Goal: Transaction & Acquisition: Purchase product/service

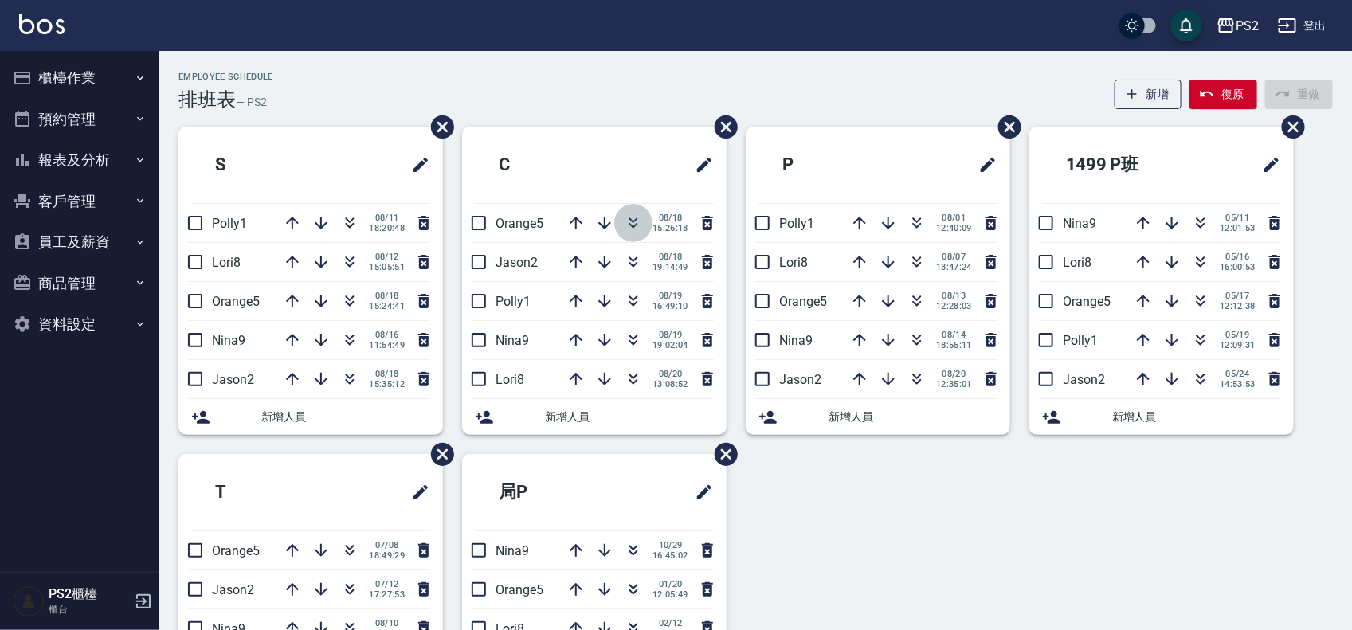
click at [638, 223] on icon "button" at bounding box center [633, 222] width 19 height 19
click at [349, 223] on icon "button" at bounding box center [349, 222] width 19 height 19
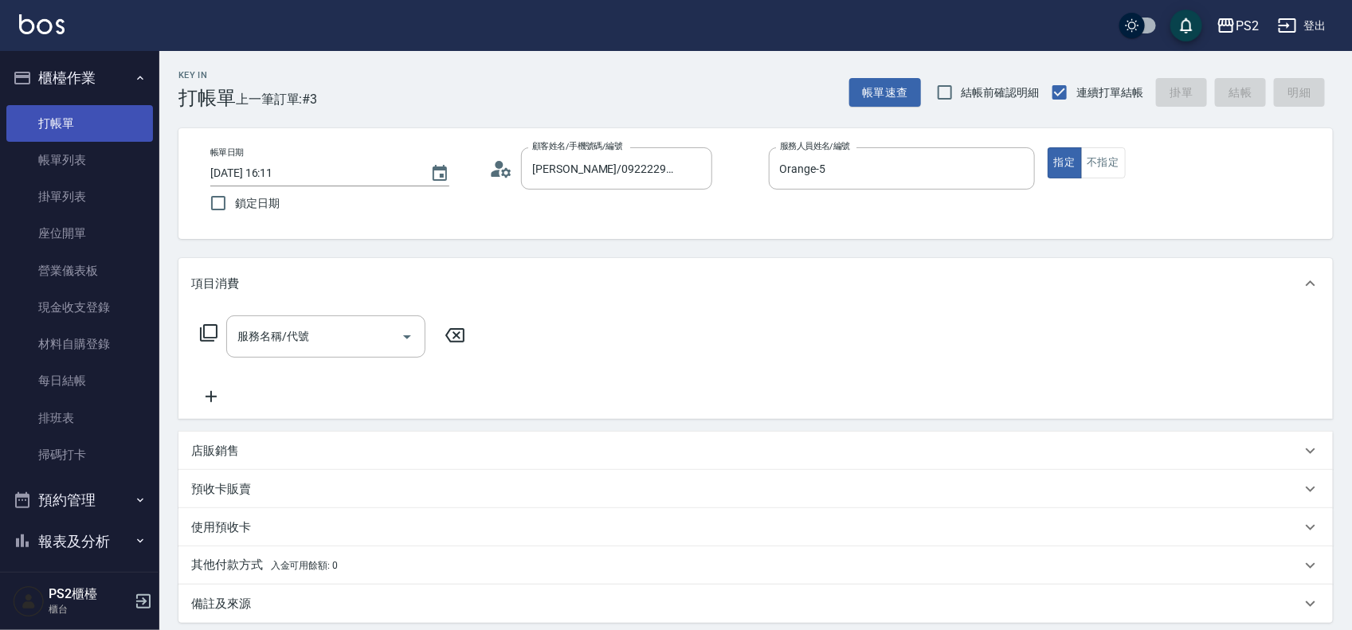
click at [61, 127] on link "打帳單" at bounding box center [79, 123] width 147 height 37
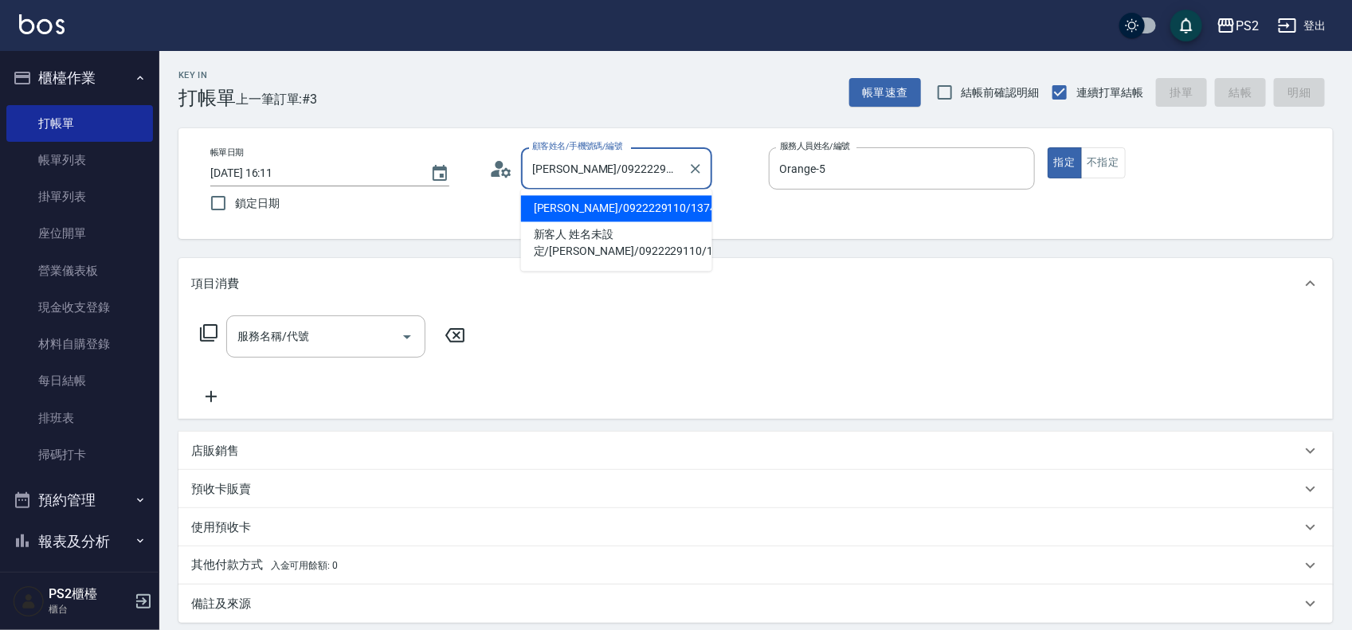
click at [629, 179] on input "李宜璇/0922229110/13746" at bounding box center [604, 169] width 153 height 28
click at [623, 170] on input "李宜璇/0922229110/13746" at bounding box center [604, 169] width 153 height 28
click at [601, 209] on li "新增 "0979629638"" at bounding box center [616, 209] width 191 height 26
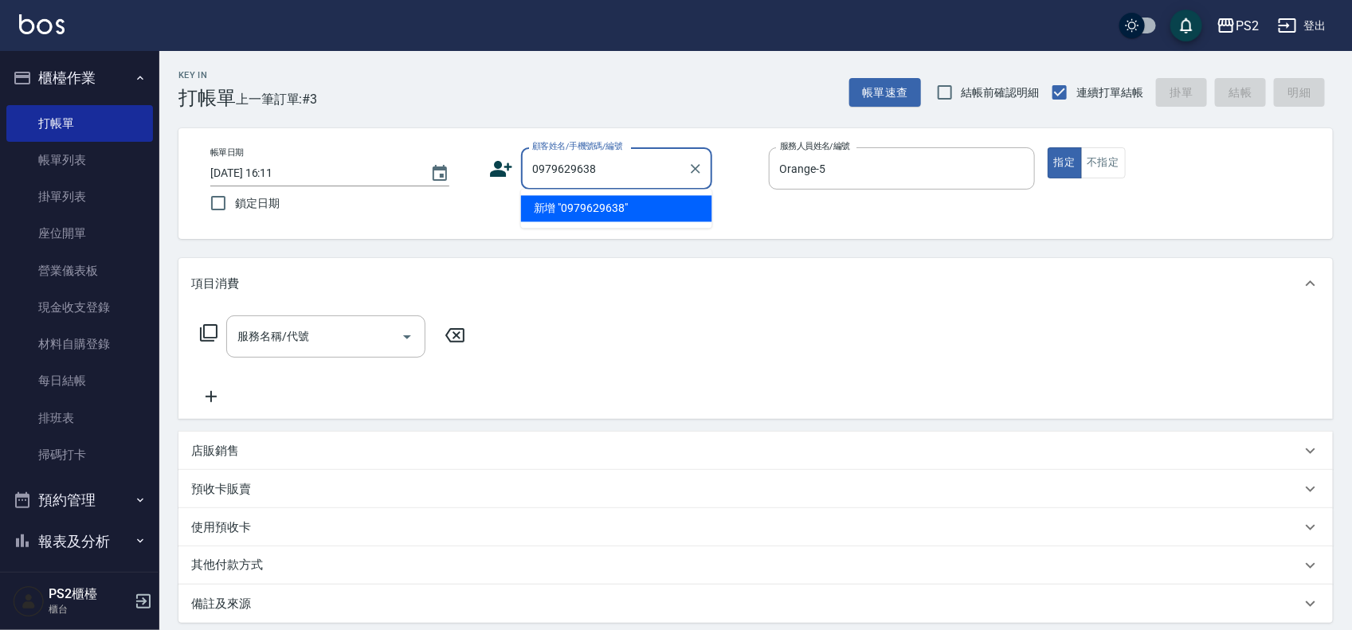
type input "0979629638"
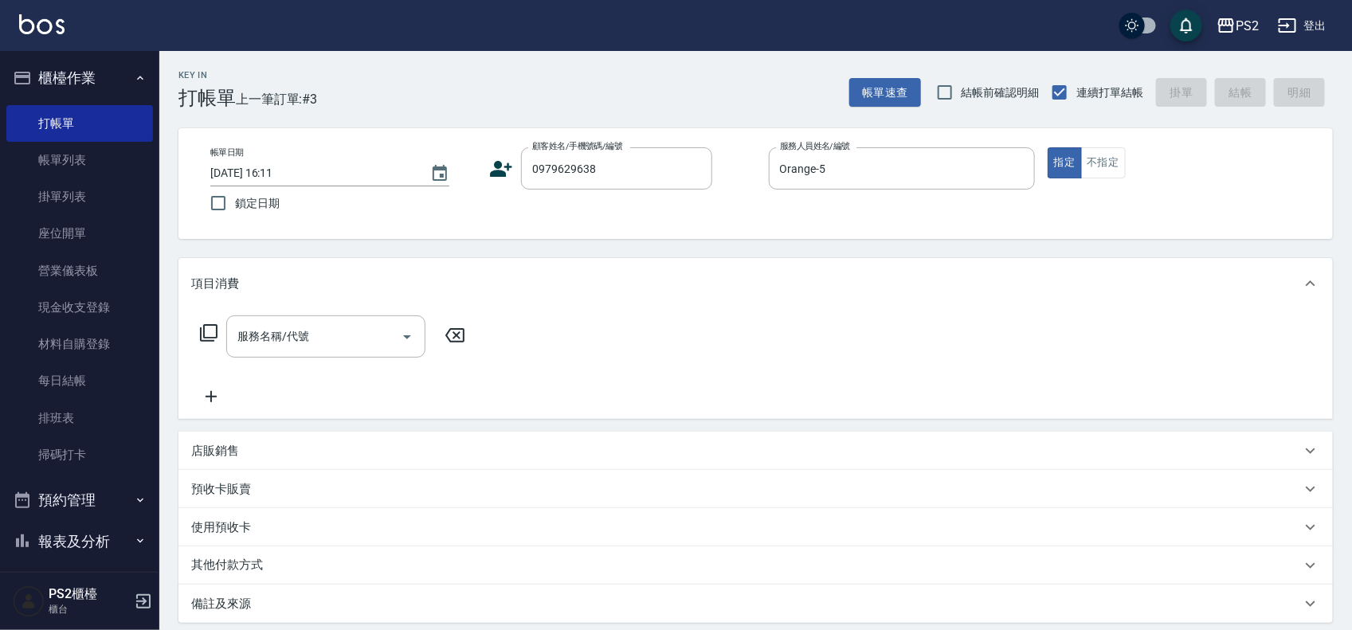
click at [508, 176] on icon at bounding box center [501, 169] width 24 height 24
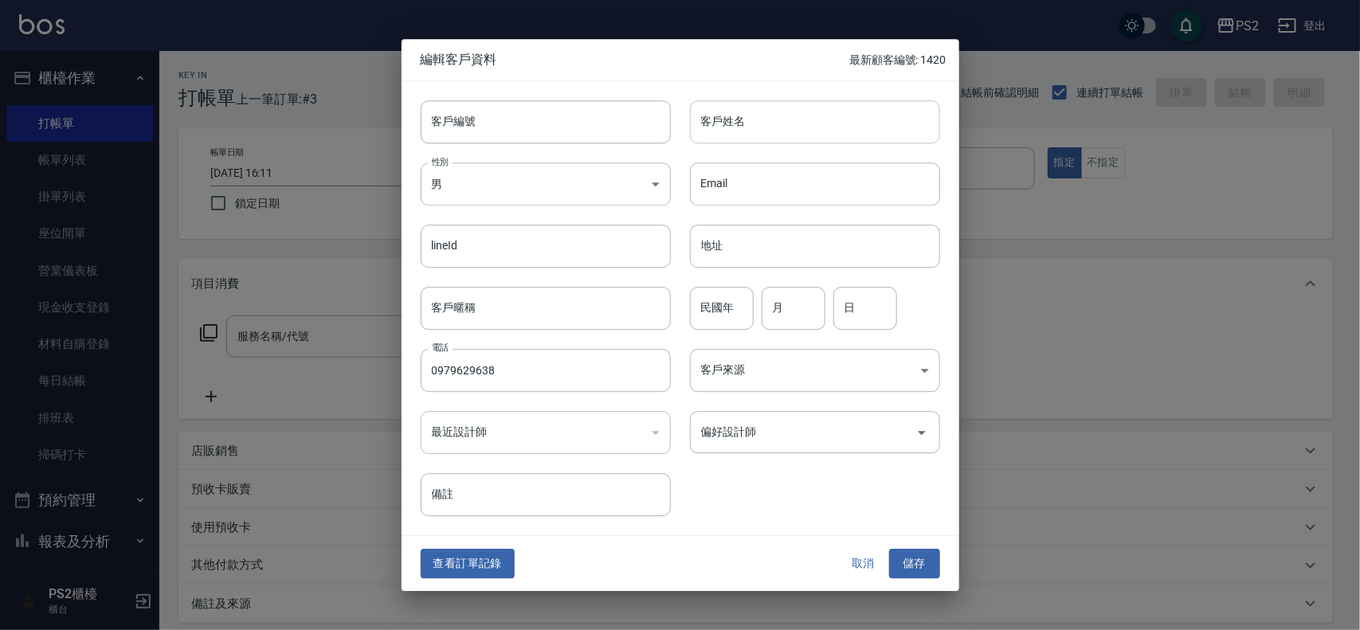
click at [718, 138] on input "客戶姓名" at bounding box center [815, 121] width 250 height 43
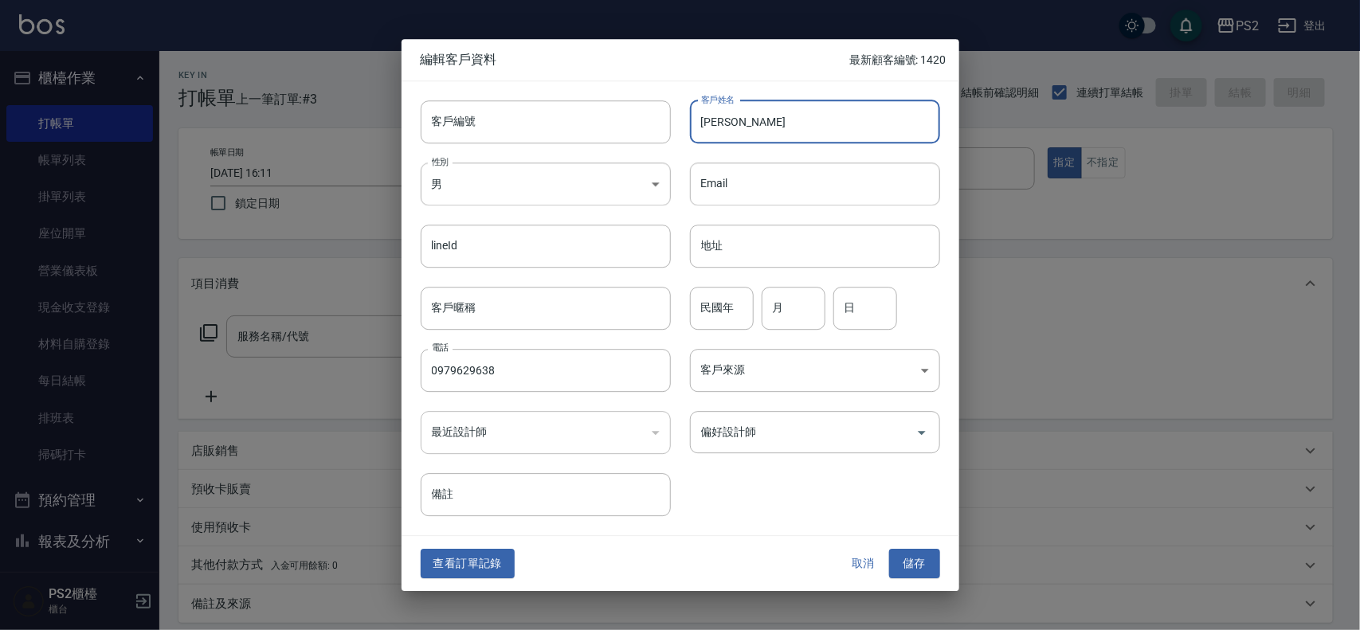
type input "王玉萍"
click at [683, 309] on div "民國年 民國年 月 月 日 日" at bounding box center [805, 299] width 269 height 62
click at [722, 301] on div "民國年 民國年" at bounding box center [722, 308] width 64 height 43
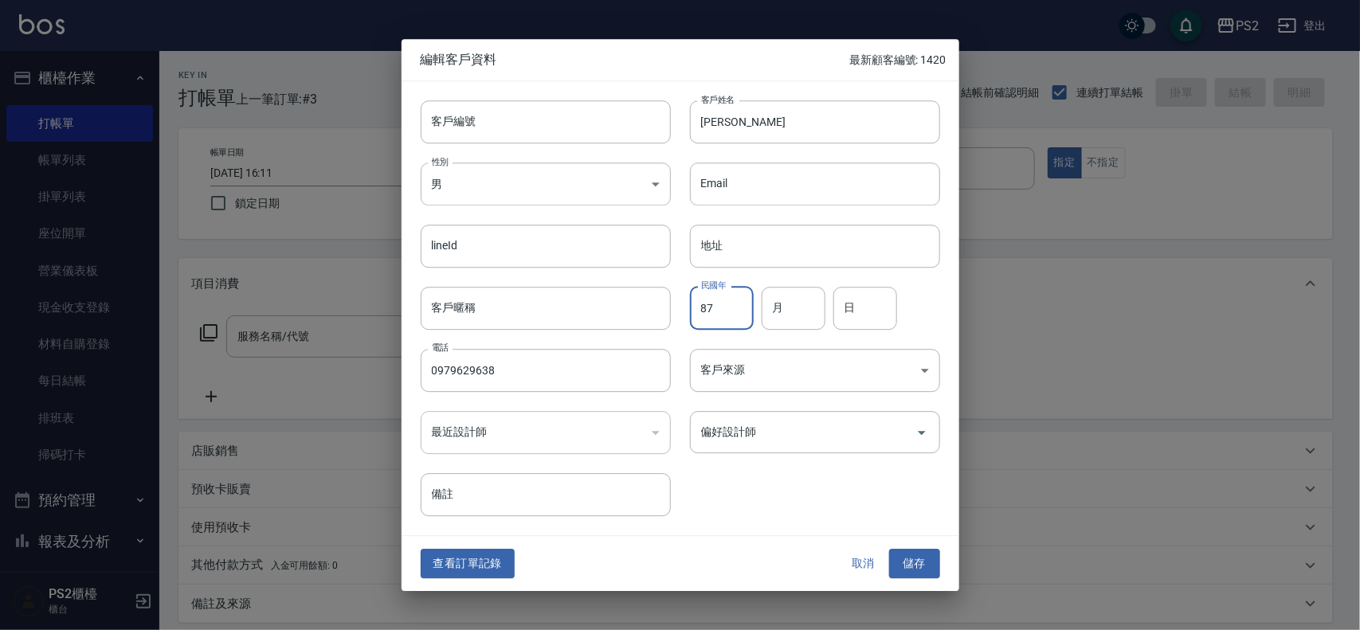
type input "87"
type input "10"
type input "21"
click at [926, 568] on button "儲存" at bounding box center [914, 564] width 51 height 29
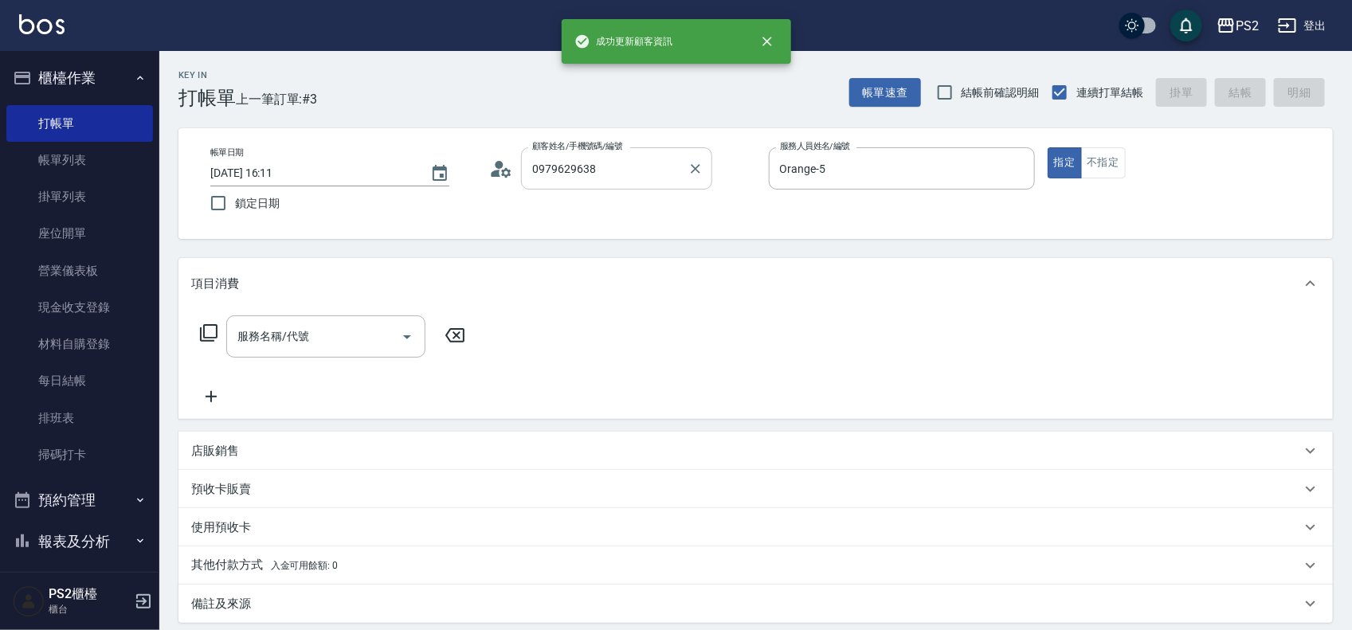
click at [611, 153] on div "0979629638 顧客姓名/手機號碼/編號" at bounding box center [616, 168] width 191 height 42
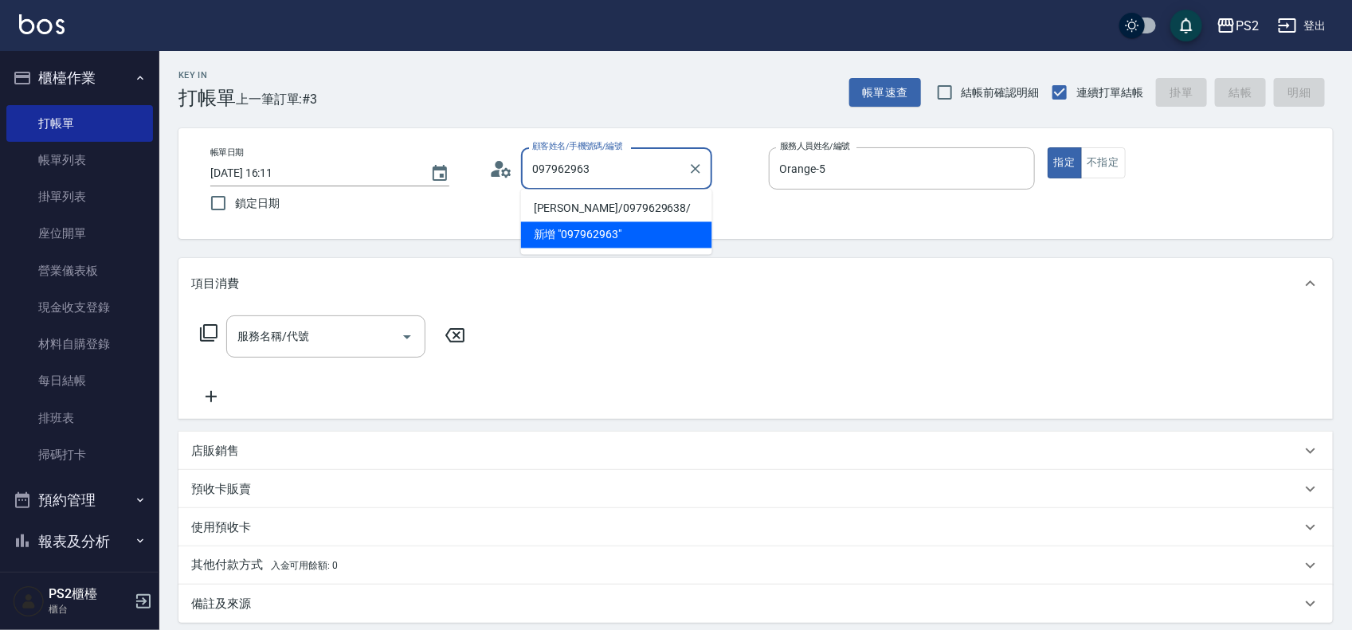
click at [578, 209] on li "王玉萍/0979629638/" at bounding box center [616, 209] width 191 height 26
type input "王玉萍/0979629638/"
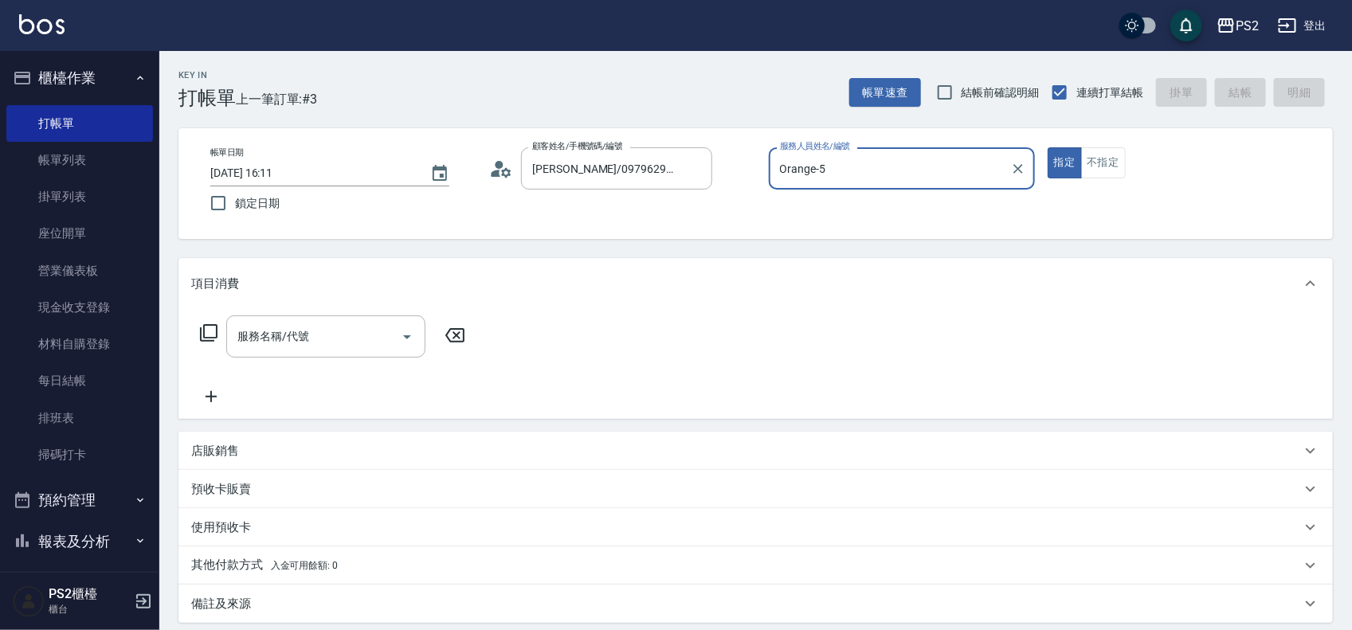
click at [866, 178] on input "Orange-5" at bounding box center [890, 169] width 228 height 28
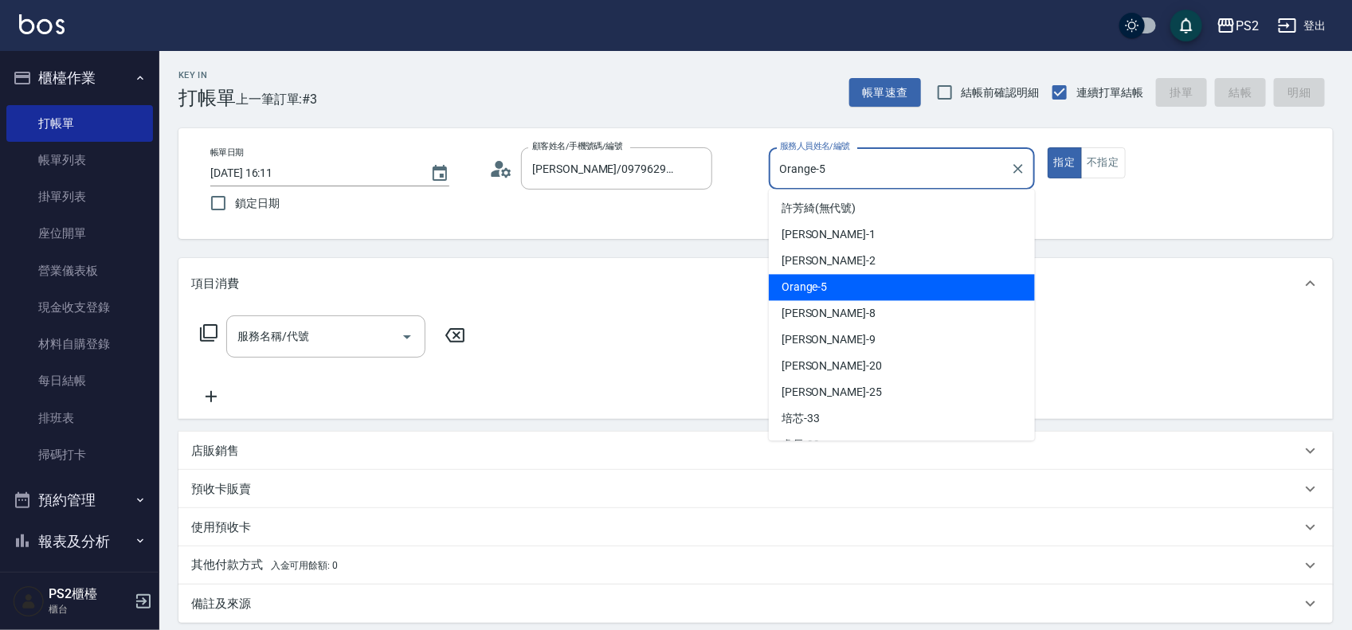
click at [866, 178] on input "Orange-5" at bounding box center [890, 169] width 228 height 28
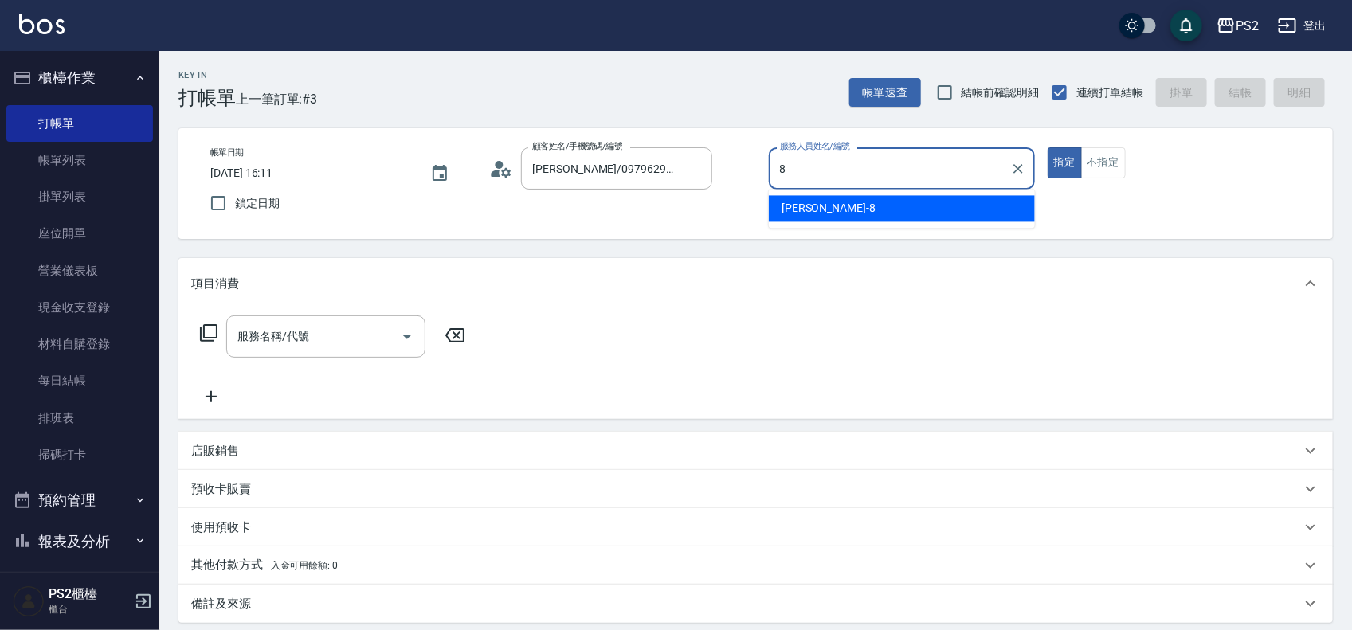
type input "Lori-8"
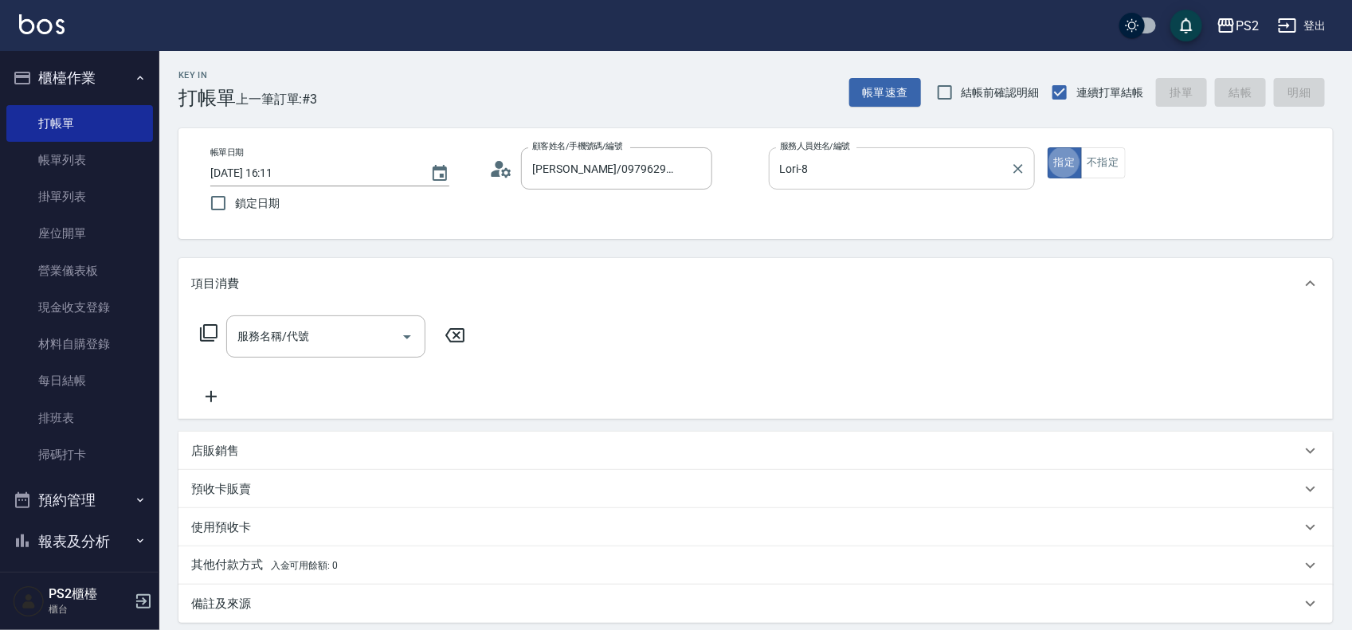
type button "true"
click at [204, 337] on icon at bounding box center [209, 333] width 18 height 18
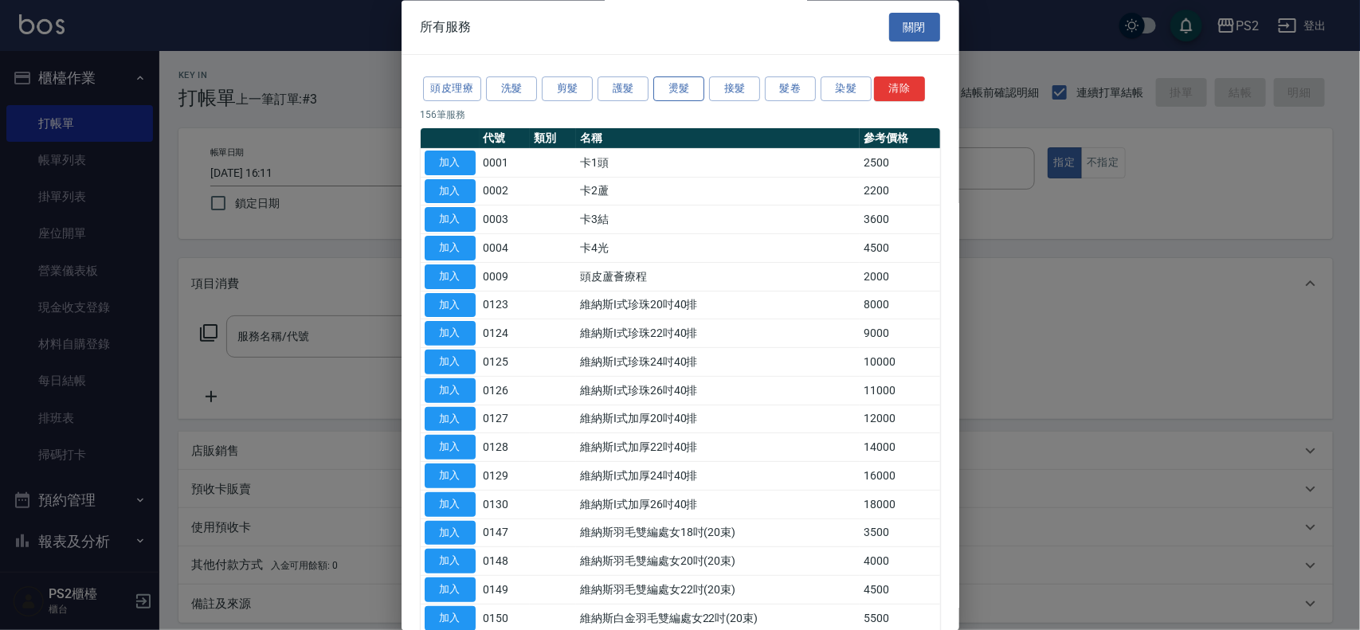
click at [671, 93] on button "燙髮" at bounding box center [678, 89] width 51 height 25
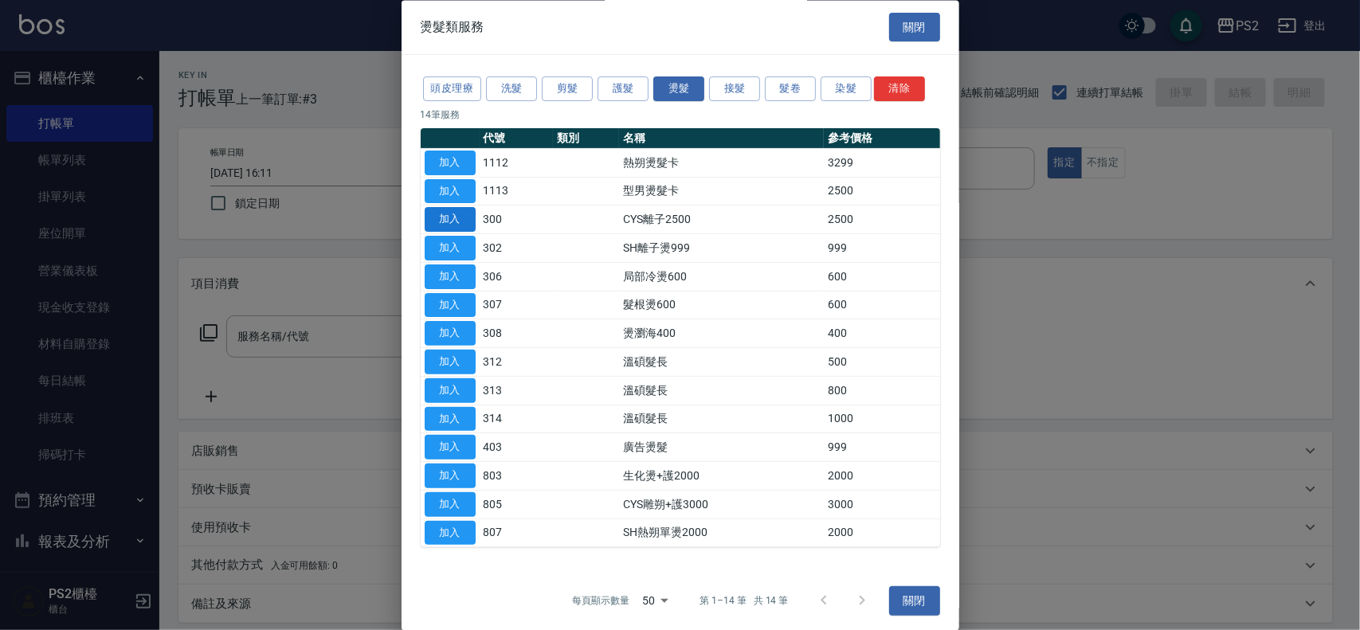
click at [460, 220] on button "加入" at bounding box center [449, 220] width 51 height 25
type input "CYS離子2500(300)"
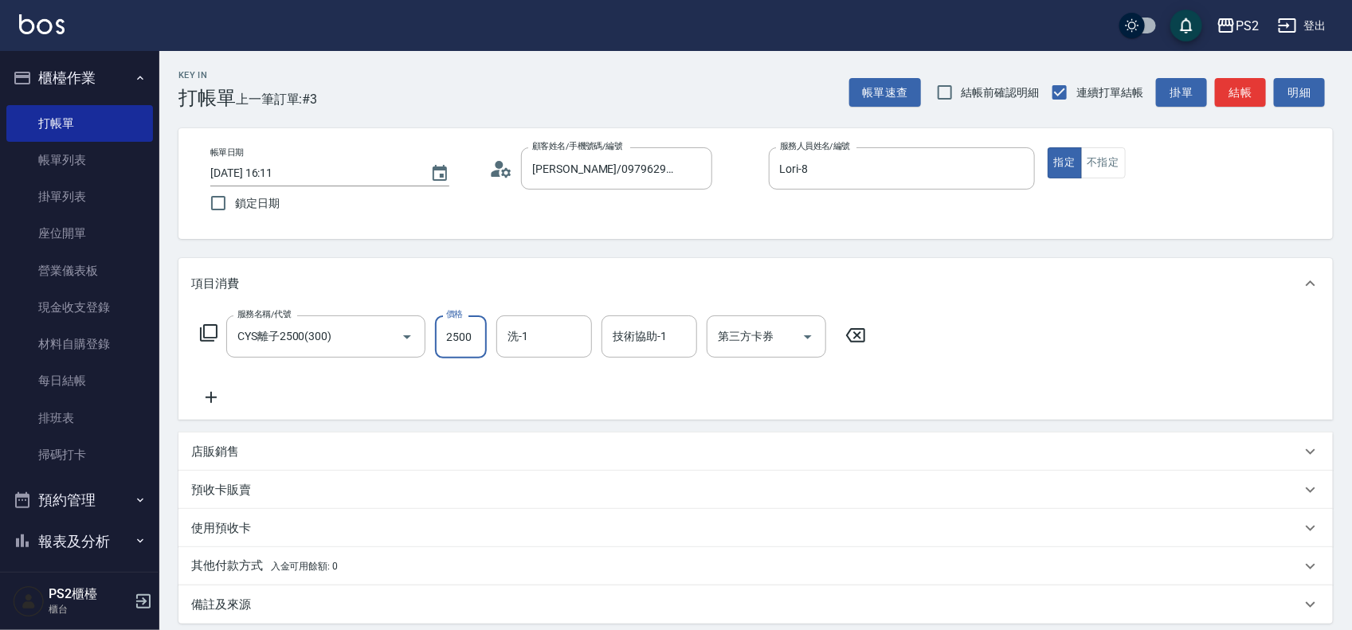
click at [459, 329] on input "2500" at bounding box center [461, 336] width 52 height 43
type input "3000"
type input "培芯-33"
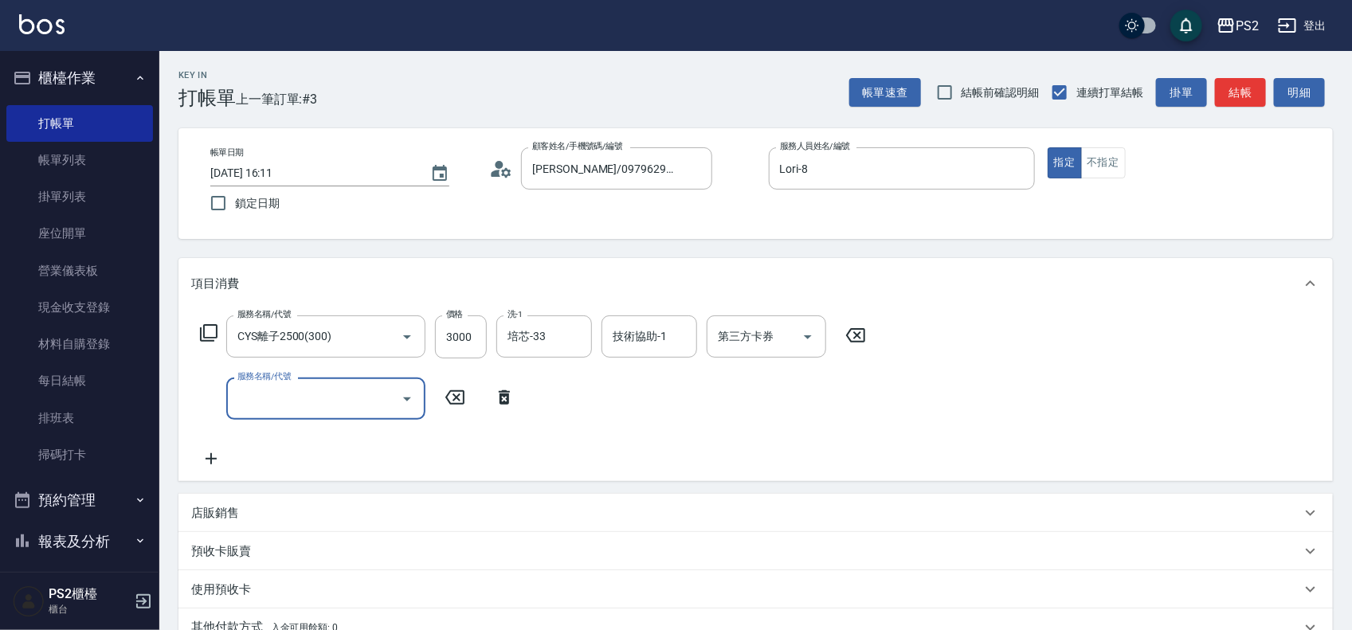
click at [508, 403] on icon at bounding box center [504, 397] width 11 height 14
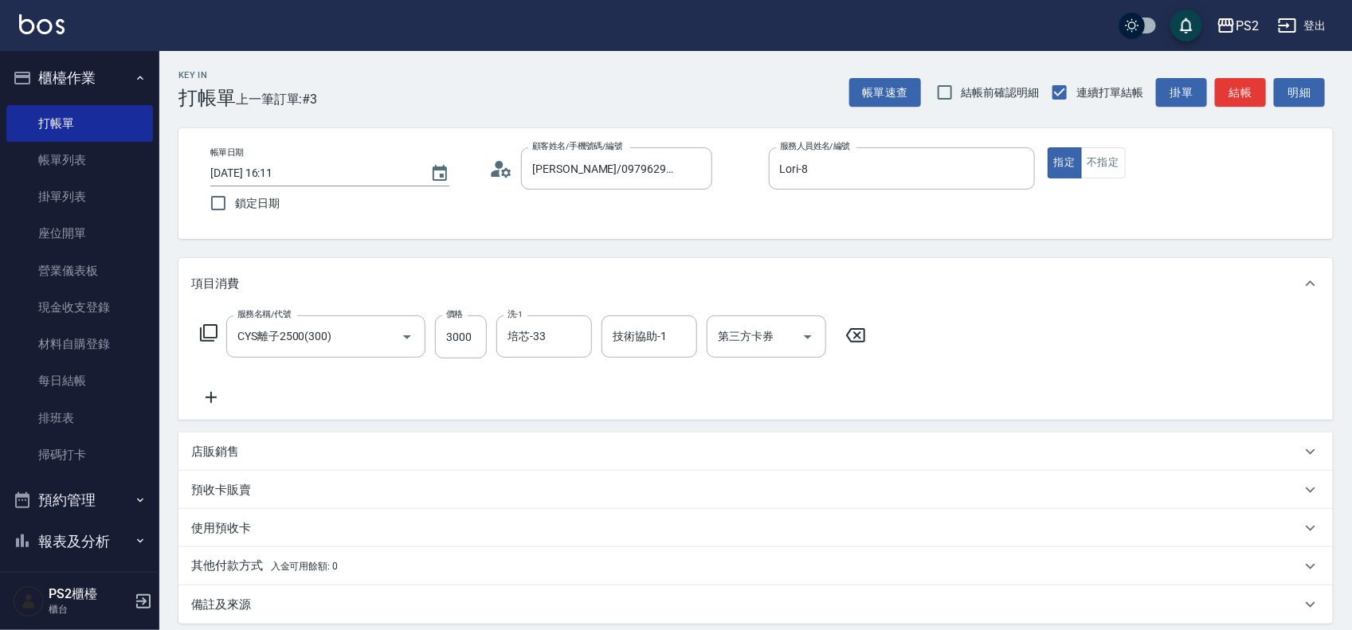
click at [197, 340] on div "服務名稱/代號 CYS離子2500(300) 服務名稱/代號 價格 3000 價格 洗-1 培芯-33 洗-1 技術協助-1 技術協助-1 第三方卡券 第三方…" at bounding box center [533, 336] width 684 height 43
click at [205, 337] on icon at bounding box center [209, 333] width 18 height 18
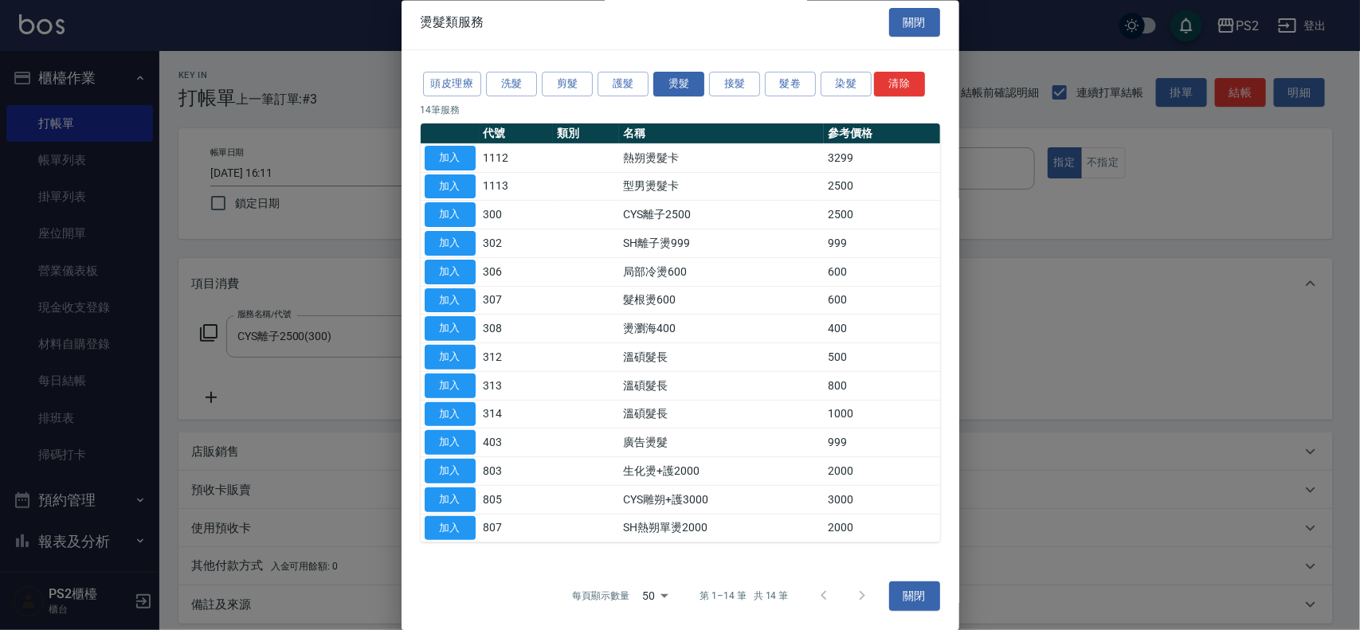
scroll to position [8, 0]
click at [458, 362] on button "加入" at bounding box center [449, 357] width 51 height 25
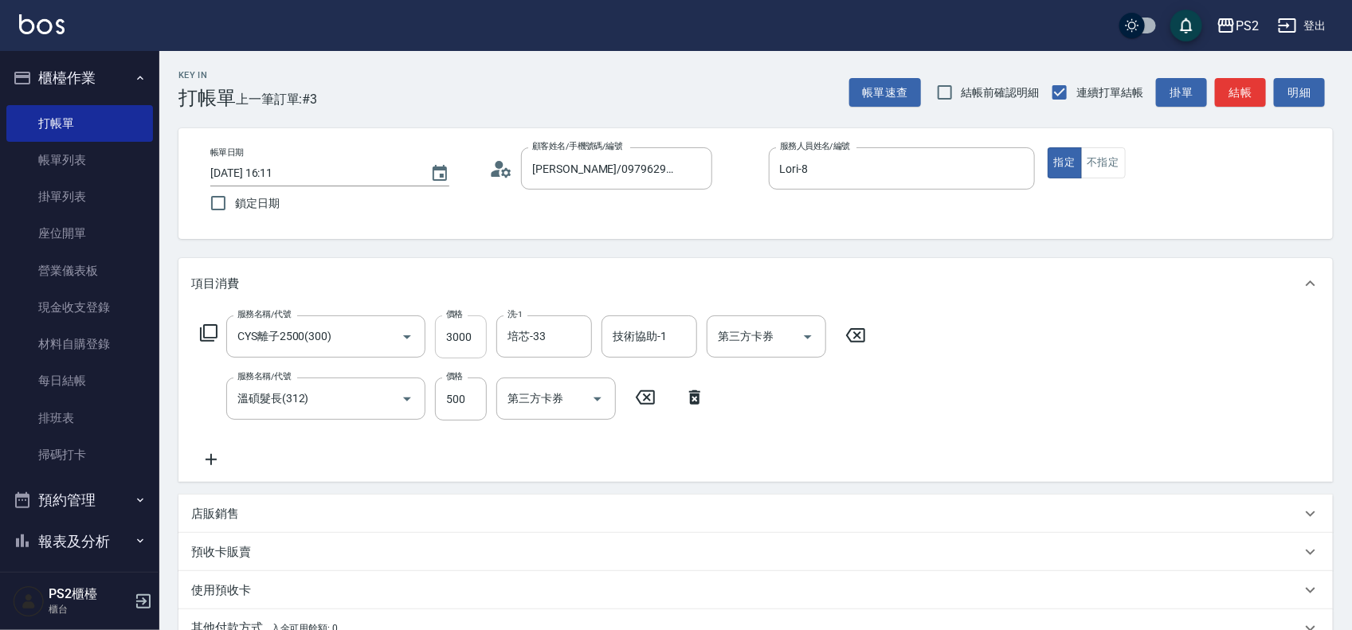
click at [468, 339] on input "3000" at bounding box center [461, 336] width 52 height 43
drag, startPoint x: 451, startPoint y: 345, endPoint x: 467, endPoint y: 343, distance: 16.0
click at [452, 345] on input "3000" at bounding box center [461, 336] width 52 height 43
type input "3450"
click at [464, 248] on div "Key In 打帳單 上一筆訂單:#3 帳單速查 結帳前確認明細 連續打單結帳 掛單 結帳 明細 帳單日期 2025/08/20 16:11 鎖定日期 顧客姓…" at bounding box center [755, 455] width 1192 height 808
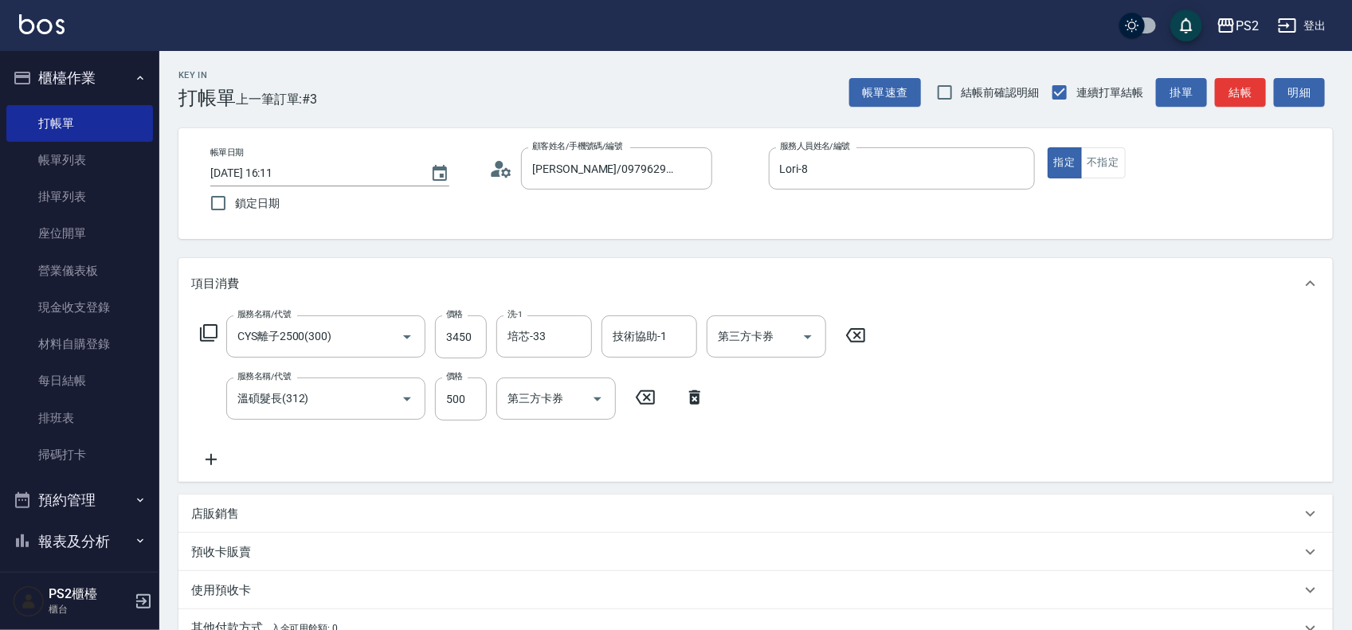
click at [213, 339] on icon at bounding box center [208, 332] width 19 height 19
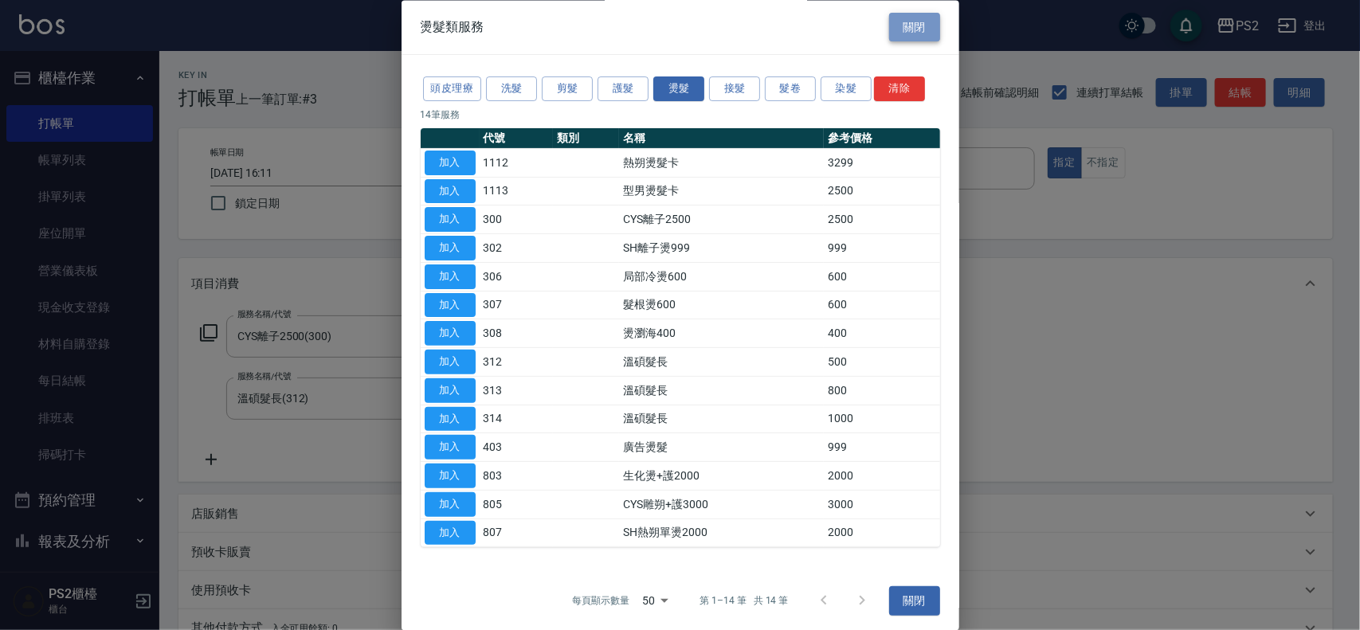
click at [905, 25] on button "關閉" at bounding box center [914, 27] width 51 height 29
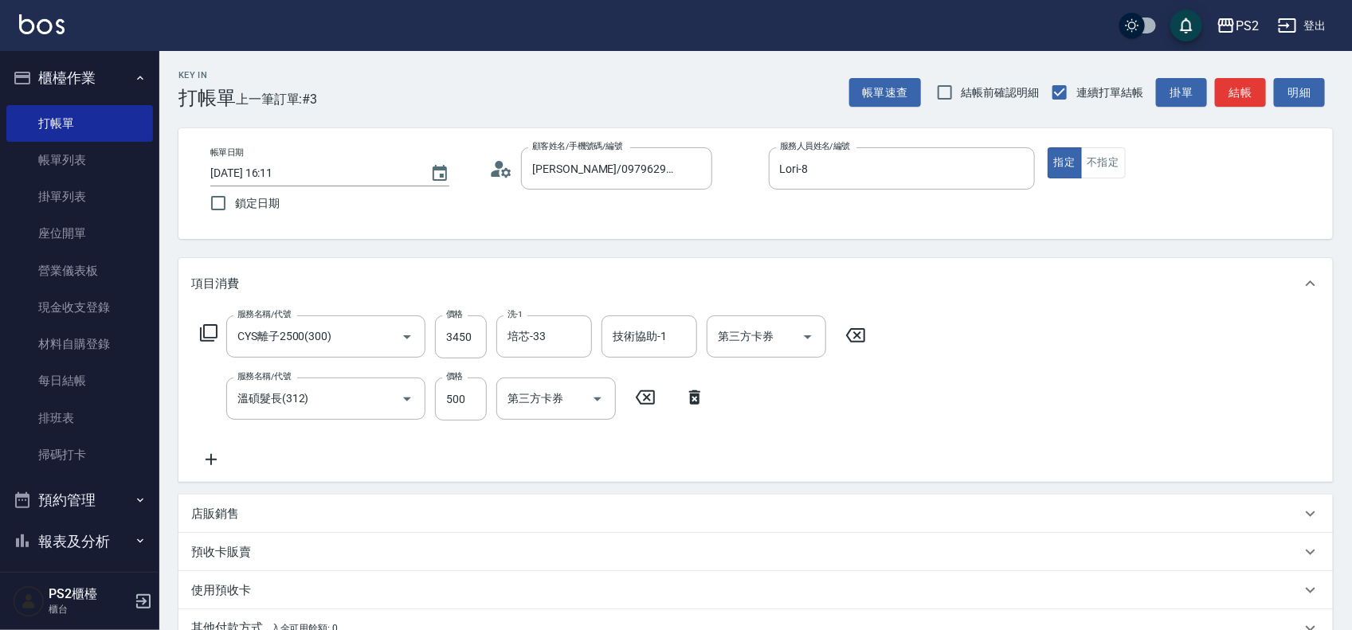
click at [215, 333] on icon at bounding box center [208, 332] width 19 height 19
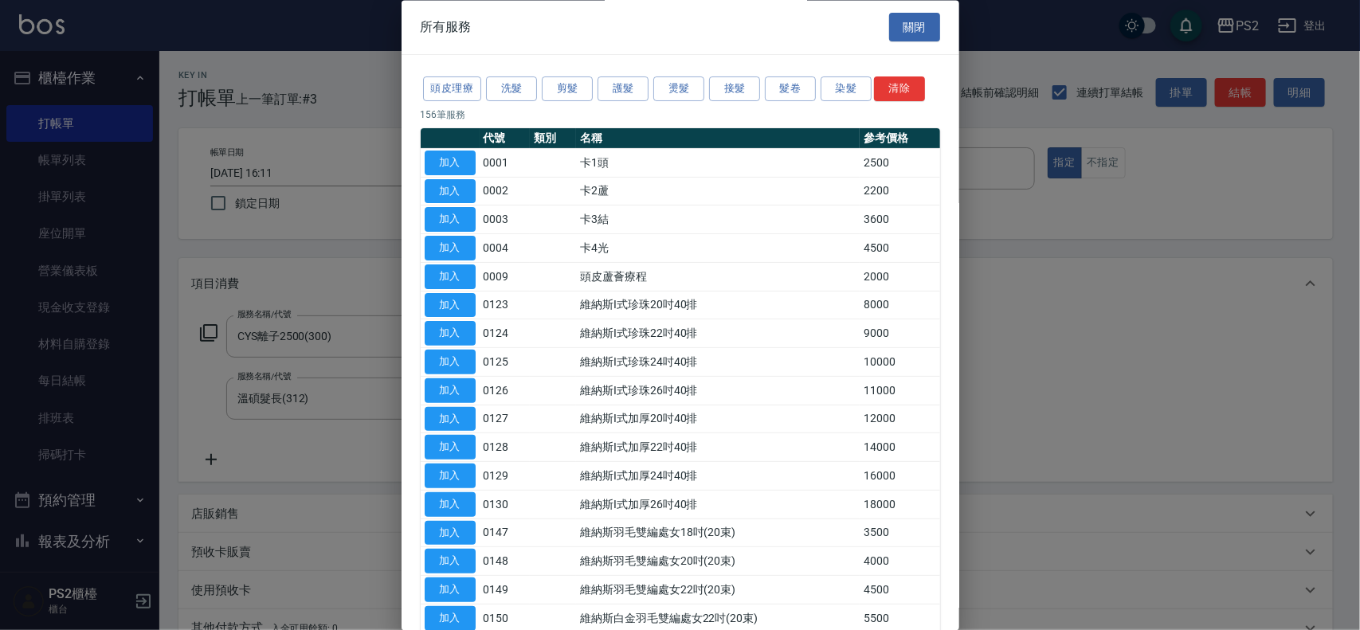
click at [307, 256] on div at bounding box center [680, 315] width 1360 height 630
click at [922, 33] on button "關閉" at bounding box center [914, 27] width 51 height 29
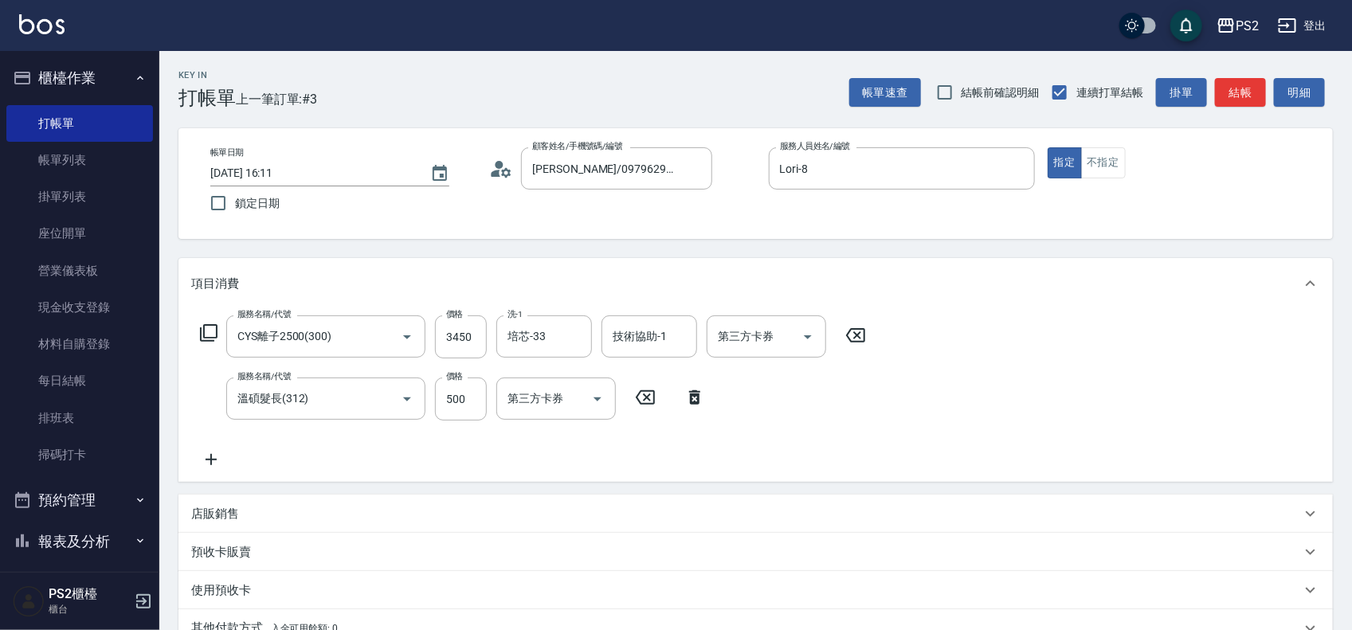
click at [209, 331] on icon at bounding box center [208, 332] width 19 height 19
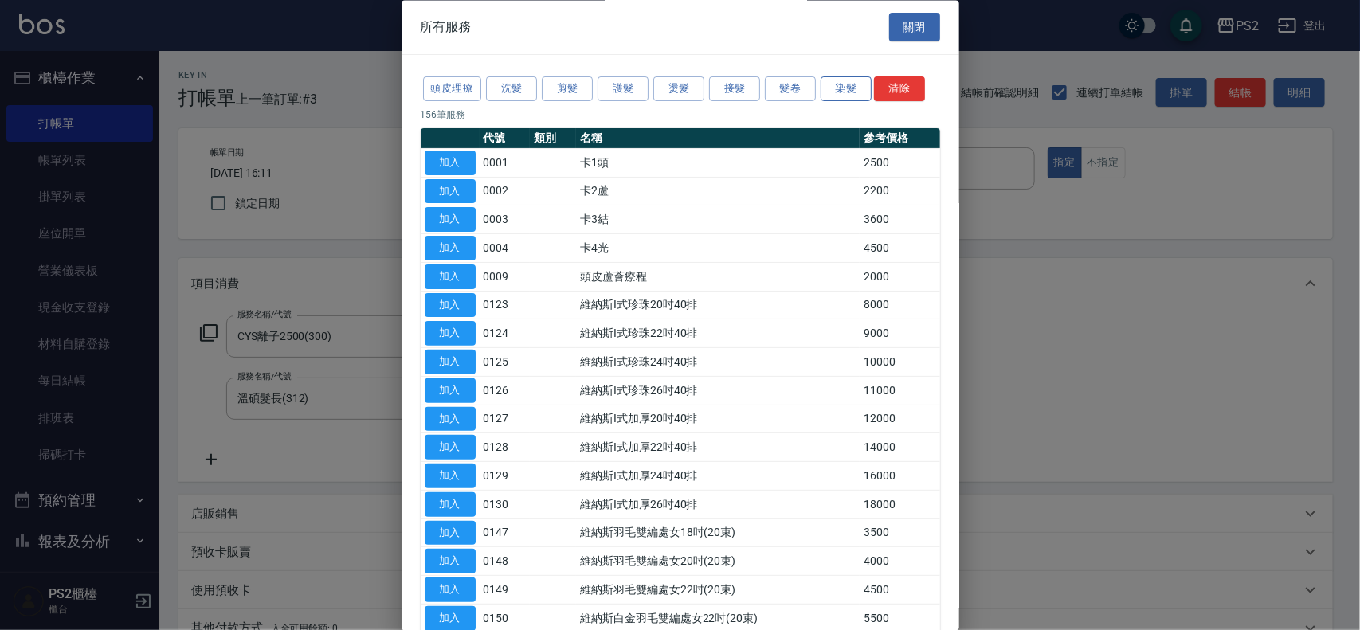
click at [828, 92] on button "染髮" at bounding box center [845, 89] width 51 height 25
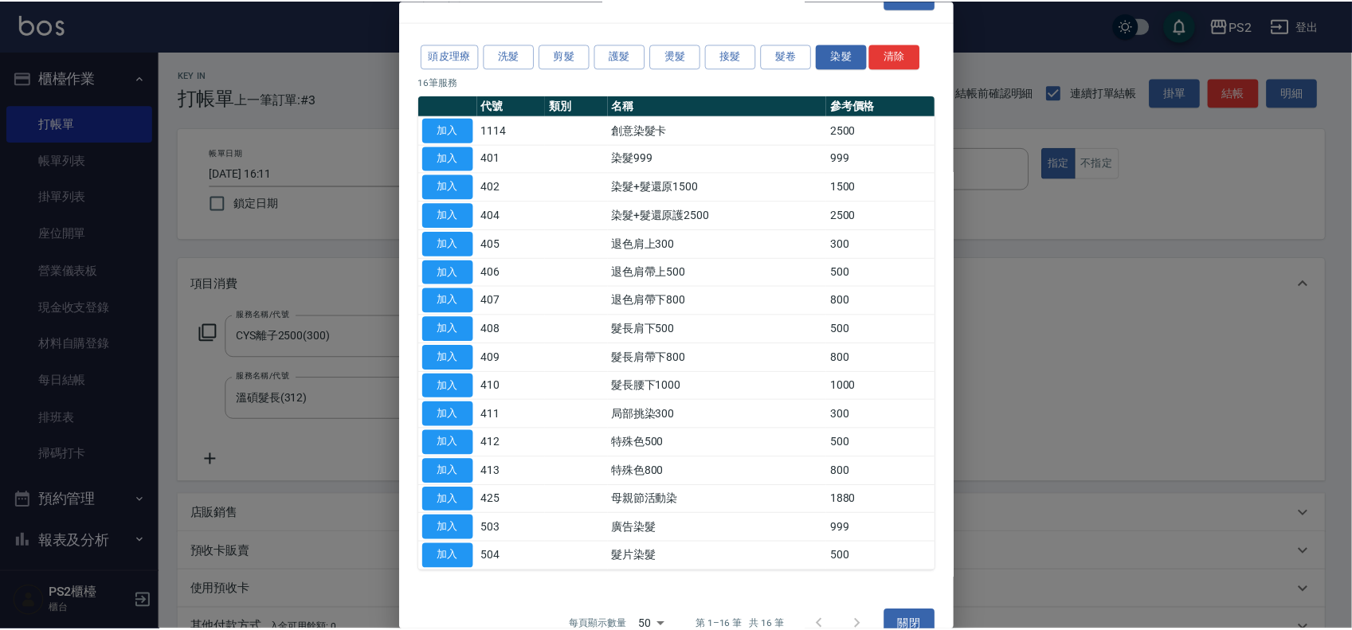
scroll to position [65, 0]
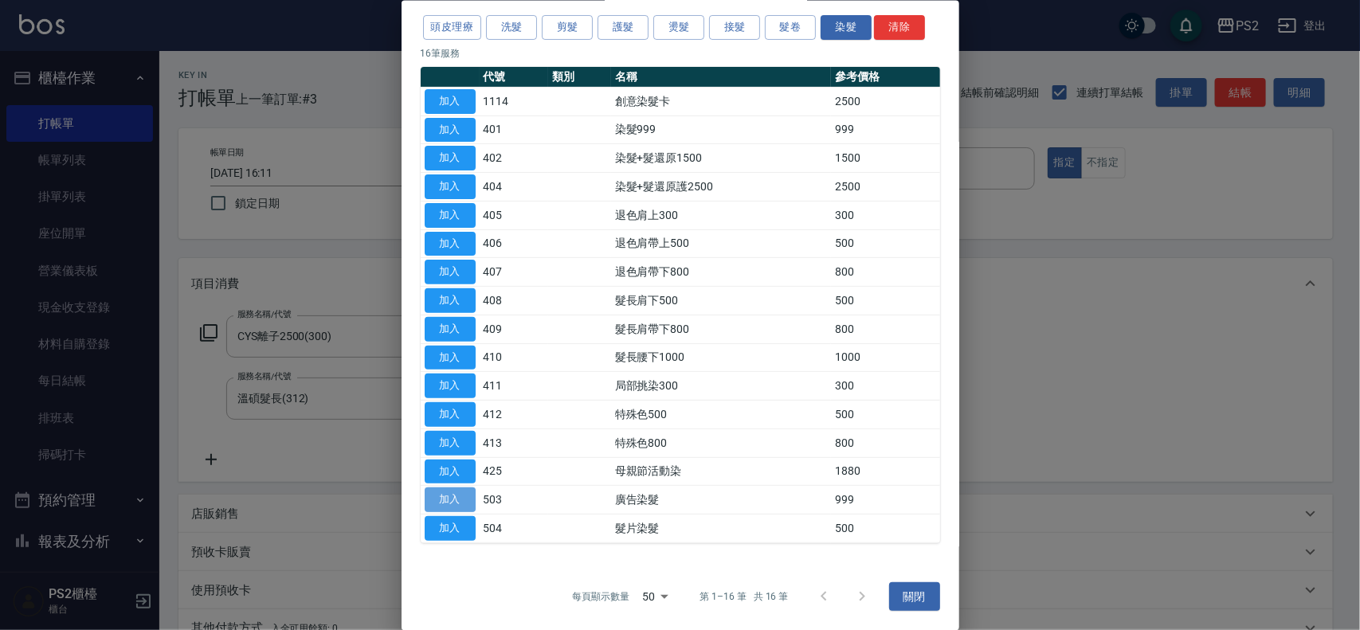
click at [460, 498] on button "加入" at bounding box center [449, 499] width 51 height 25
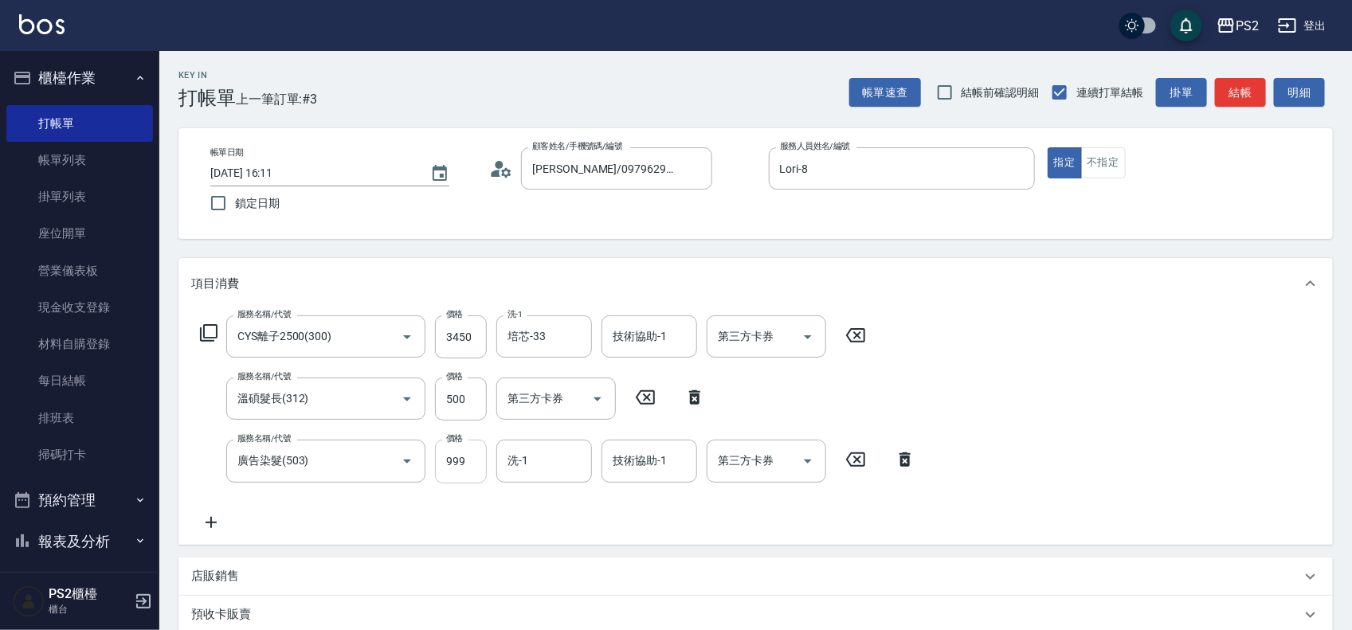
click at [464, 468] on input "999" at bounding box center [461, 461] width 52 height 43
click at [460, 454] on input "22099" at bounding box center [461, 461] width 52 height 43
type input "2099"
type input "培芯-33"
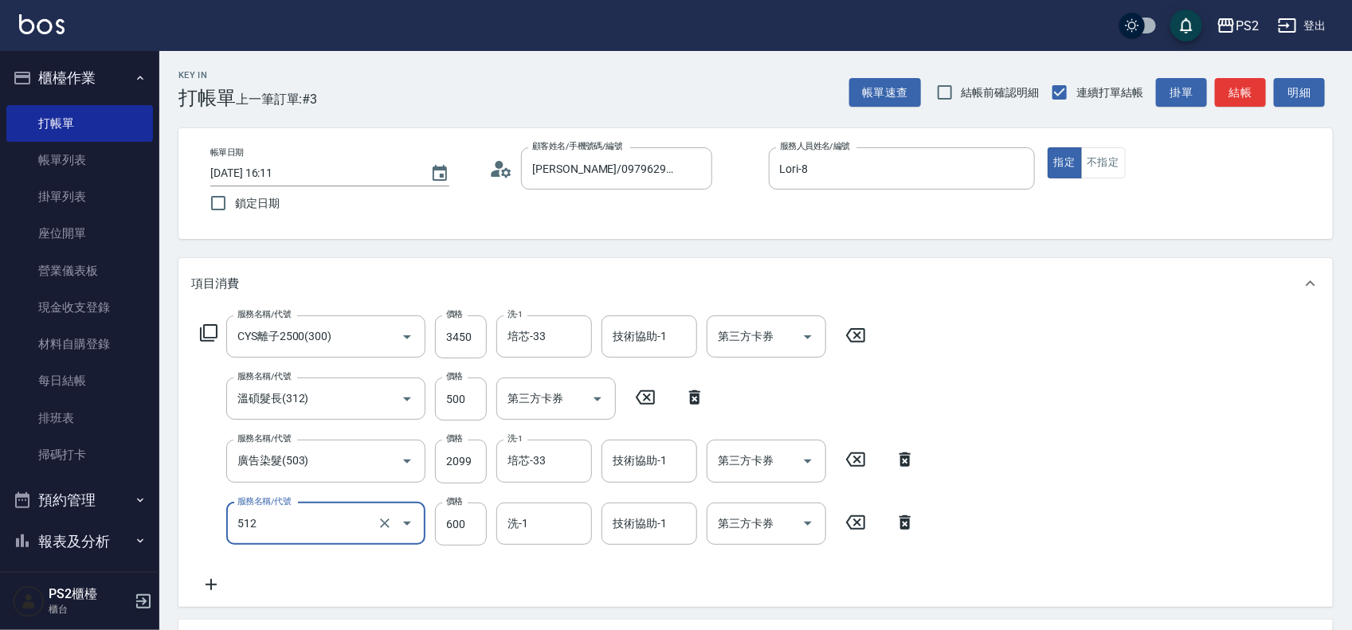
type input "洗+水解護髮600(512)"
type input "2000"
click at [735, 249] on div "Key In 打帳單 上一筆訂單:#3 帳單速查 結帳前確認明細 連續打單結帳 掛單 結帳 明細 帳單日期 2025/08/20 16:11 鎖定日期 顧客姓…" at bounding box center [755, 517] width 1192 height 933
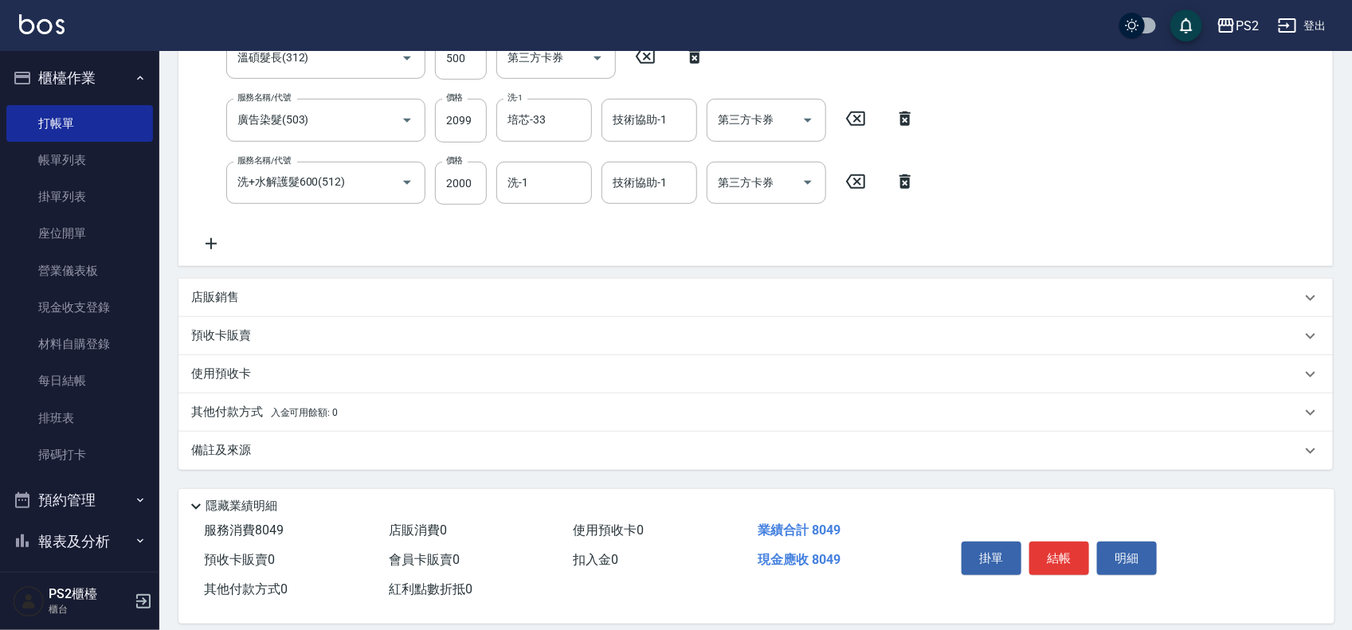
scroll to position [359, 0]
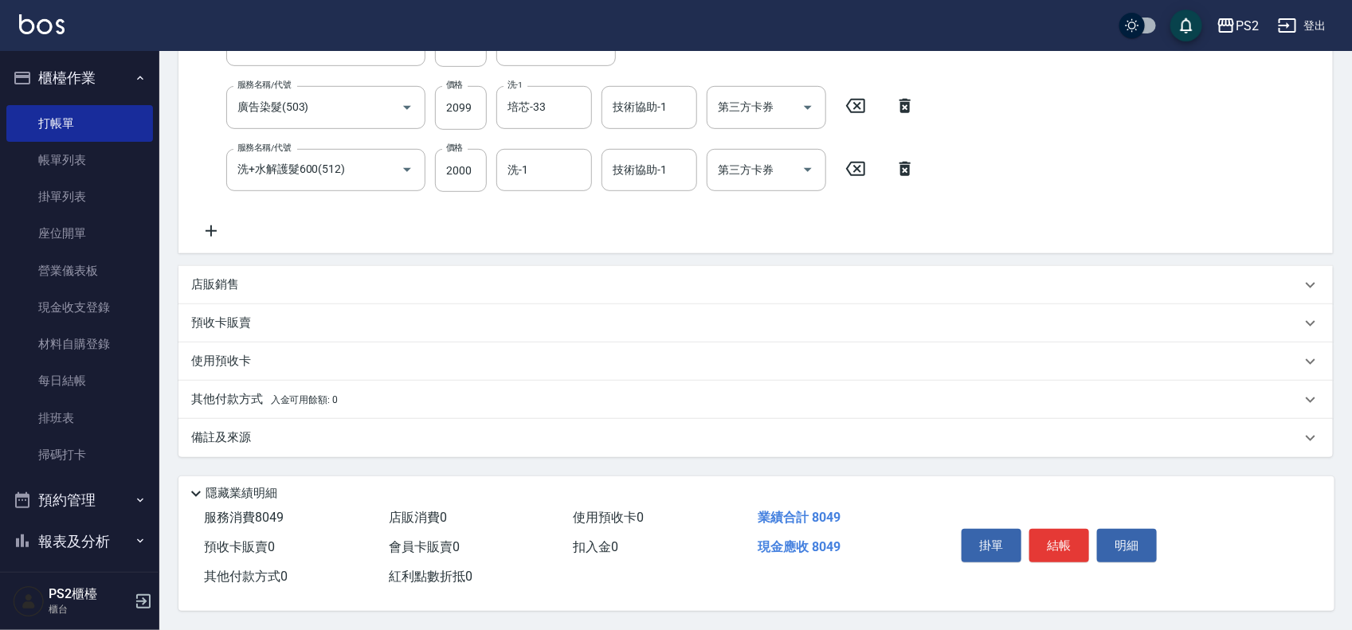
click at [245, 399] on p "其他付款方式 入金可用餘額: 0" at bounding box center [264, 400] width 147 height 18
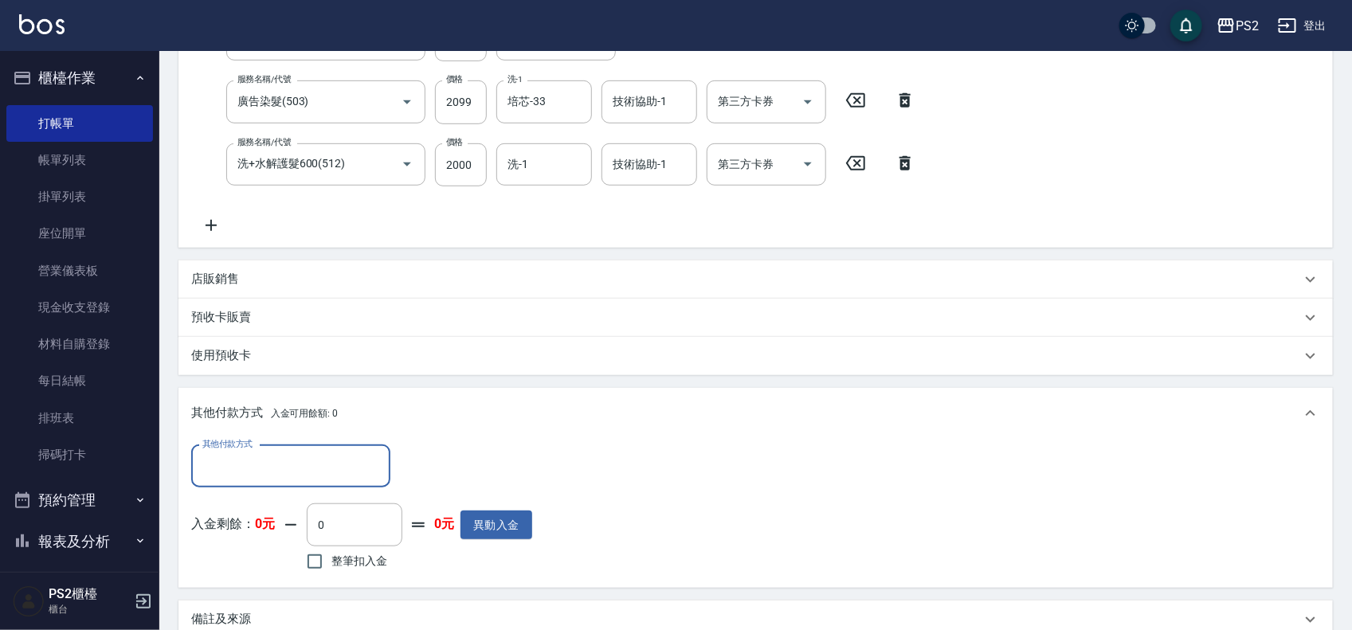
scroll to position [0, 0]
click at [253, 447] on div "其他付款方式" at bounding box center [290, 466] width 199 height 42
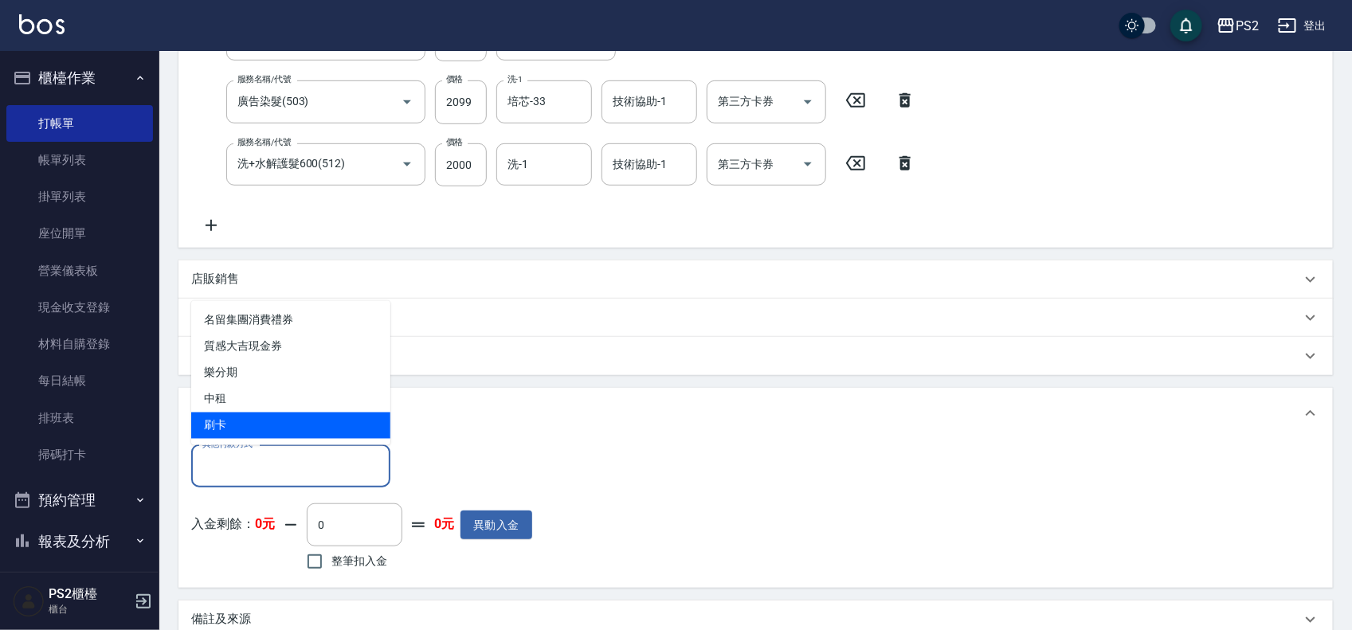
click at [245, 422] on span "刷卡" at bounding box center [290, 426] width 199 height 26
type input "刷卡"
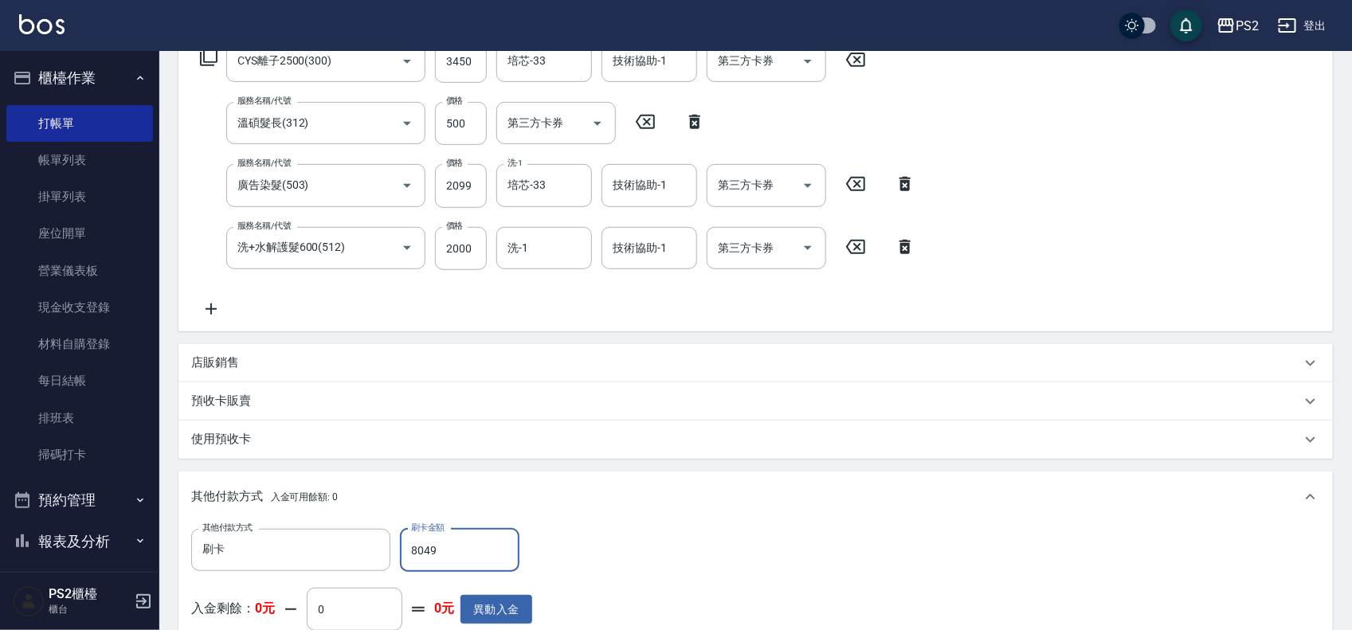
scroll to position [547, 0]
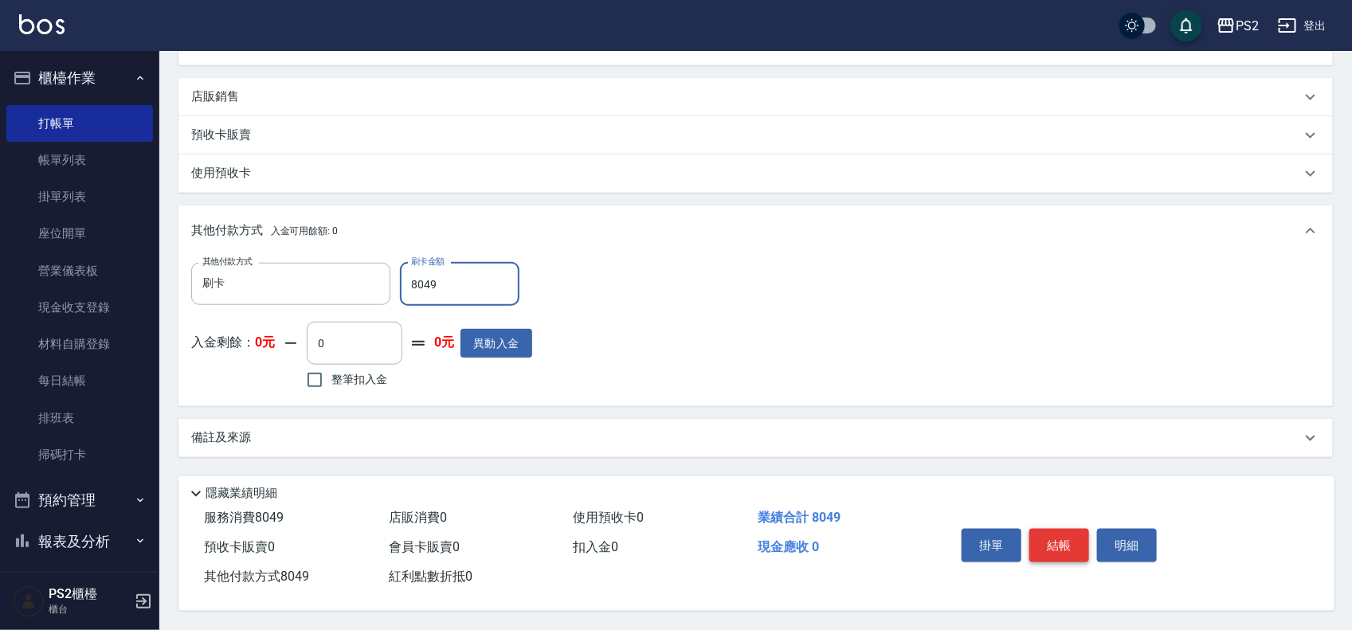
type input "8049"
click at [1078, 531] on button "結帳" at bounding box center [1059, 545] width 60 height 33
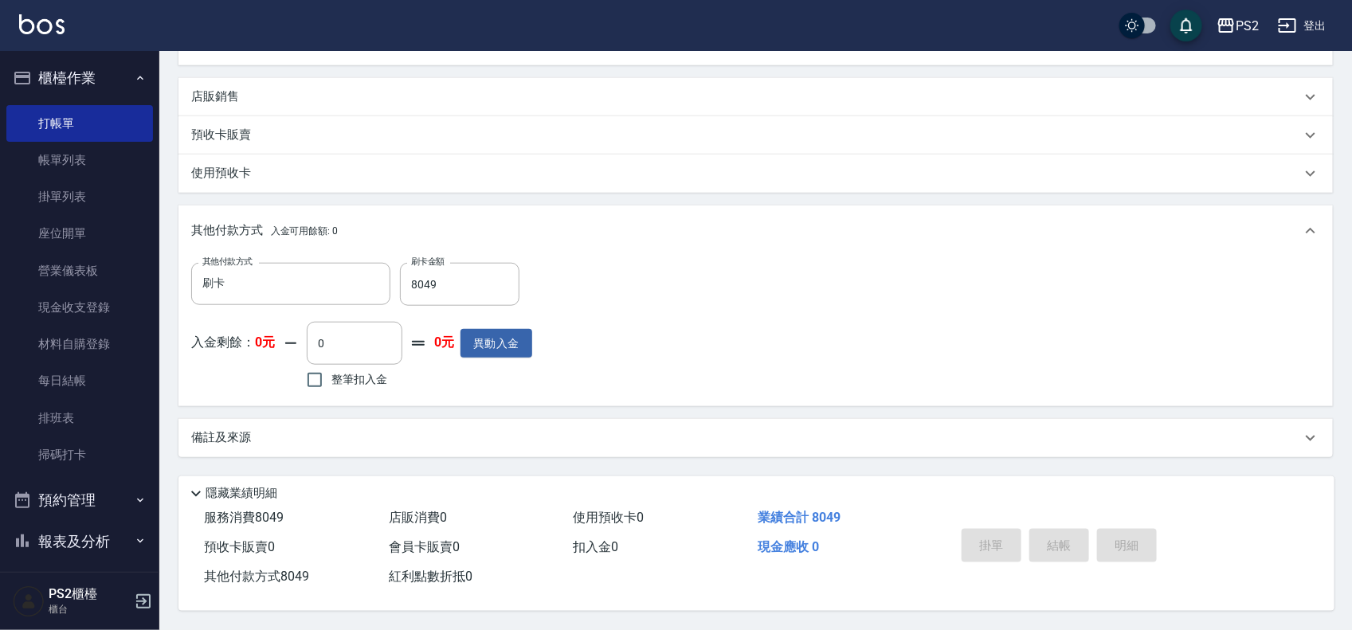
type input "2025/08/20 18:59"
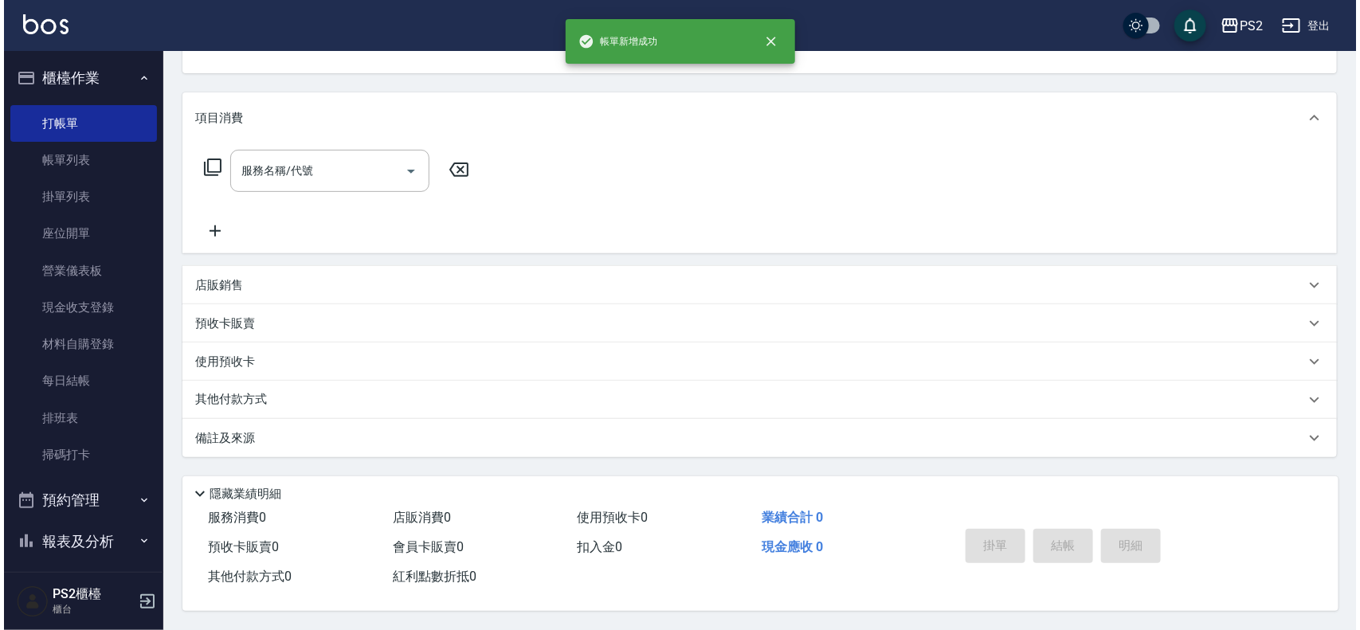
scroll to position [0, 0]
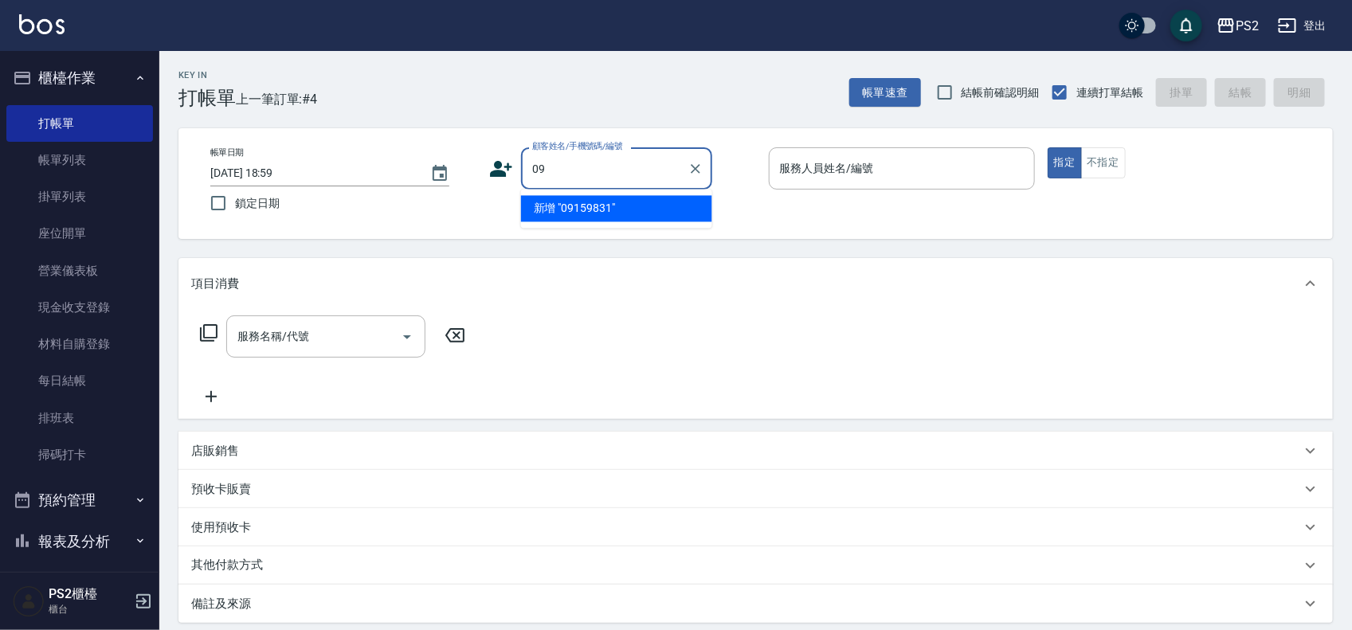
type input "0"
click at [585, 201] on li "潘博維/0915983183/" at bounding box center [616, 209] width 191 height 26
type input "潘博維/0915983183/"
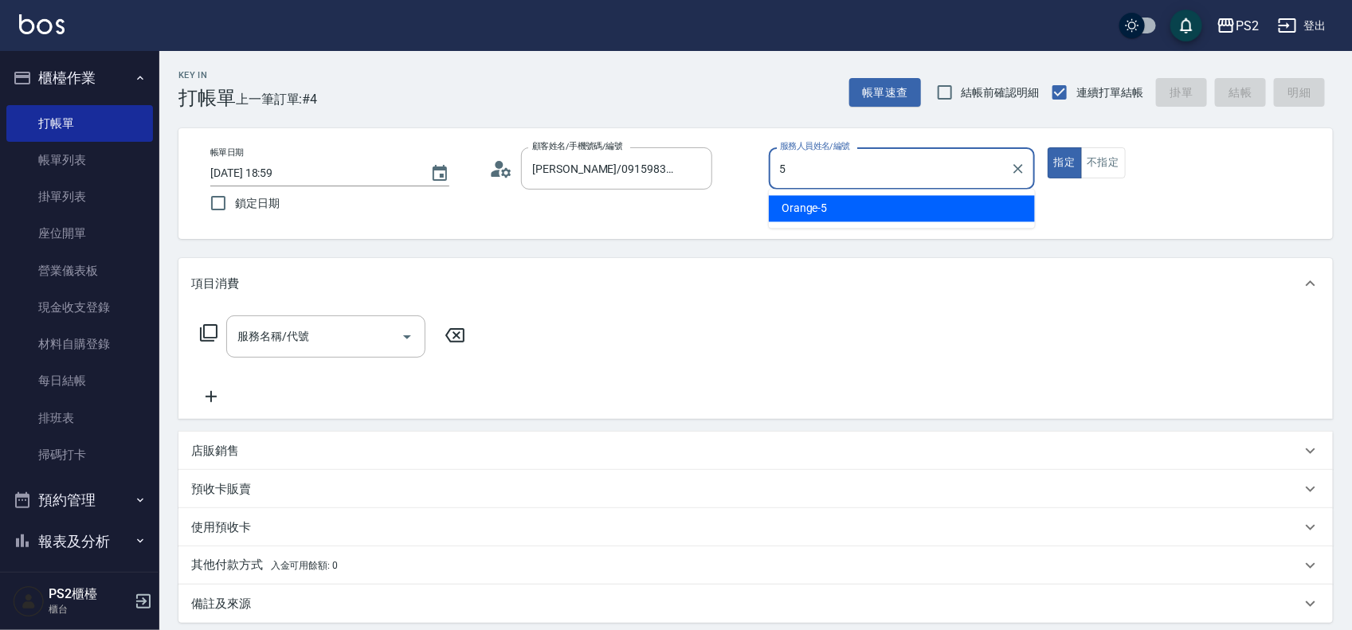
type input "Orange-5"
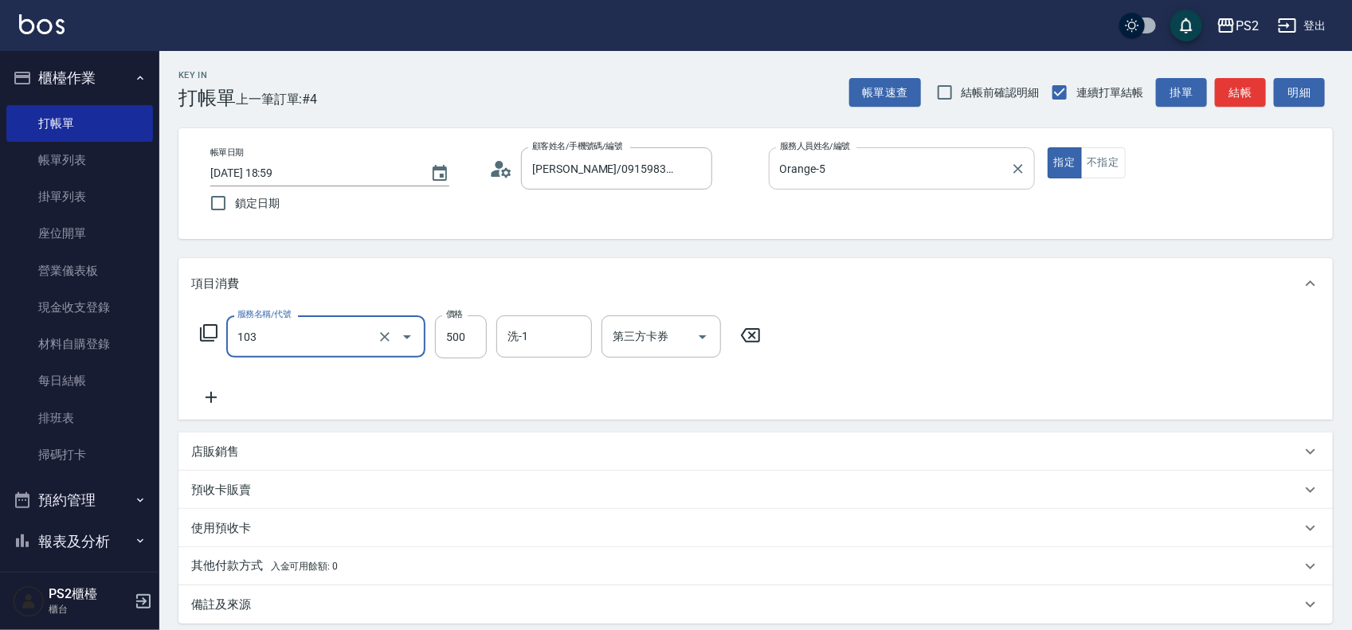
type input "B級洗剪500(103)"
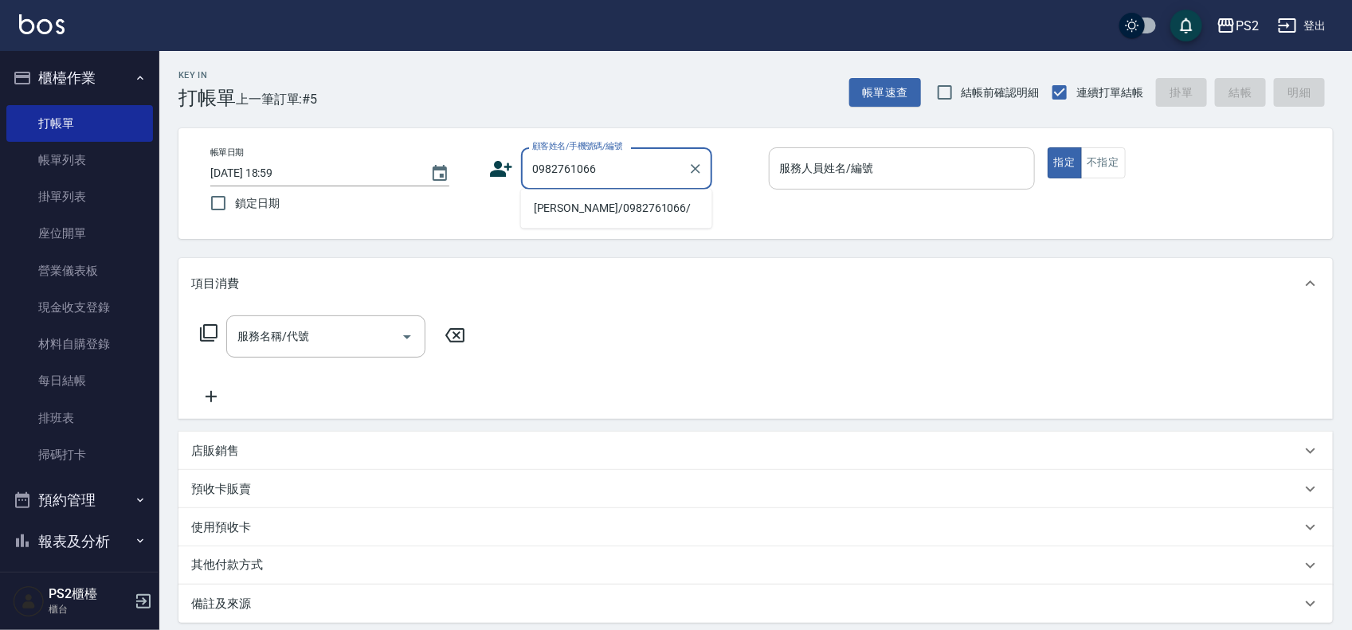
type input "簡誌陽/0982761066/"
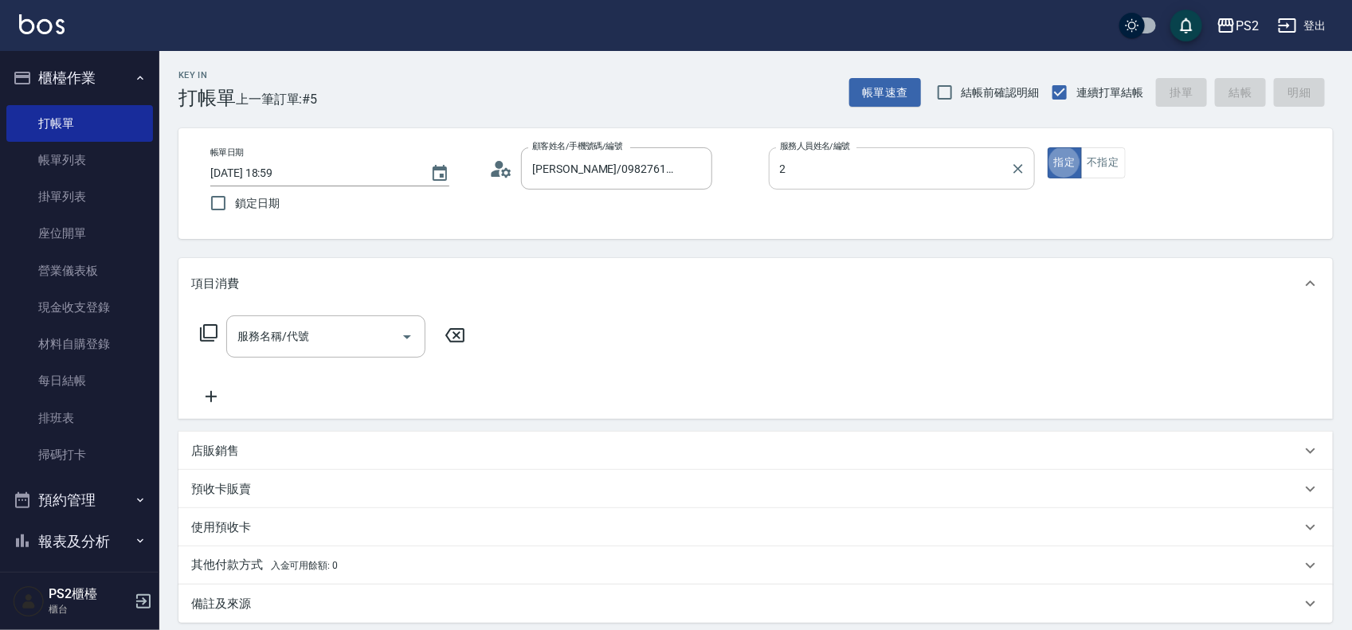
type input "Jason-2"
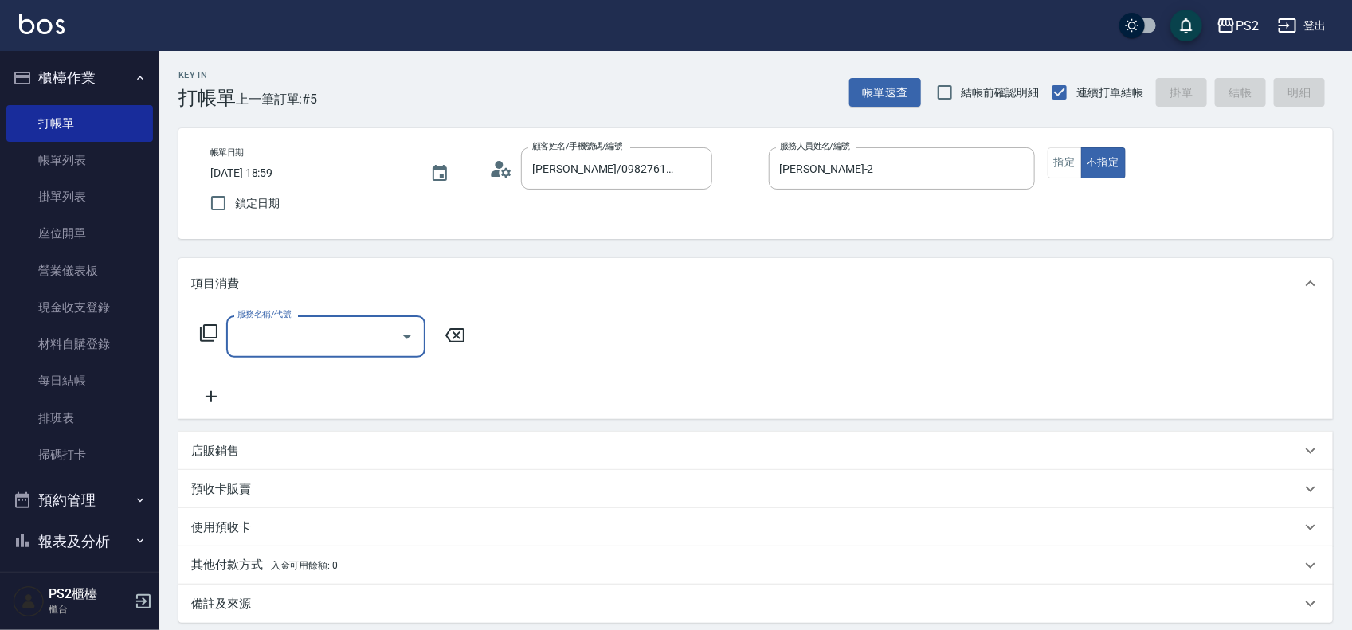
click at [213, 339] on icon at bounding box center [208, 332] width 19 height 19
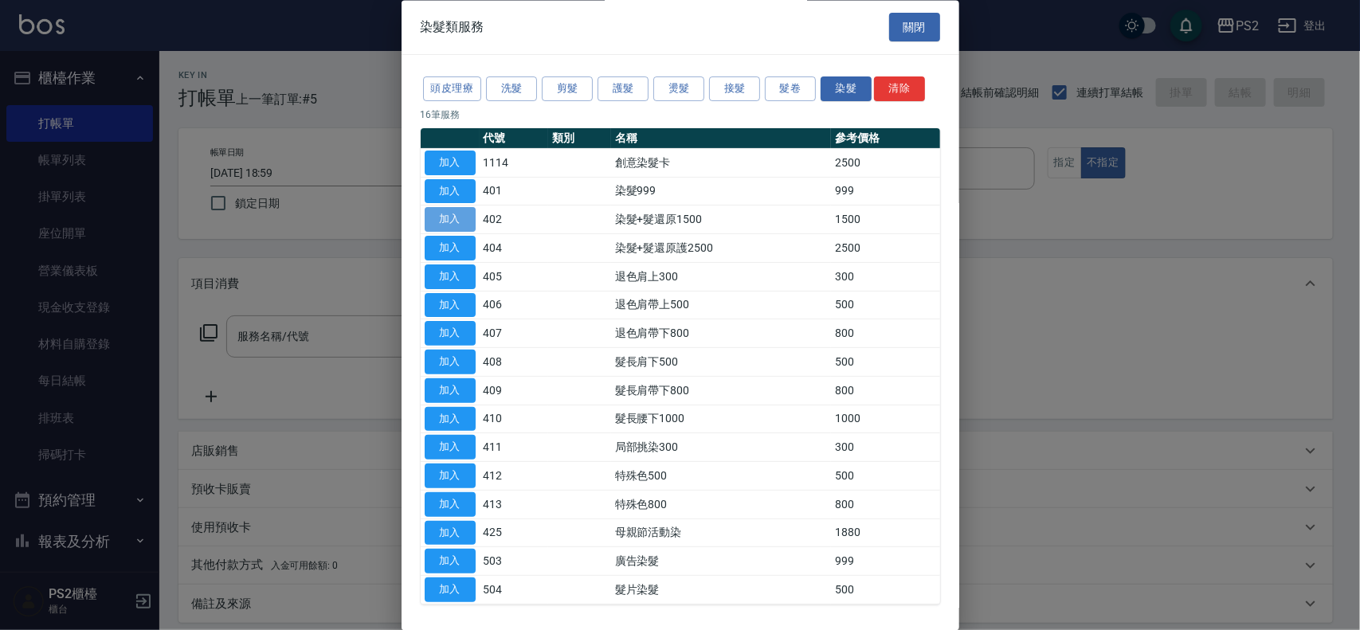
click at [447, 221] on button "加入" at bounding box center [449, 220] width 51 height 25
type input "染髮+髮還原1500(402)"
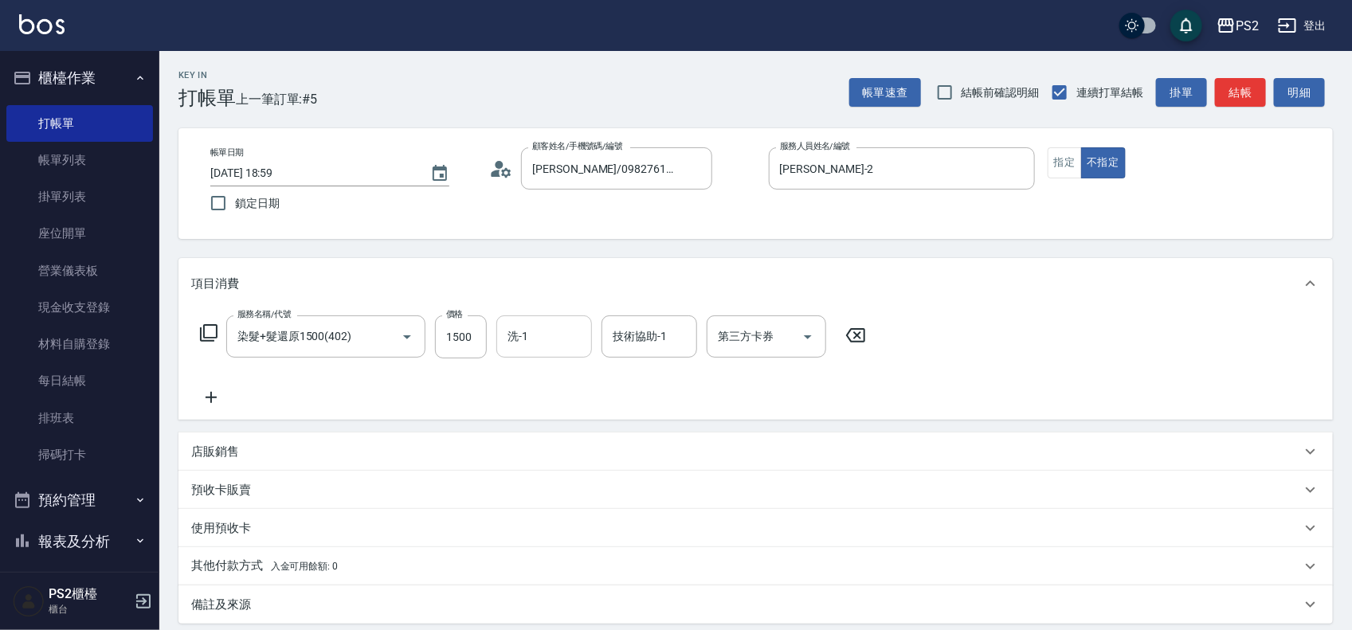
click at [534, 339] on input "洗-1" at bounding box center [543, 337] width 81 height 28
type input "Allan-25"
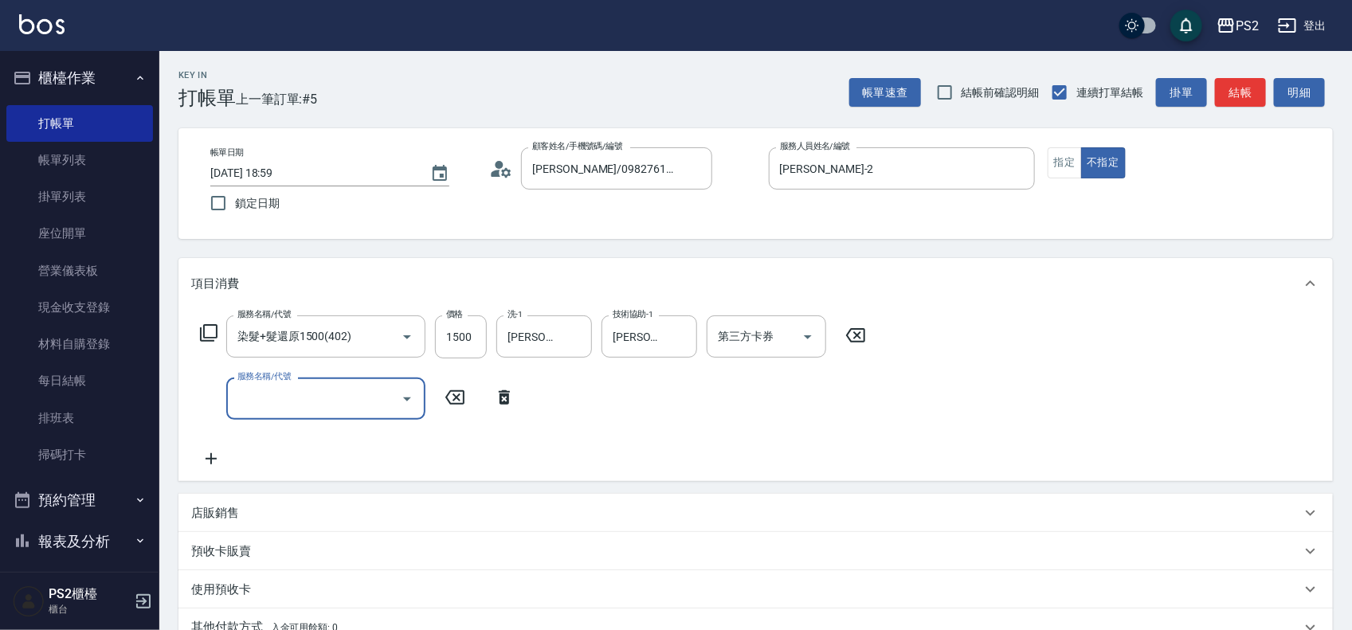
click at [511, 404] on icon at bounding box center [504, 397] width 40 height 19
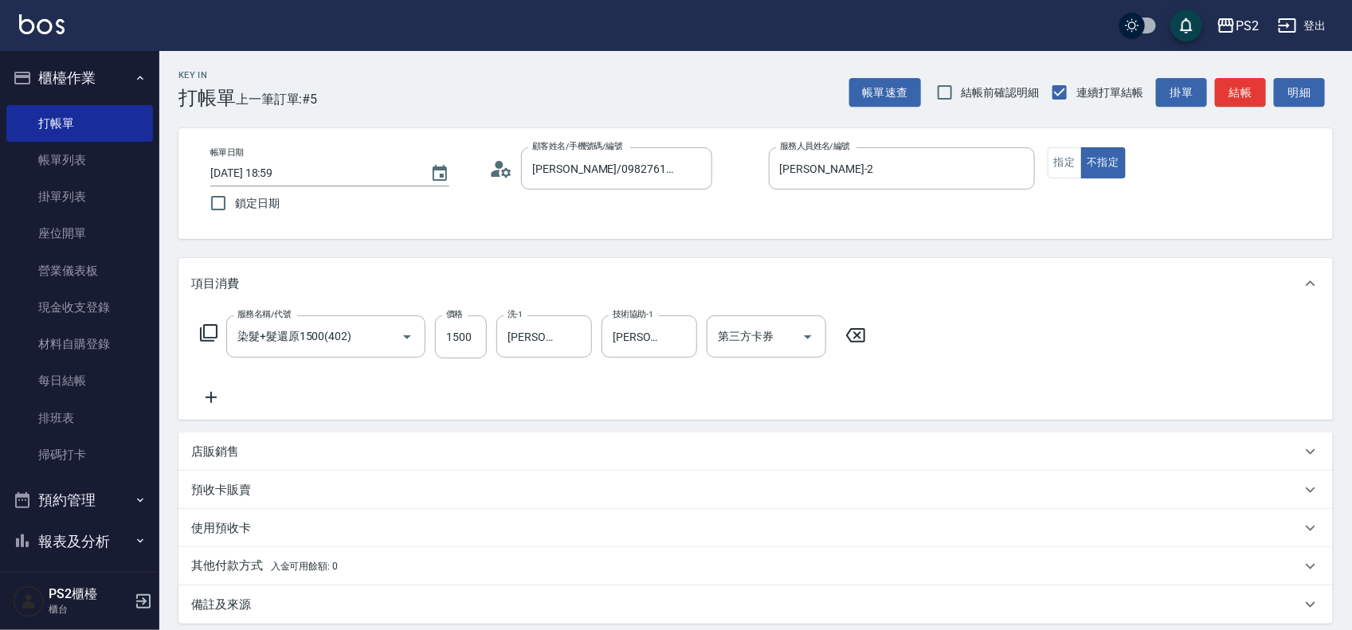
drag, startPoint x: 209, startPoint y: 339, endPoint x: 483, endPoint y: 371, distance: 275.8
click at [479, 371] on div "服務名稱/代號 染髮+髮還原1500(402) 服務名稱/代號 價格 1500 價格 洗-1 Allan-25 洗-1 技術協助-1 Allan-25 技術協…" at bounding box center [533, 361] width 684 height 92
click at [460, 343] on input "1500" at bounding box center [461, 336] width 52 height 43
type input "2000"
click at [201, 333] on icon at bounding box center [208, 332] width 19 height 19
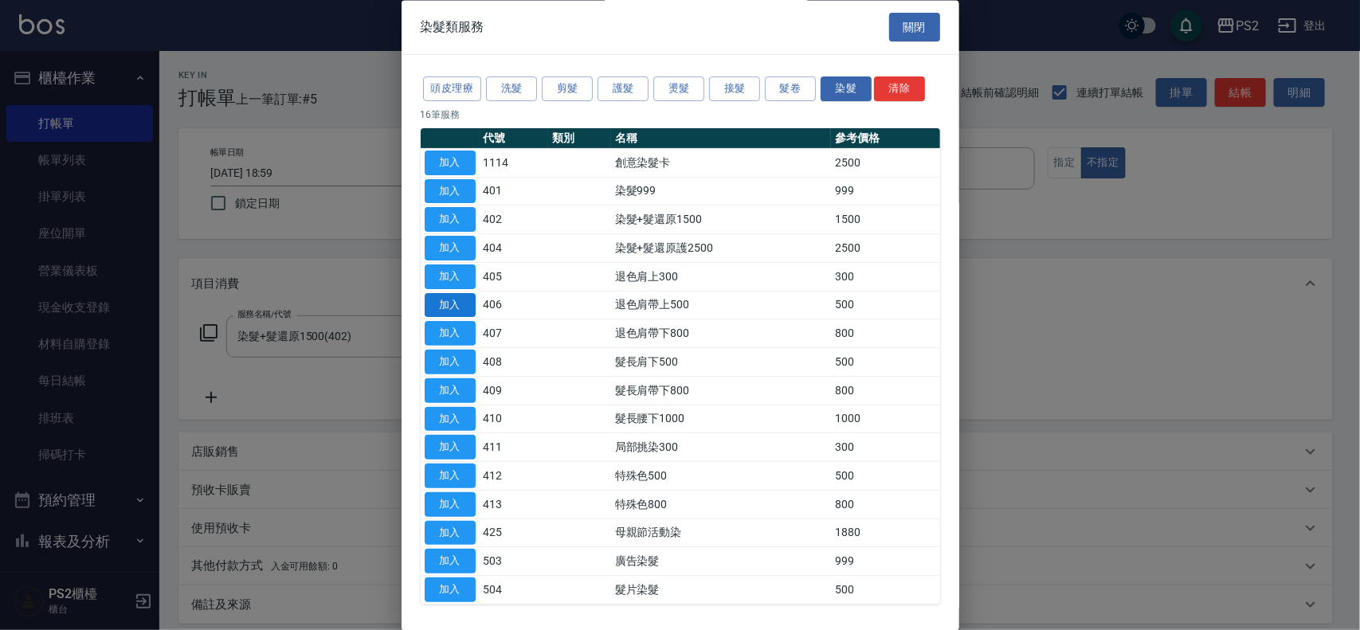
click at [471, 311] on button "加入" at bounding box center [449, 305] width 51 height 25
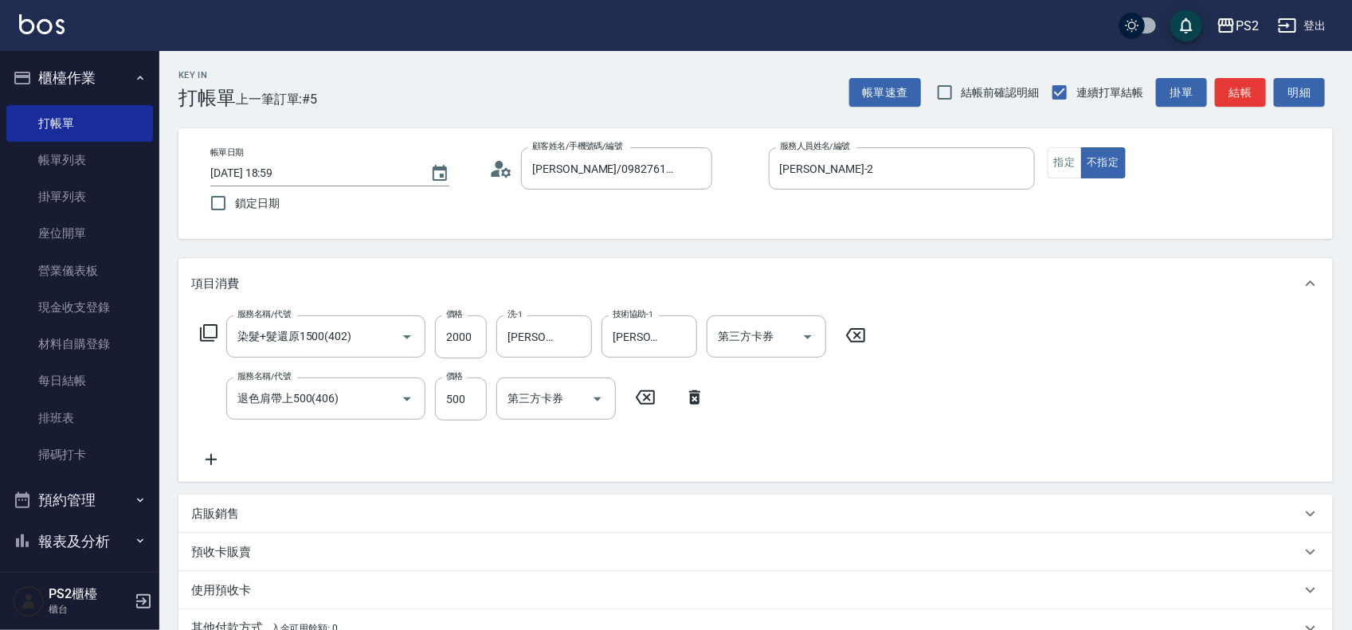
click at [213, 332] on icon at bounding box center [208, 332] width 19 height 19
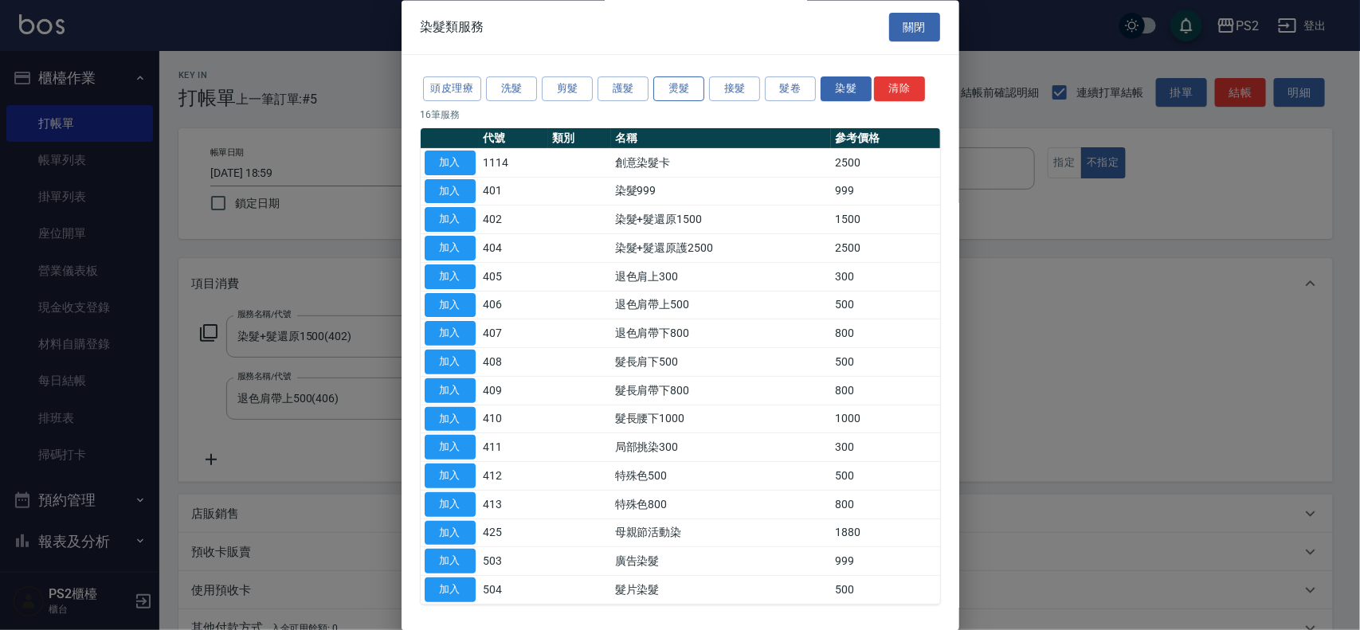
click at [677, 94] on button "燙髮" at bounding box center [678, 89] width 51 height 25
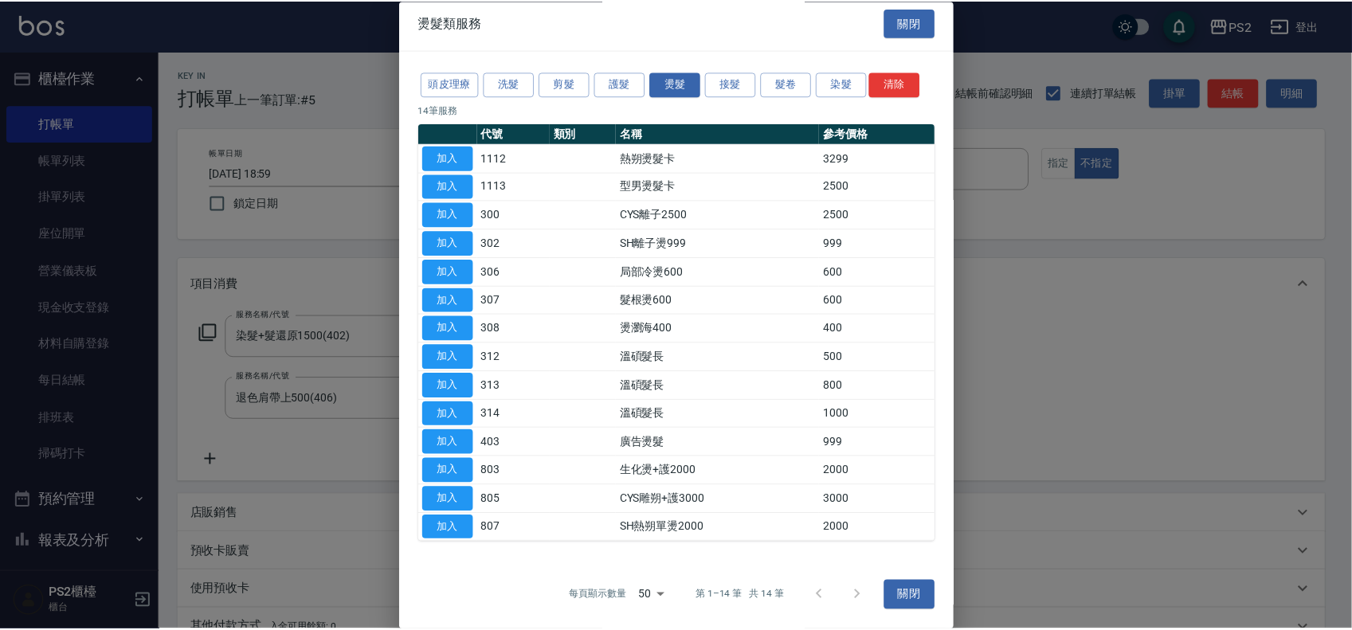
scroll to position [8, 0]
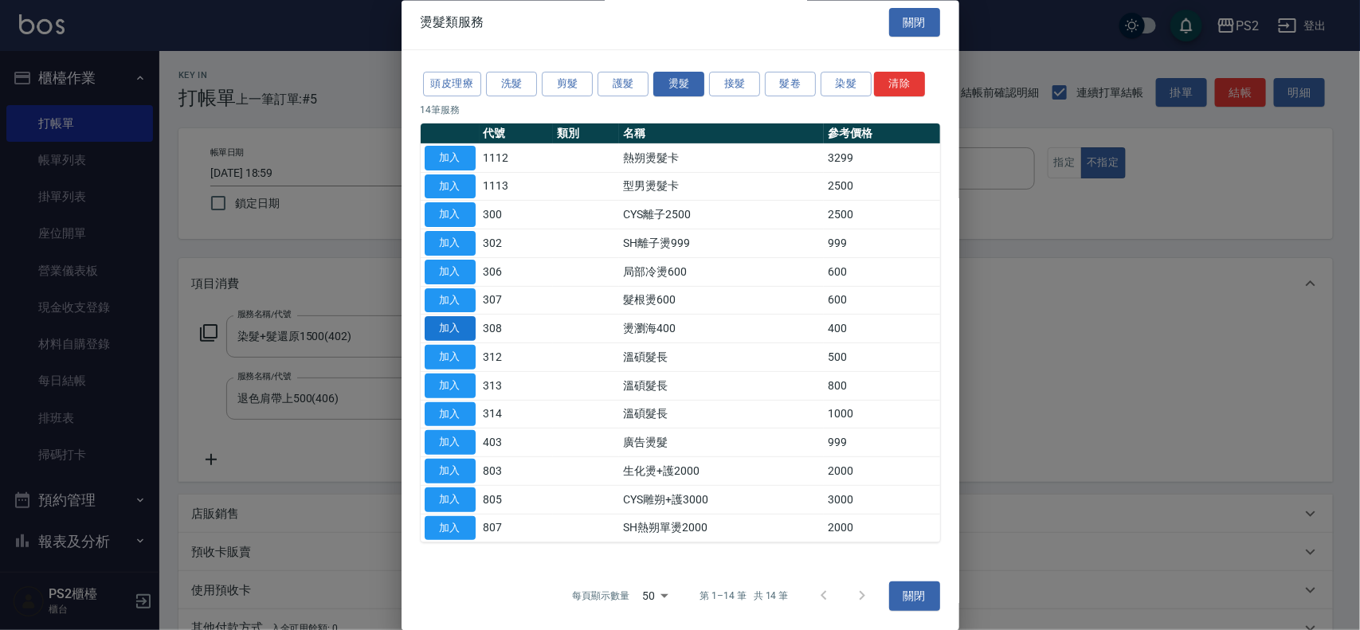
click at [455, 324] on button "加入" at bounding box center [449, 328] width 51 height 25
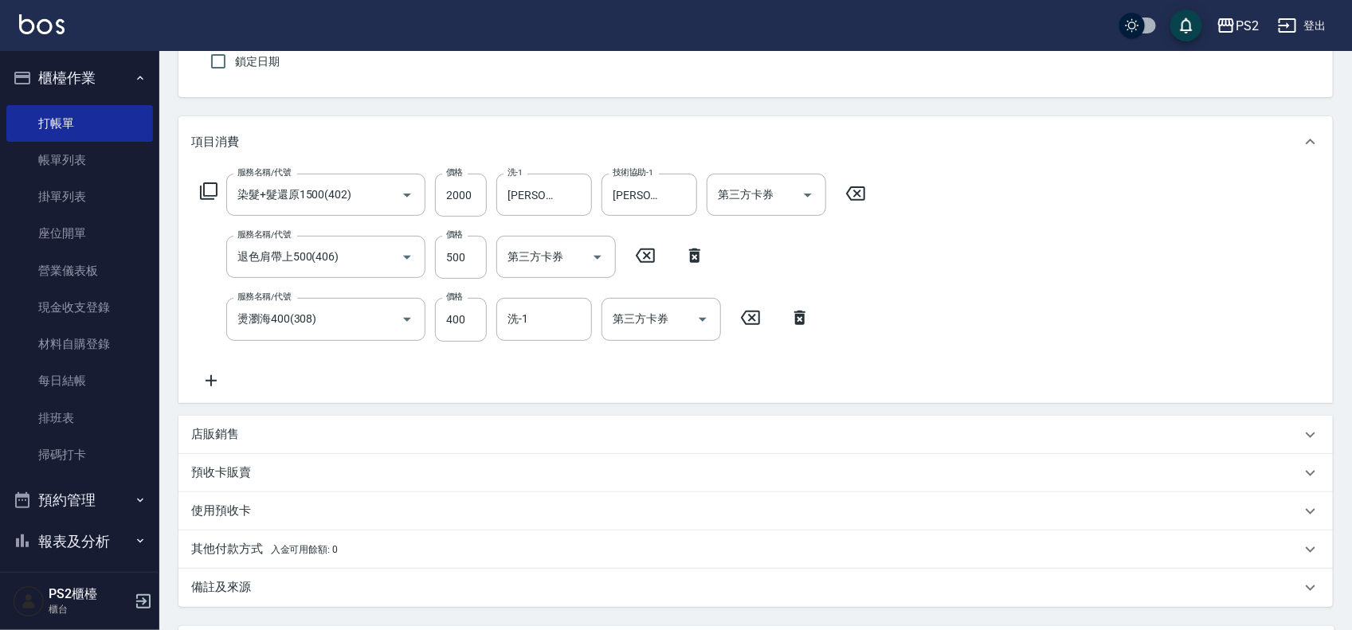
scroll to position [296, 0]
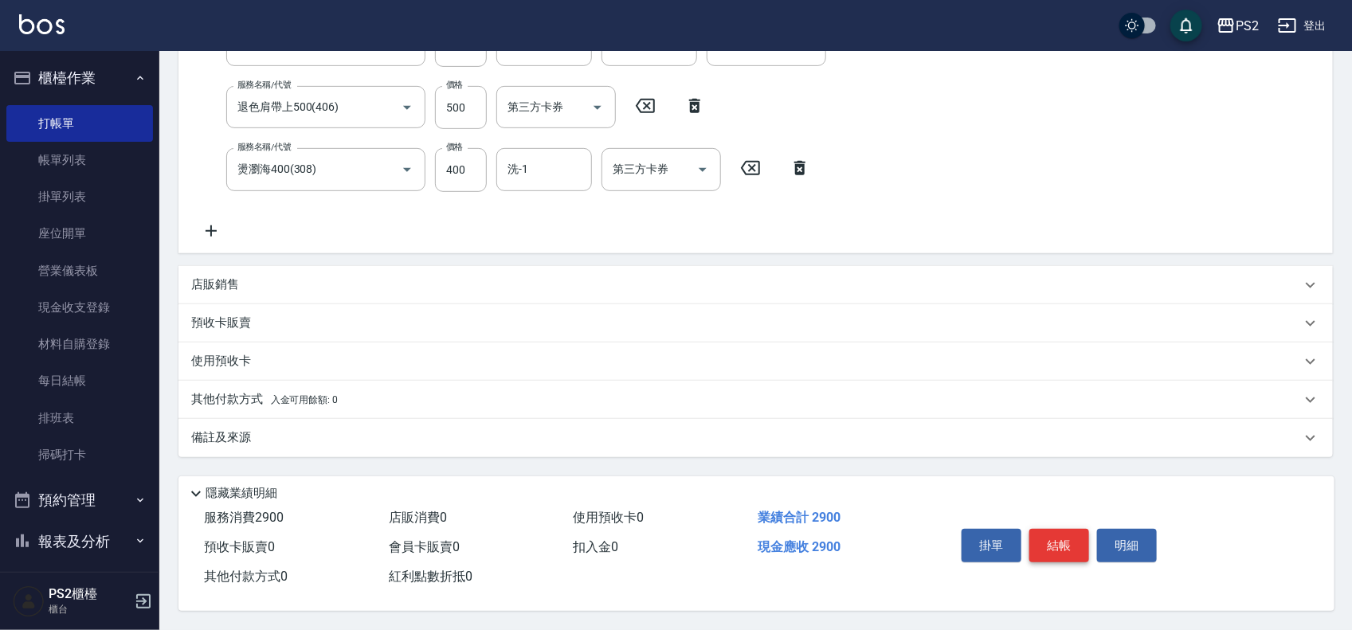
click at [1053, 534] on button "結帳" at bounding box center [1059, 545] width 60 height 33
type input "2025/08/20 19:00"
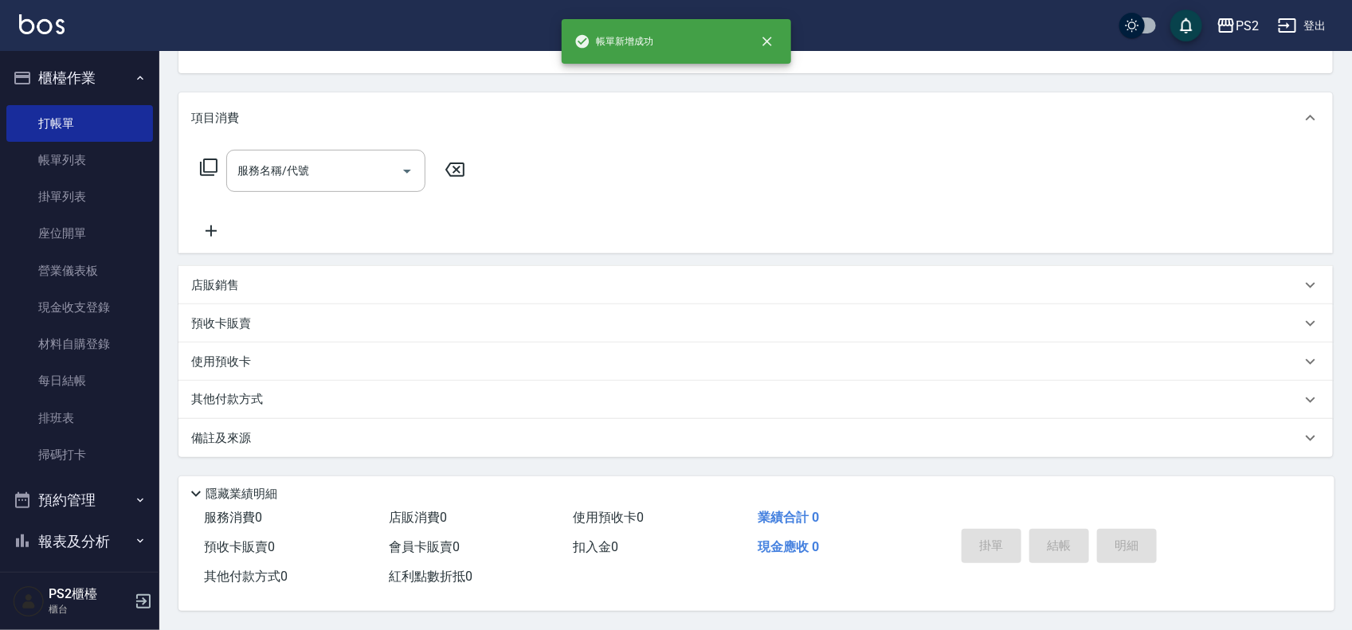
scroll to position [0, 0]
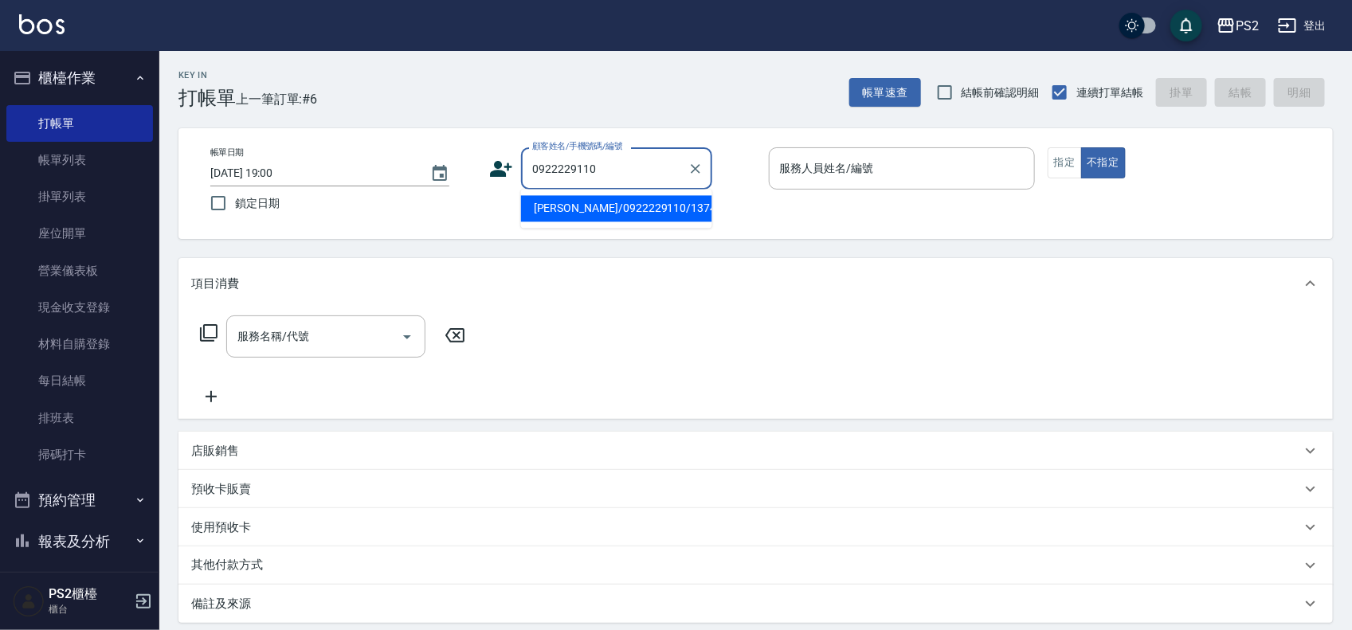
type input "[PERSON_NAME]/0922229110/13746"
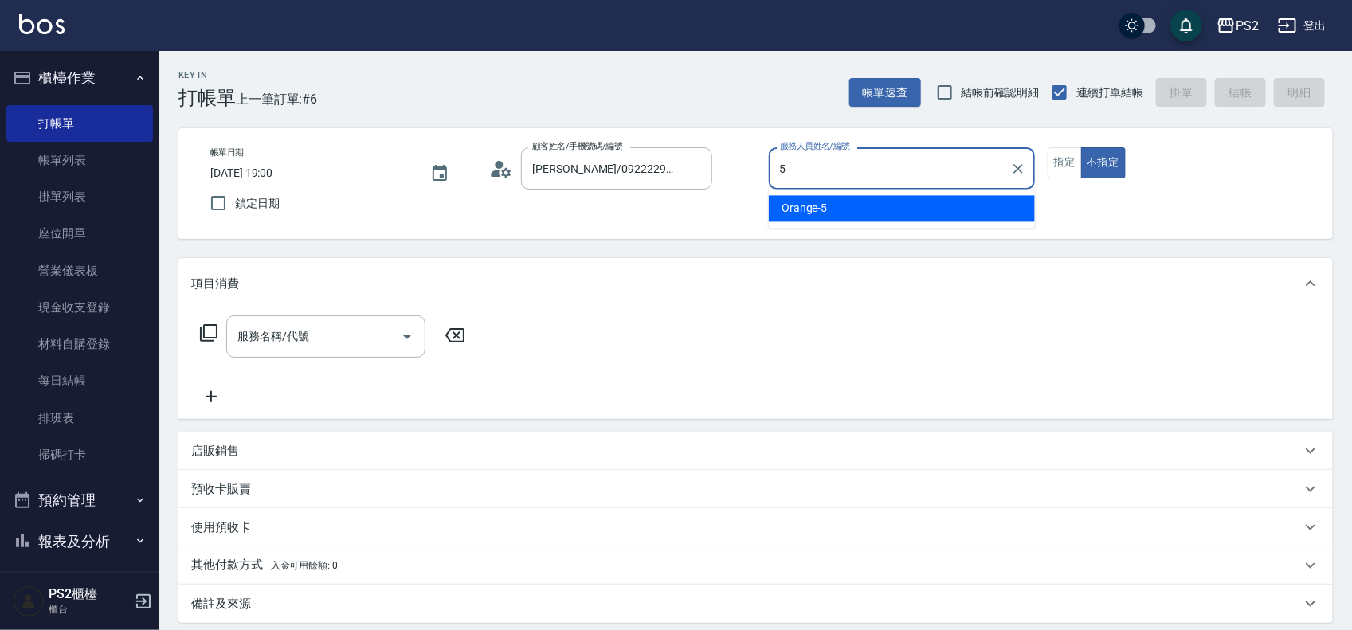
type input "Orange-5"
type button "false"
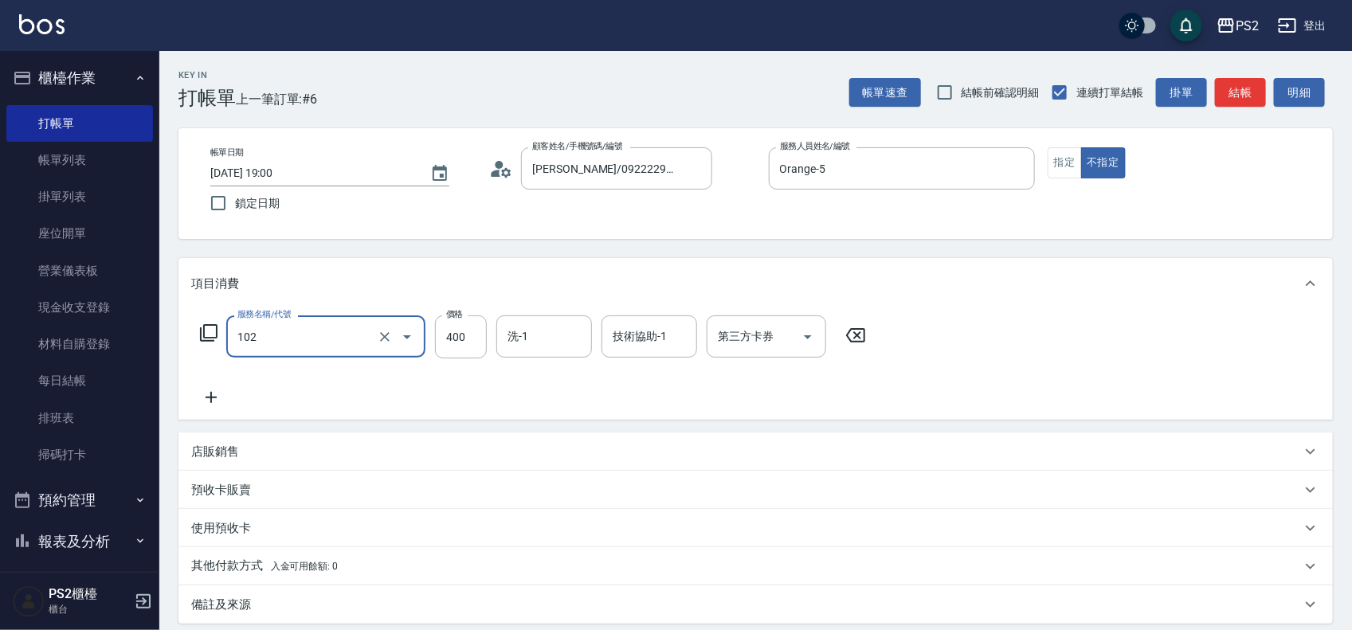
type input "精油洗髮(102)"
type input "700"
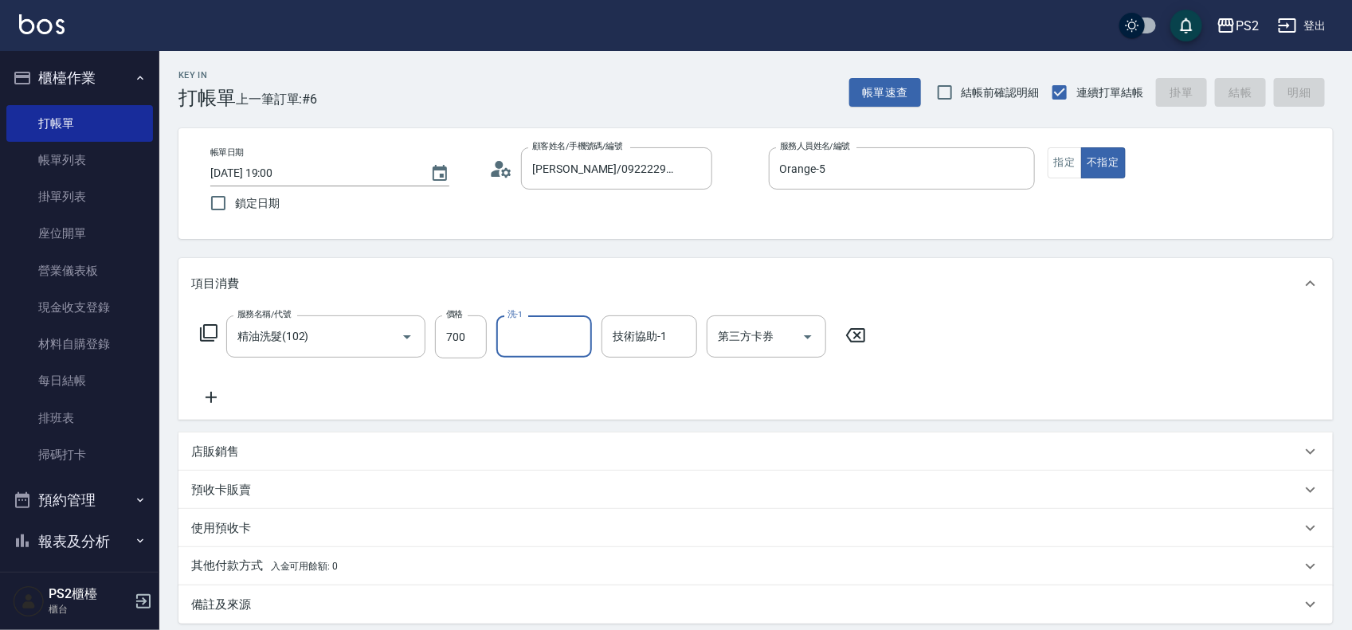
type input "2025/08/20 19:01"
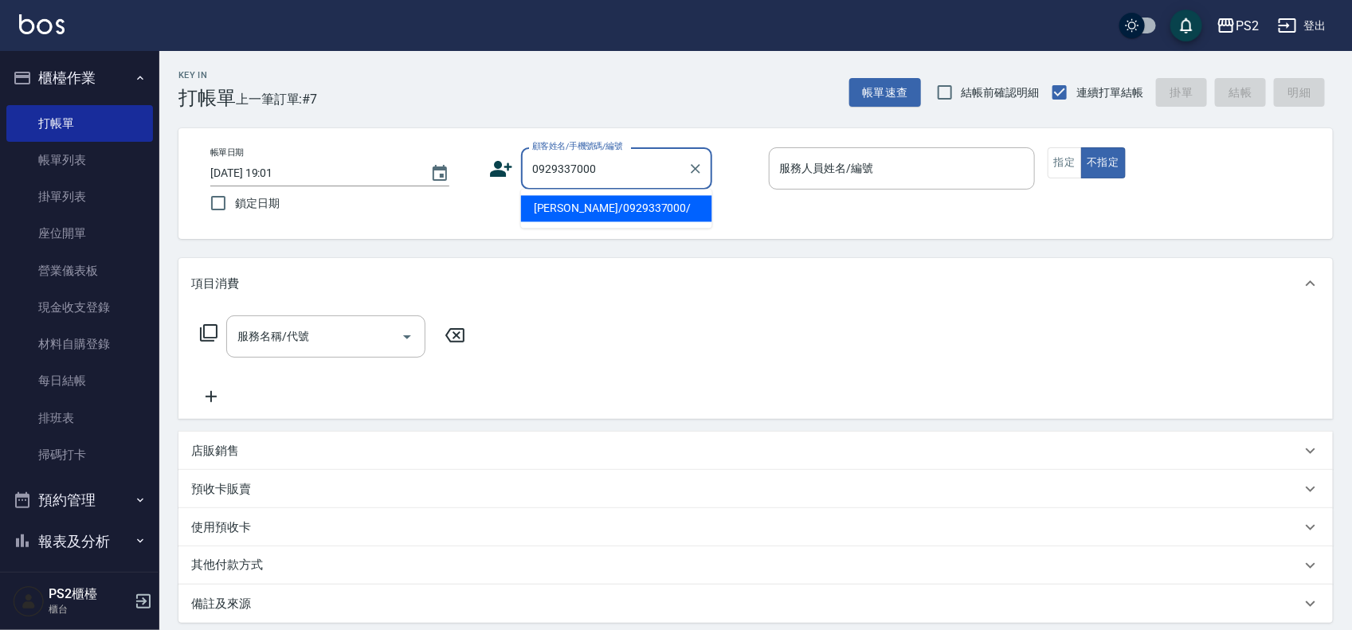
type input "羅美娟/0929337000/"
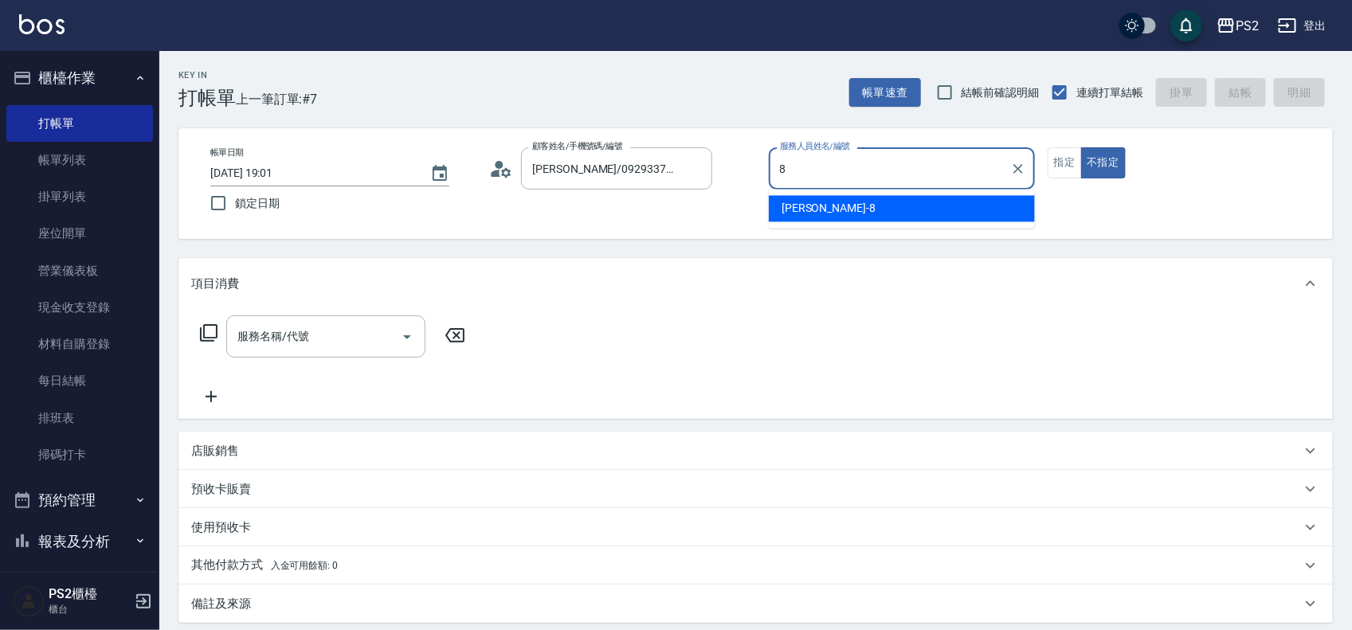
type input "Lori-8"
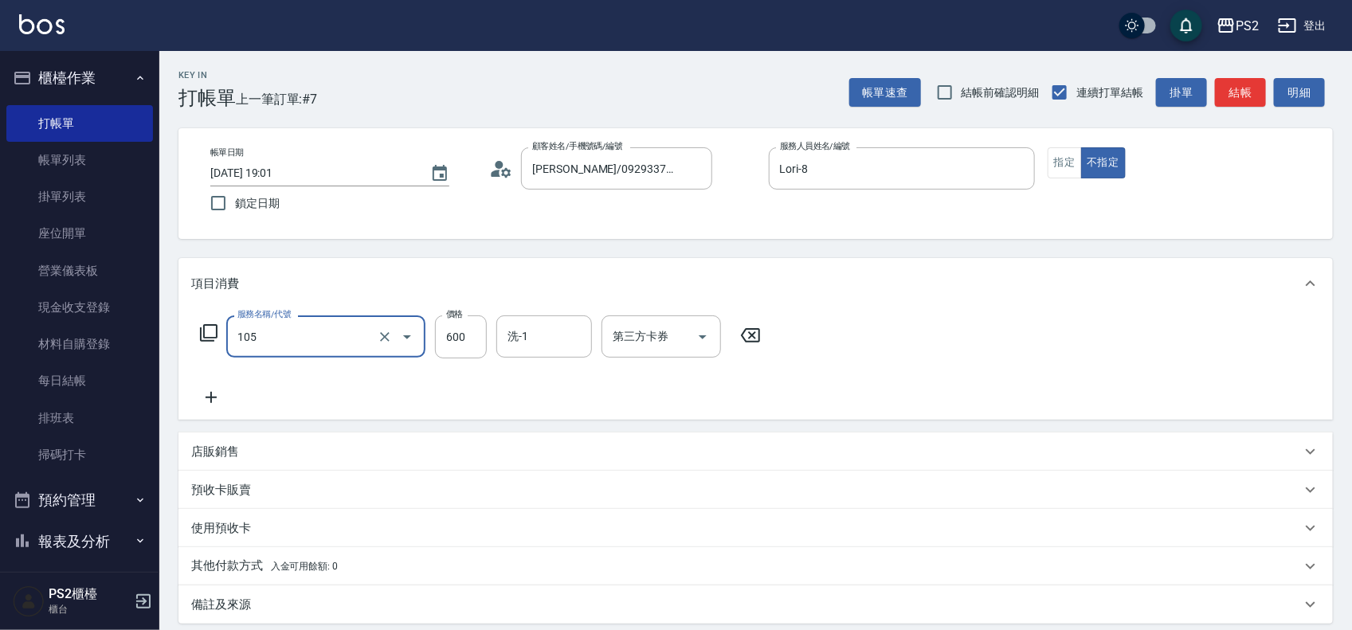
type input "A級洗剪600(105)"
type input "1200"
click at [1065, 161] on button "指定" at bounding box center [1064, 162] width 34 height 31
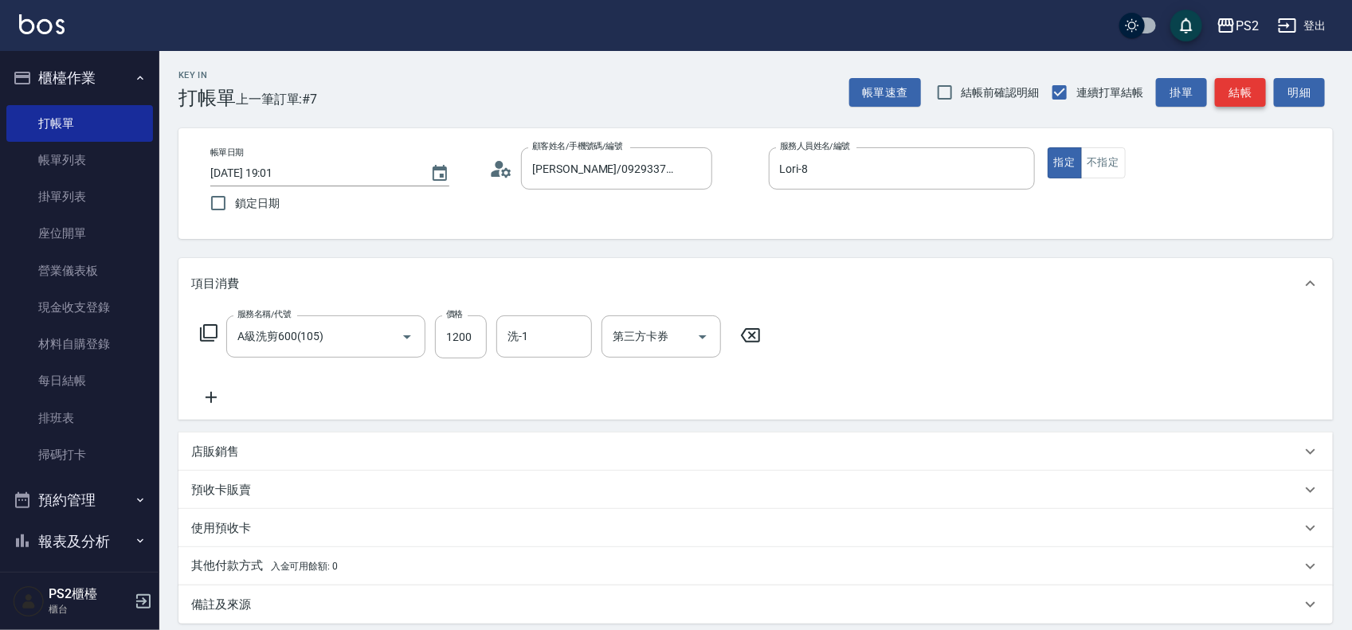
click at [1237, 88] on button "結帳" at bounding box center [1240, 92] width 51 height 29
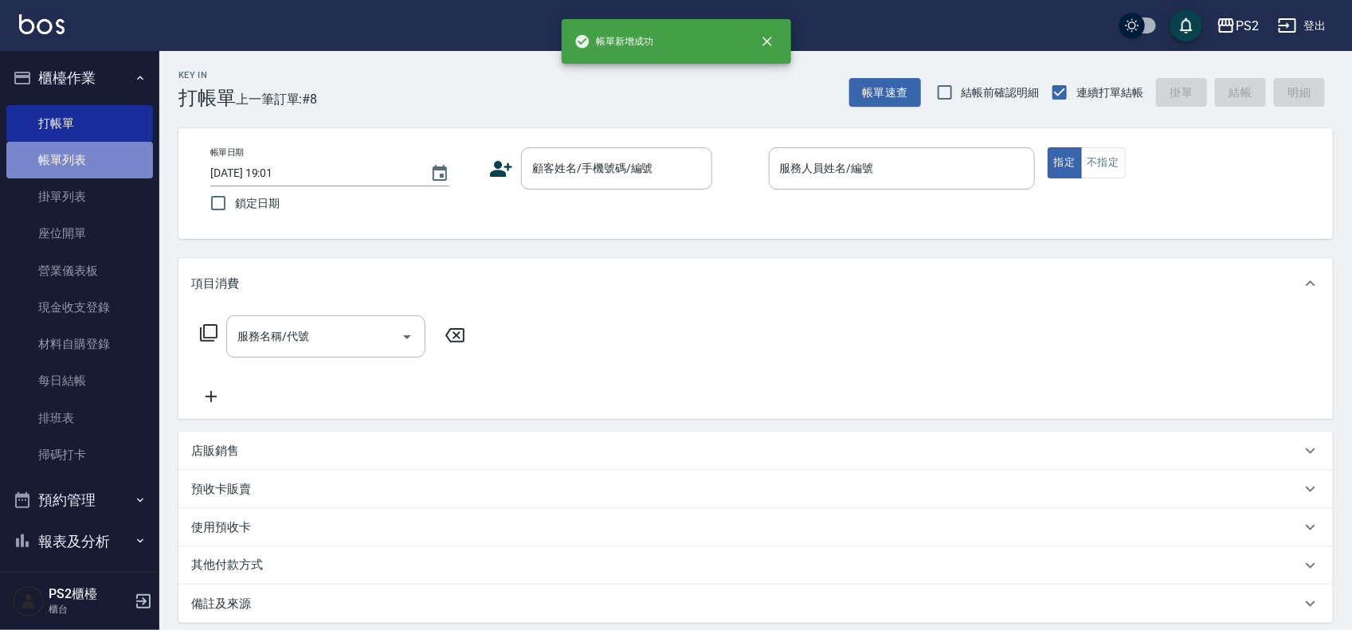
click at [80, 163] on link "帳單列表" at bounding box center [79, 160] width 147 height 37
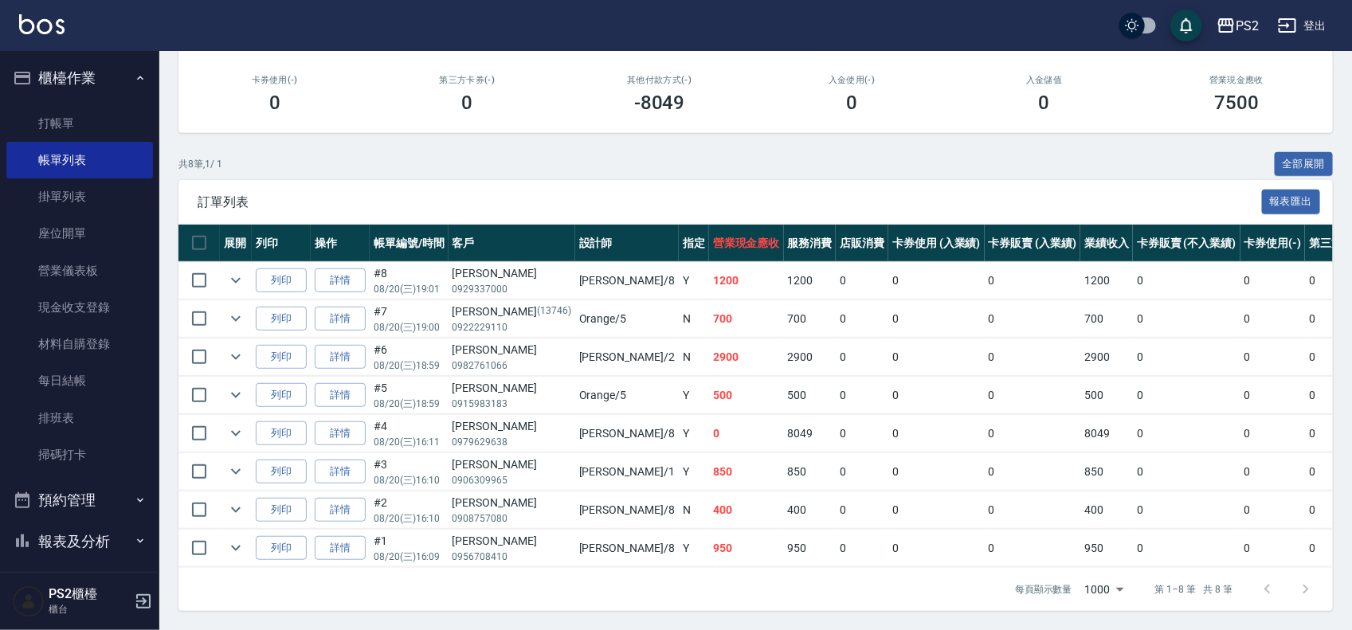
scroll to position [235, 0]
click at [349, 315] on td "詳情" at bounding box center [340, 318] width 59 height 37
click at [349, 308] on link "詳情" at bounding box center [340, 319] width 51 height 25
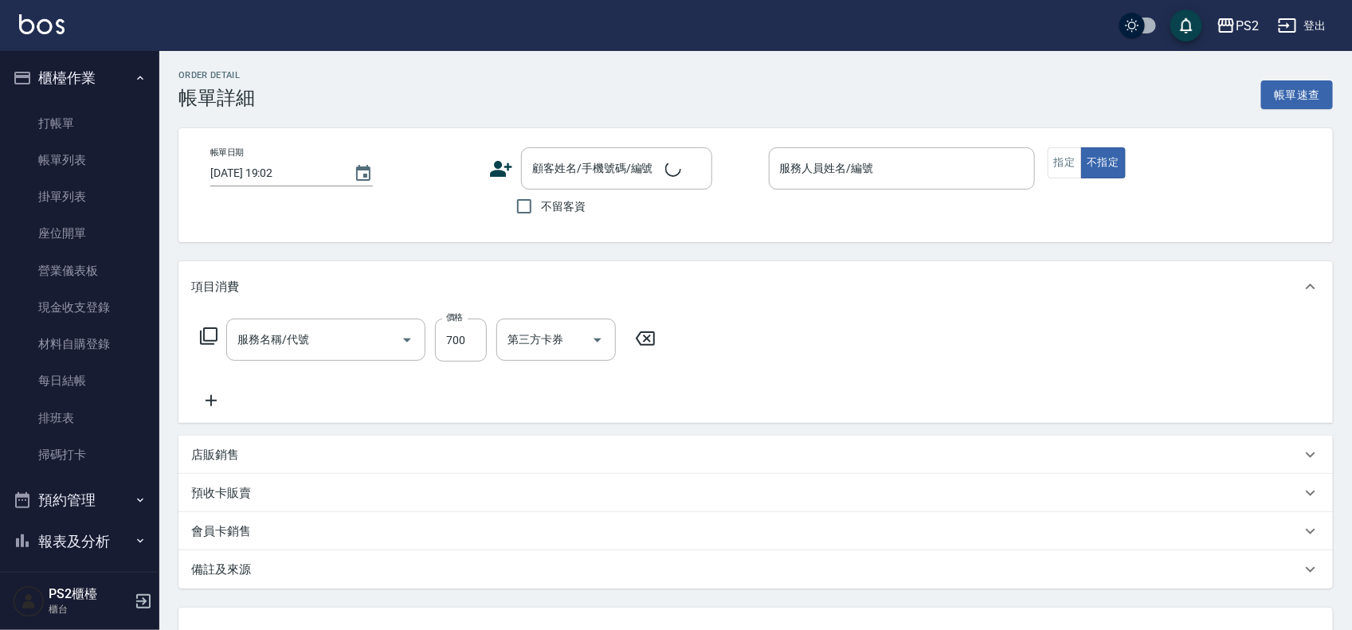
type input "2025/08/20 19:00"
type input "Orange-5"
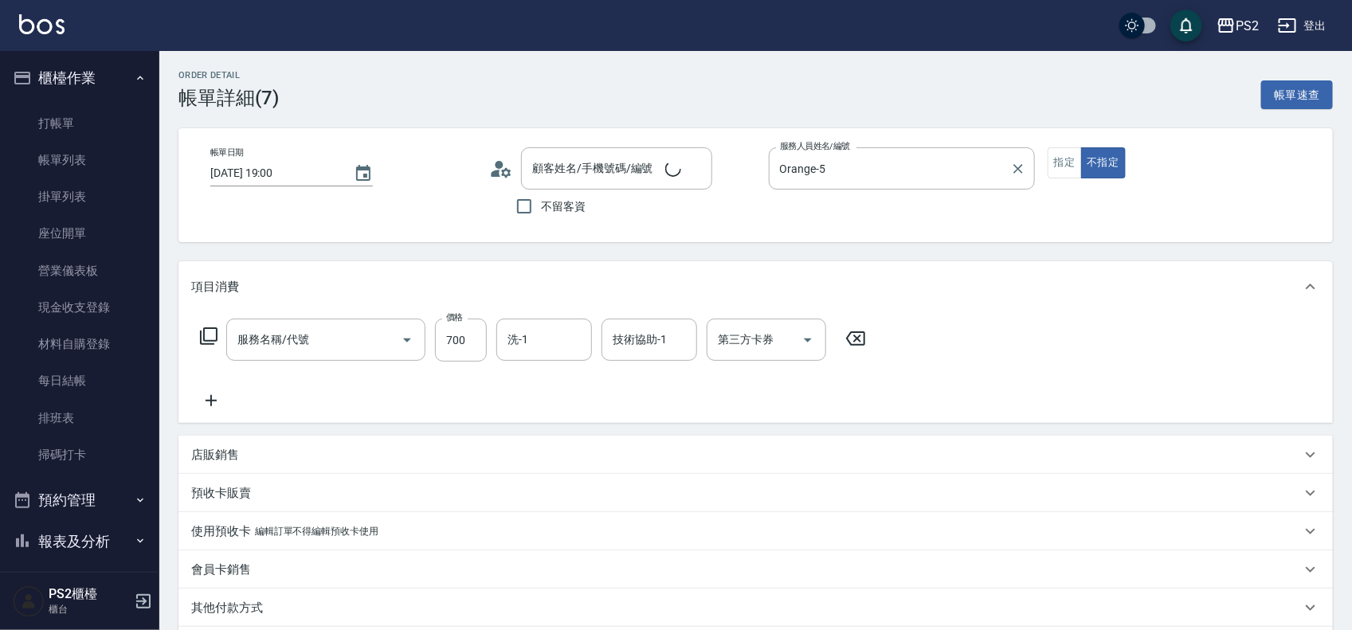
type input "[PERSON_NAME]/0922229110/13746"
type input "精油洗髮(102)"
click at [1061, 173] on button "指定" at bounding box center [1064, 162] width 34 height 31
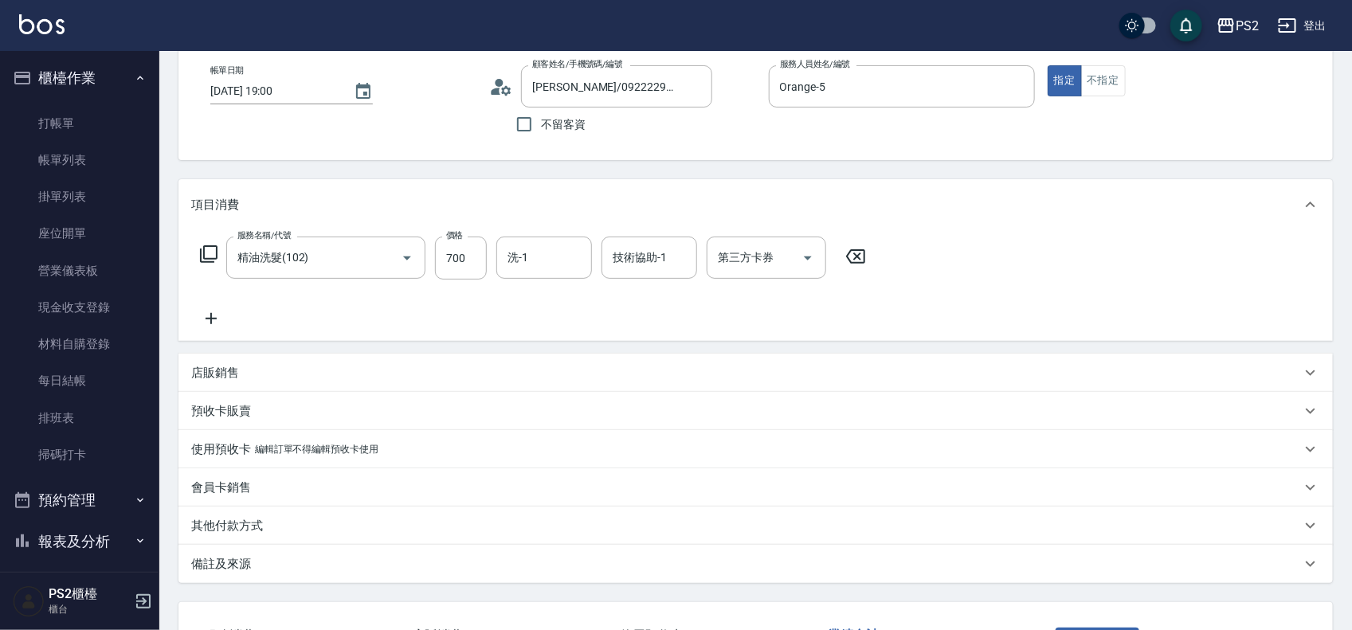
scroll to position [205, 0]
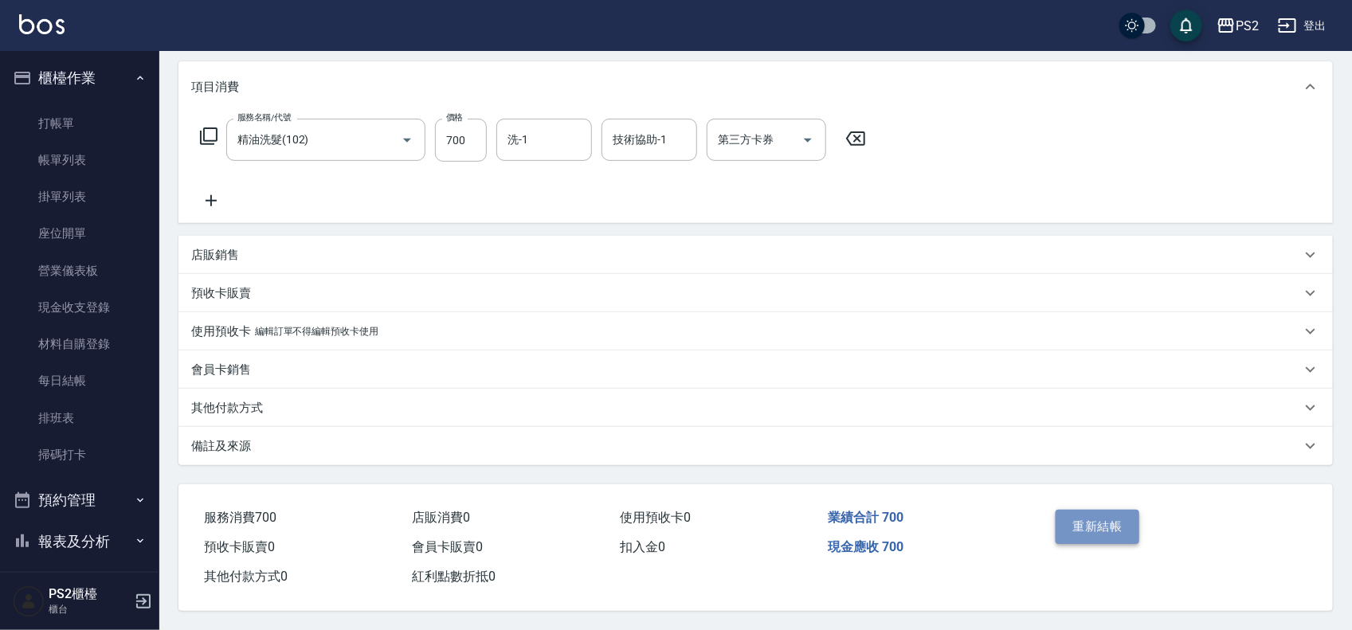
click at [1095, 514] on button "重新結帳" at bounding box center [1097, 526] width 84 height 33
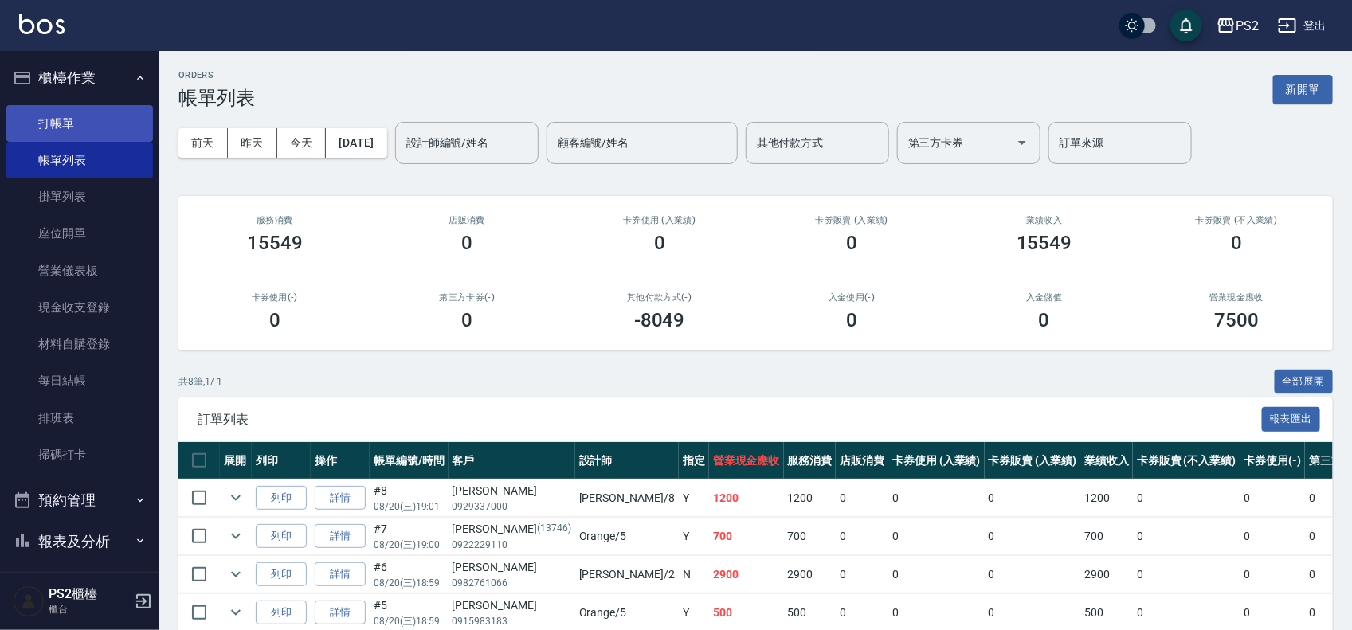
click at [48, 131] on link "打帳單" at bounding box center [79, 123] width 147 height 37
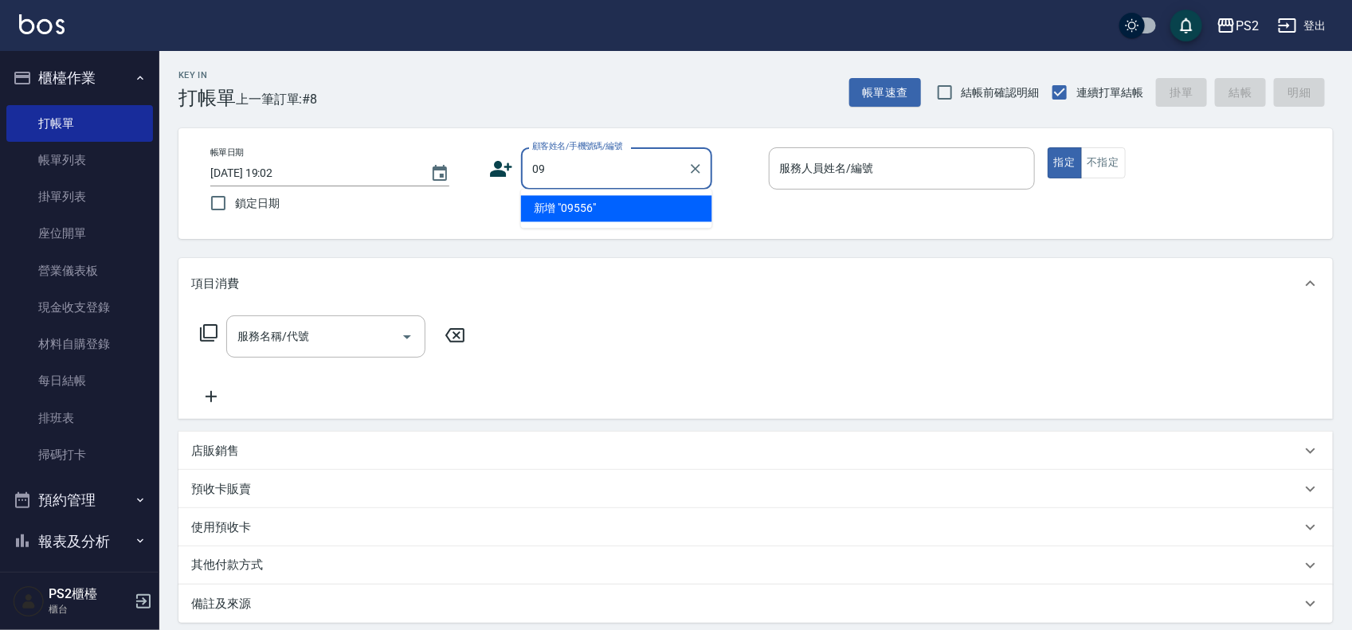
type input "0"
click at [567, 205] on li "新增 "0955619135"" at bounding box center [616, 209] width 191 height 26
type input "0955619135"
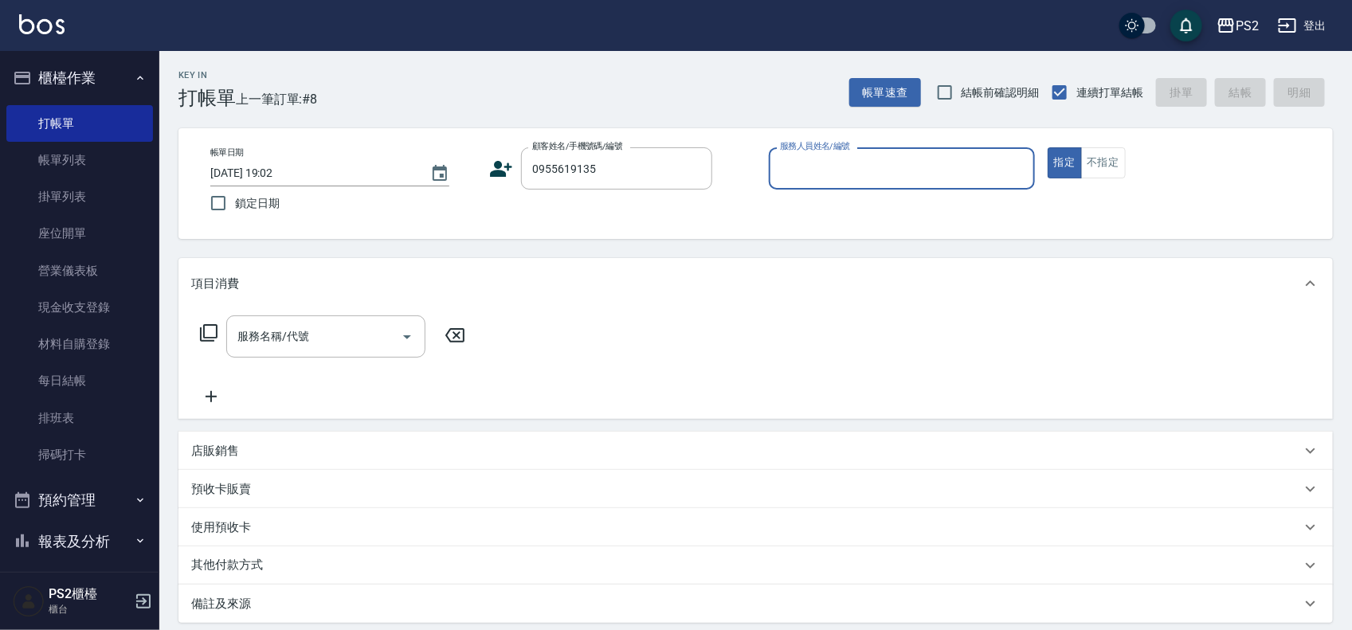
click at [507, 168] on icon at bounding box center [502, 169] width 22 height 16
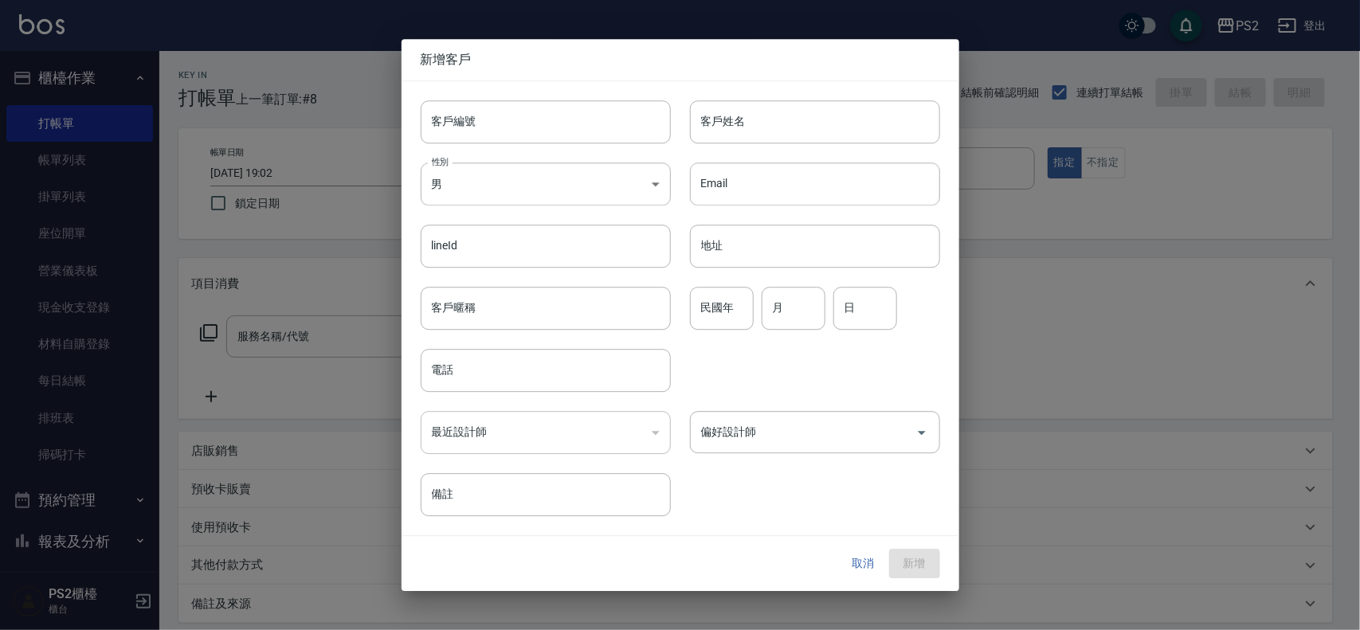
type input "0955619135"
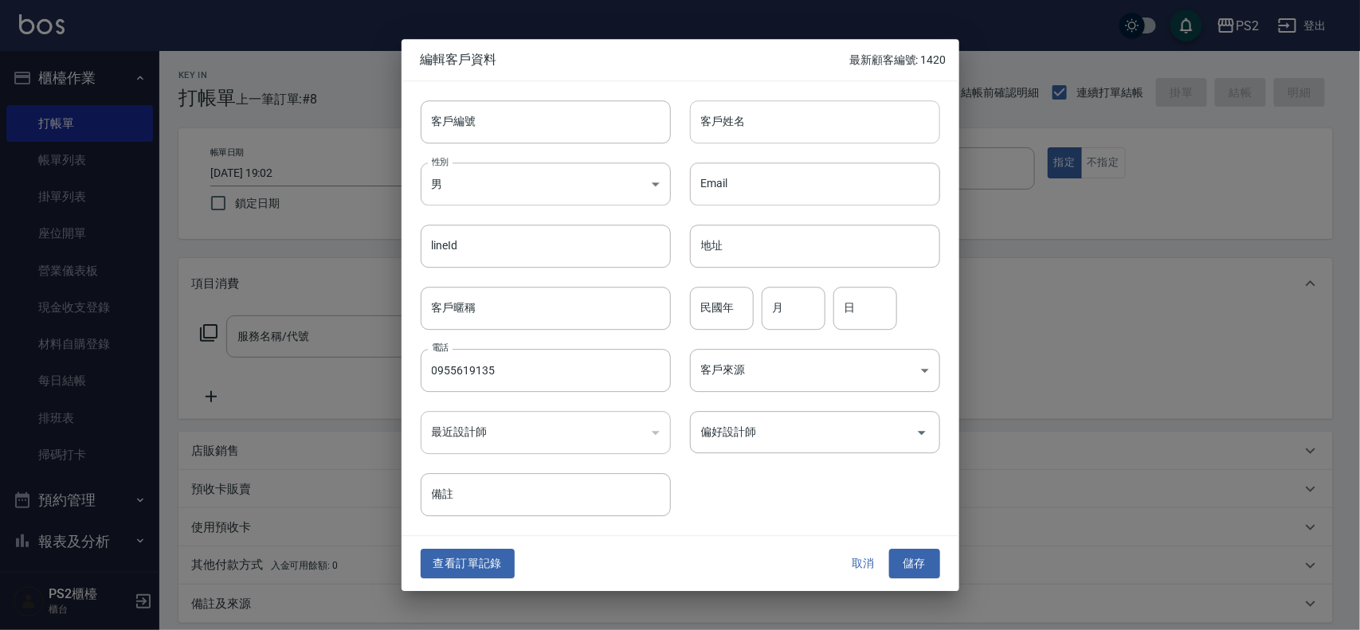
click at [784, 112] on input "客戶姓名" at bounding box center [815, 121] width 250 height 43
type input "劉"
click at [870, 569] on button "取消" at bounding box center [863, 564] width 51 height 29
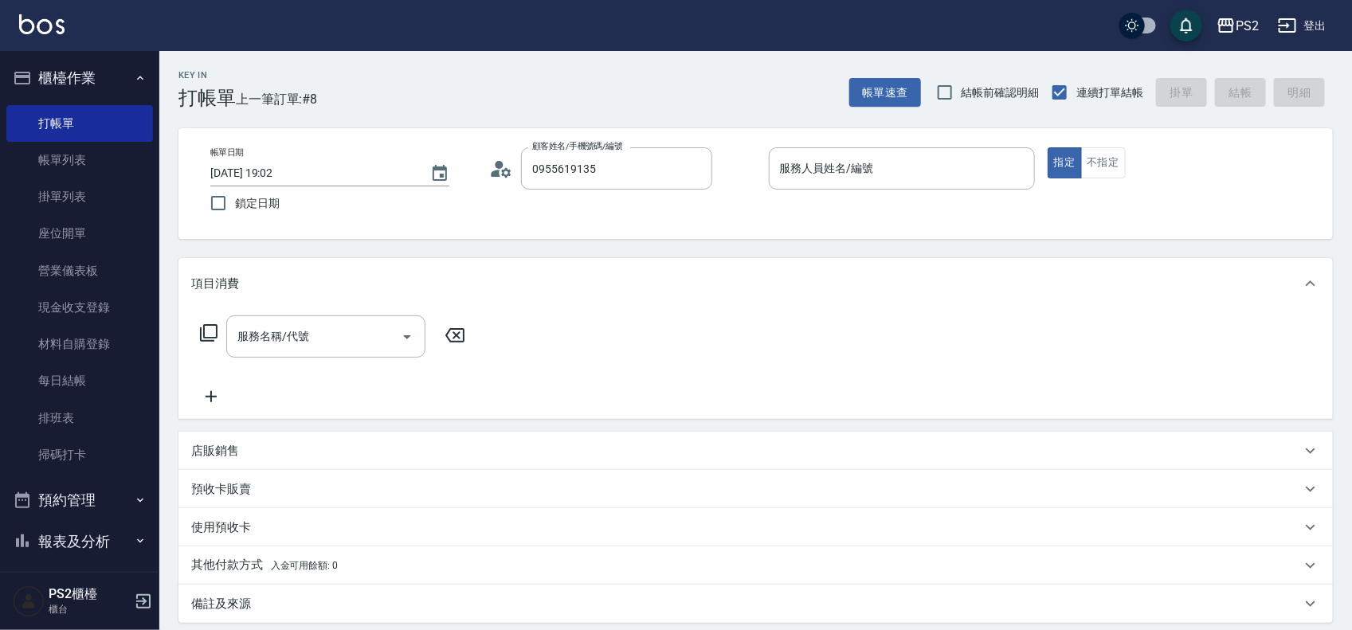
drag, startPoint x: 631, startPoint y: 178, endPoint x: 0, endPoint y: 117, distance: 633.7
click at [0, 117] on div "PS2 登出 櫃檯作業 打帳單 帳單列表 掛單列表 座位開單 營業儀表板 現金收支登錄 材料自購登錄 每日結帳 排班表 掃碼打卡 預約管理 預約管理 單日預約…" at bounding box center [676, 398] width 1352 height 796
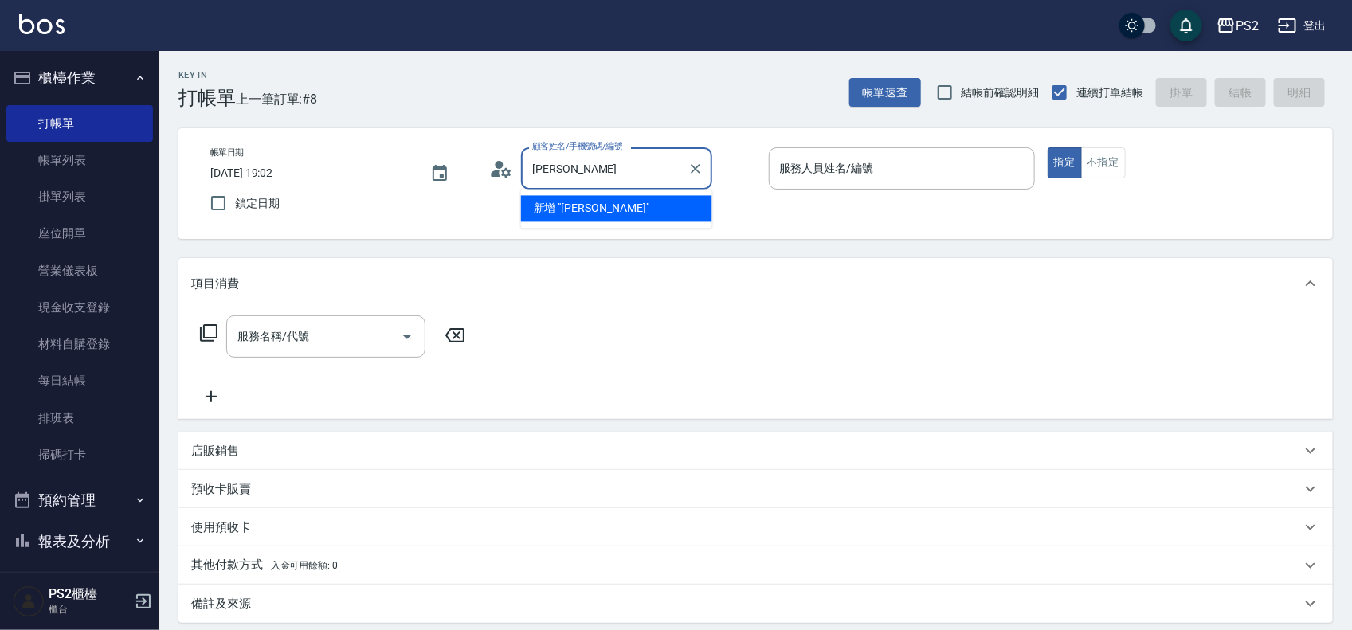
type input "劉"
type input "邱"
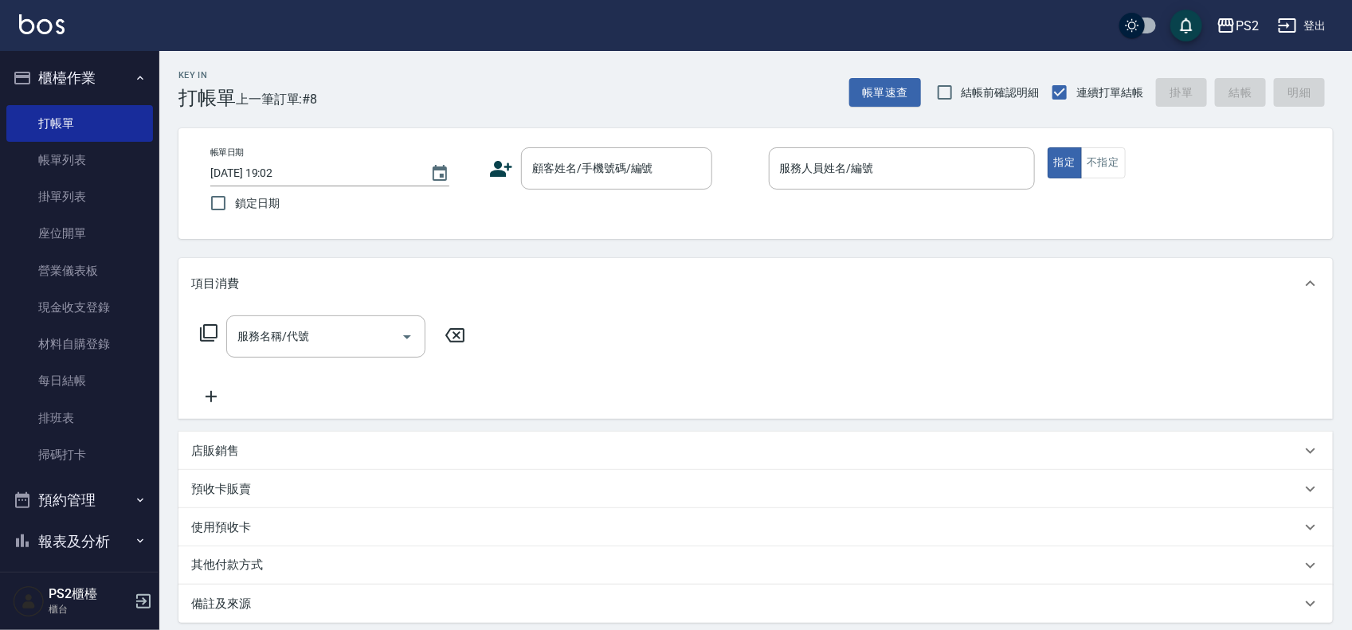
click at [500, 165] on icon at bounding box center [502, 169] width 22 height 16
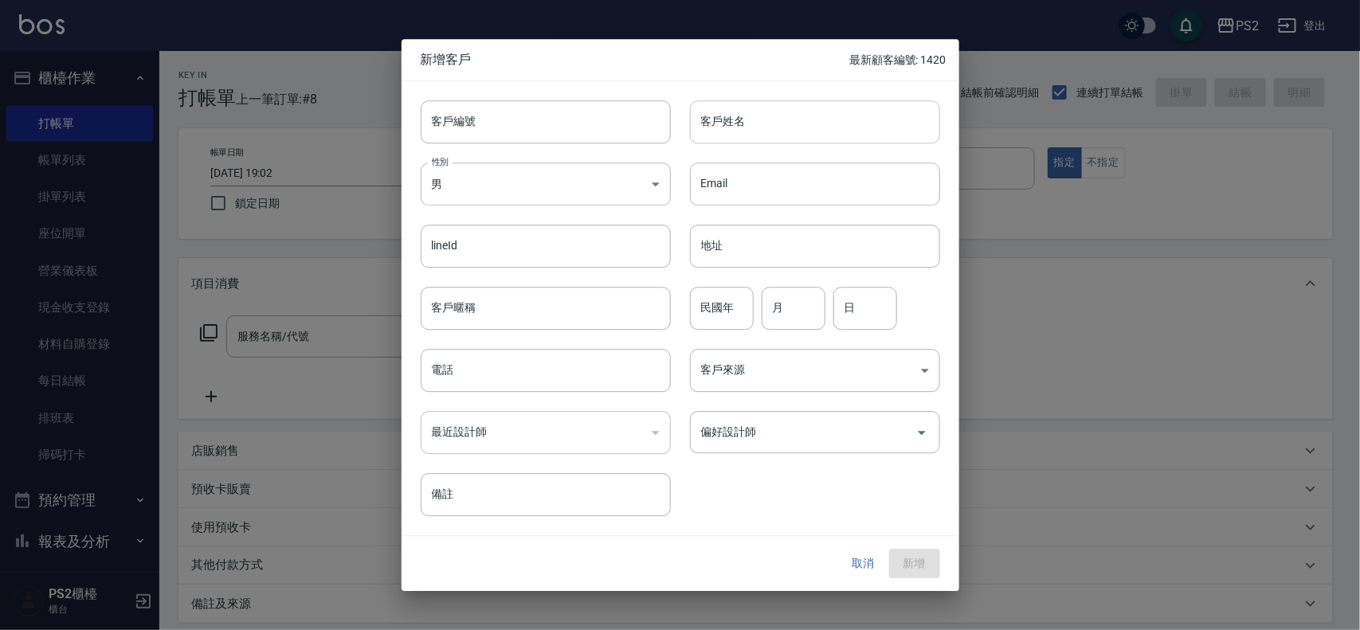
click at [753, 123] on input "客戶姓名" at bounding box center [815, 121] width 250 height 43
type input "0955619135"
click at [528, 317] on input "客戶暱稱" at bounding box center [546, 308] width 250 height 43
click at [803, 126] on input "0955619135" at bounding box center [815, 121] width 250 height 43
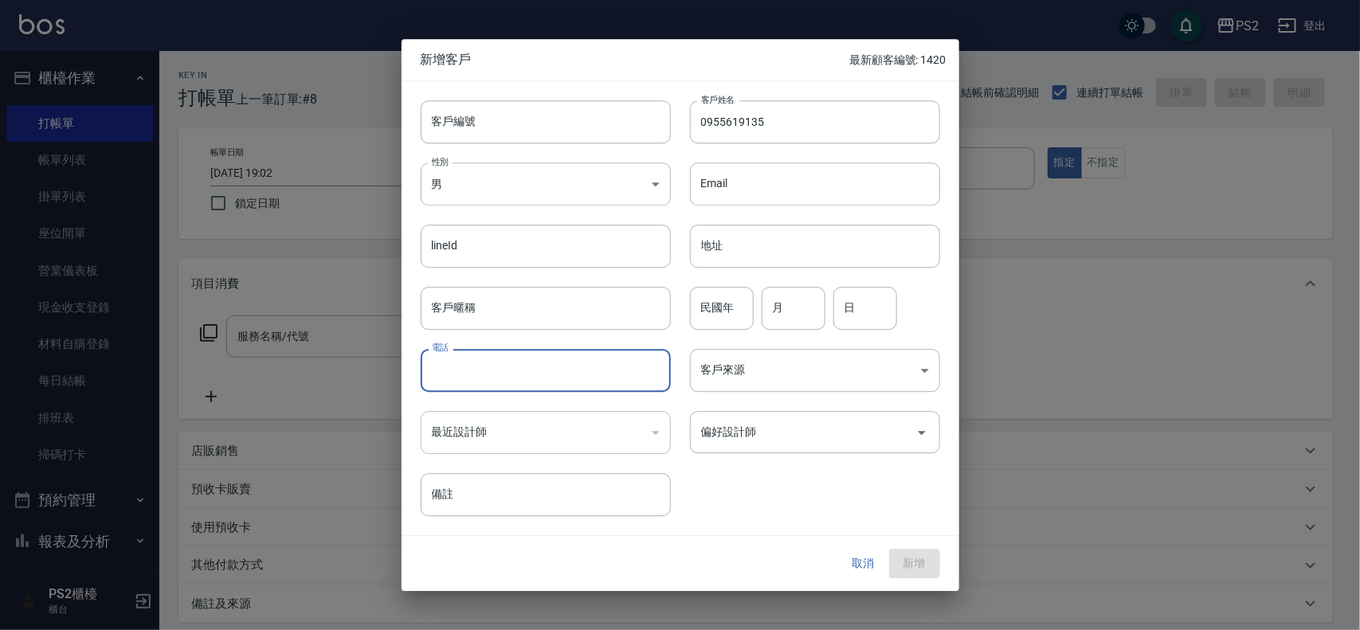
click at [478, 352] on input "電話" at bounding box center [546, 370] width 250 height 43
paste input "0955619135"
type input "0955619135"
click at [518, 313] on input "客戶暱稱" at bounding box center [546, 308] width 250 height 43
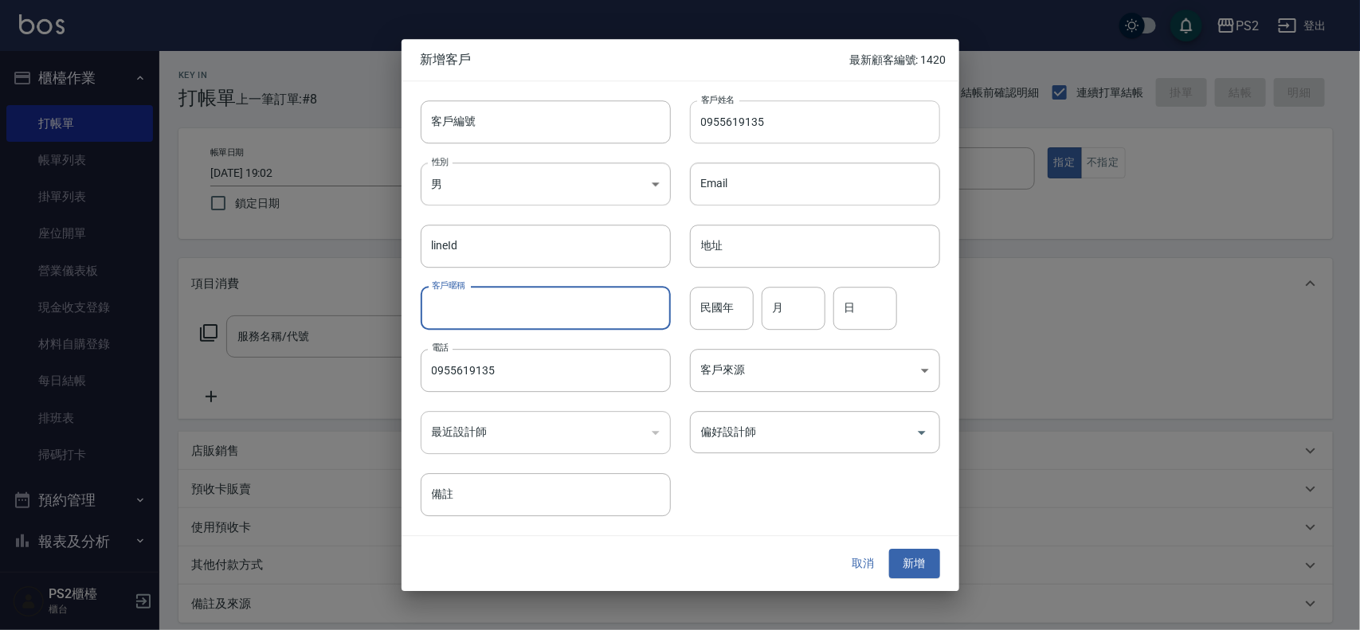
click at [786, 130] on input "0955619135" at bounding box center [815, 121] width 250 height 43
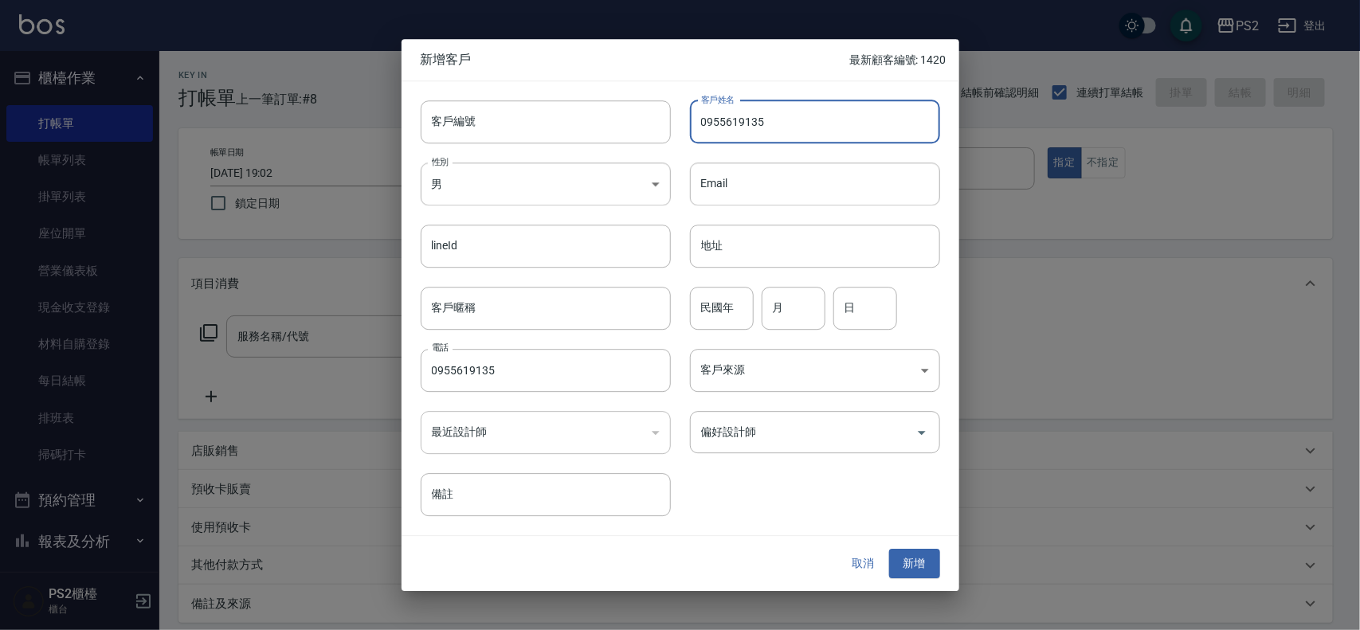
click at [786, 130] on input "0955619135" at bounding box center [815, 121] width 250 height 43
type input "劉傅華"
click at [729, 299] on div "民國年 民國年" at bounding box center [722, 308] width 64 height 43
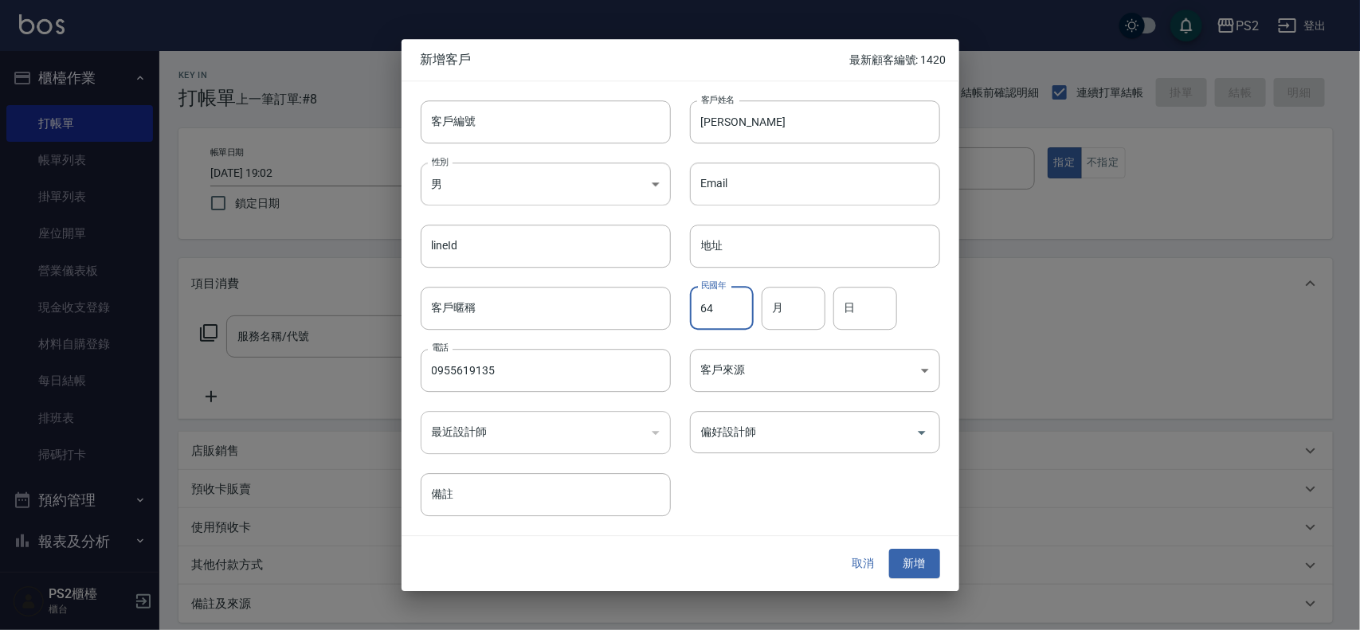
type input "64"
type input "10"
type input "27"
click at [921, 566] on button "新增" at bounding box center [914, 564] width 51 height 29
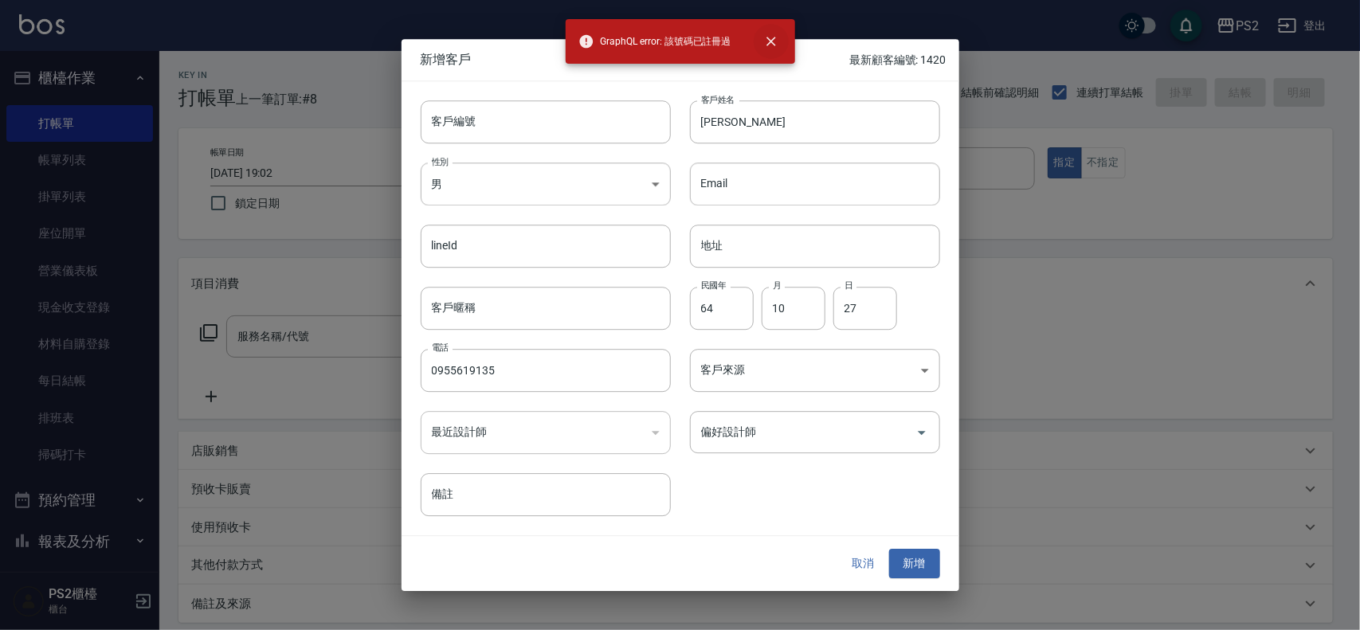
click at [777, 46] on icon "close" at bounding box center [771, 41] width 16 height 16
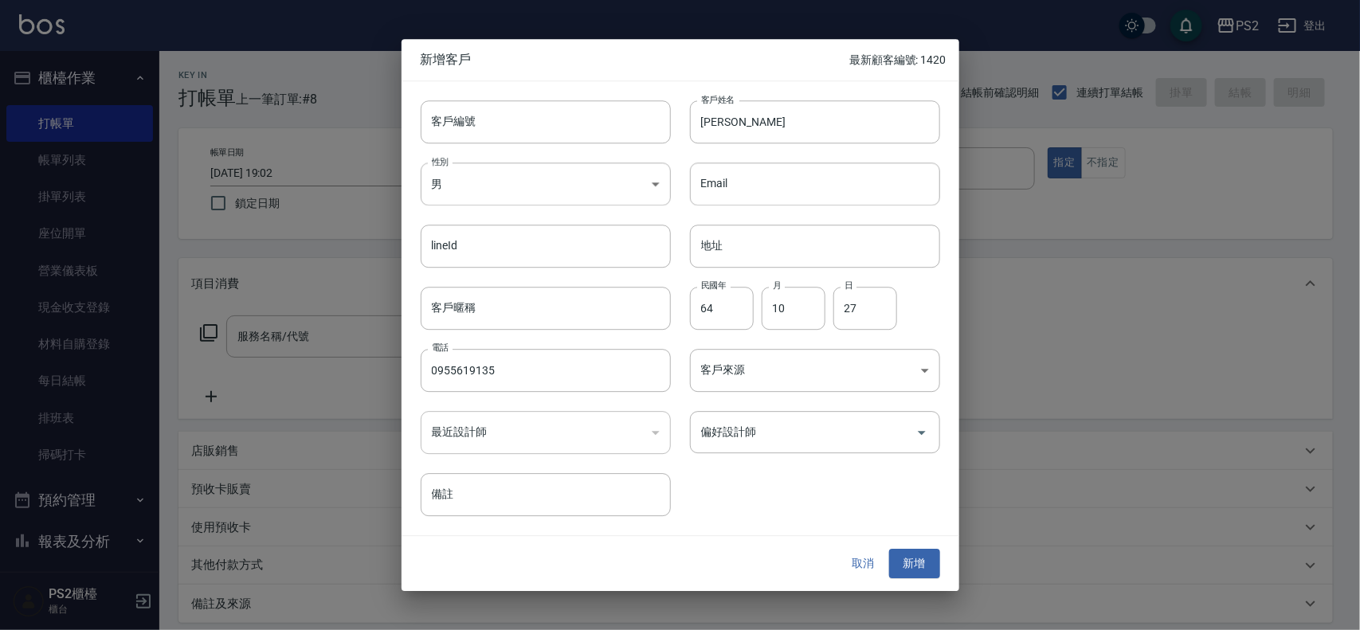
drag, startPoint x: 874, startPoint y: 556, endPoint x: 848, endPoint y: 520, distance: 44.0
click at [873, 558] on button "取消" at bounding box center [863, 564] width 51 height 29
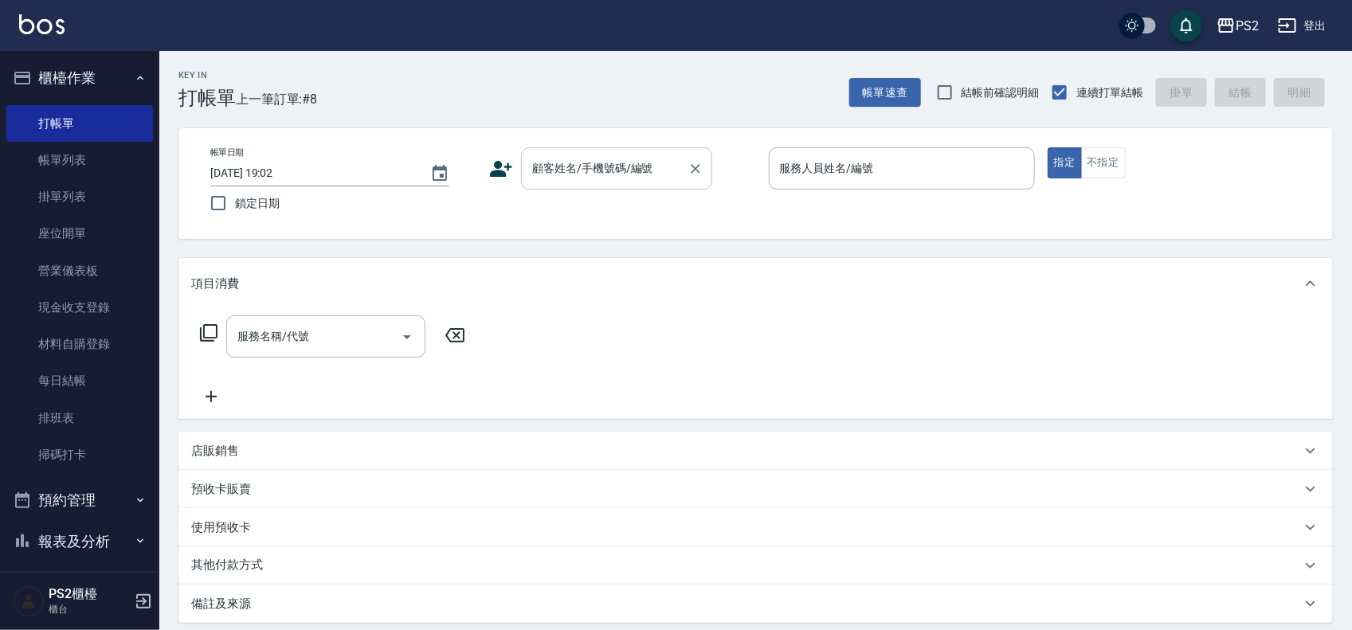
click at [608, 150] on div "顧客姓名/手機號碼/編號" at bounding box center [616, 168] width 191 height 42
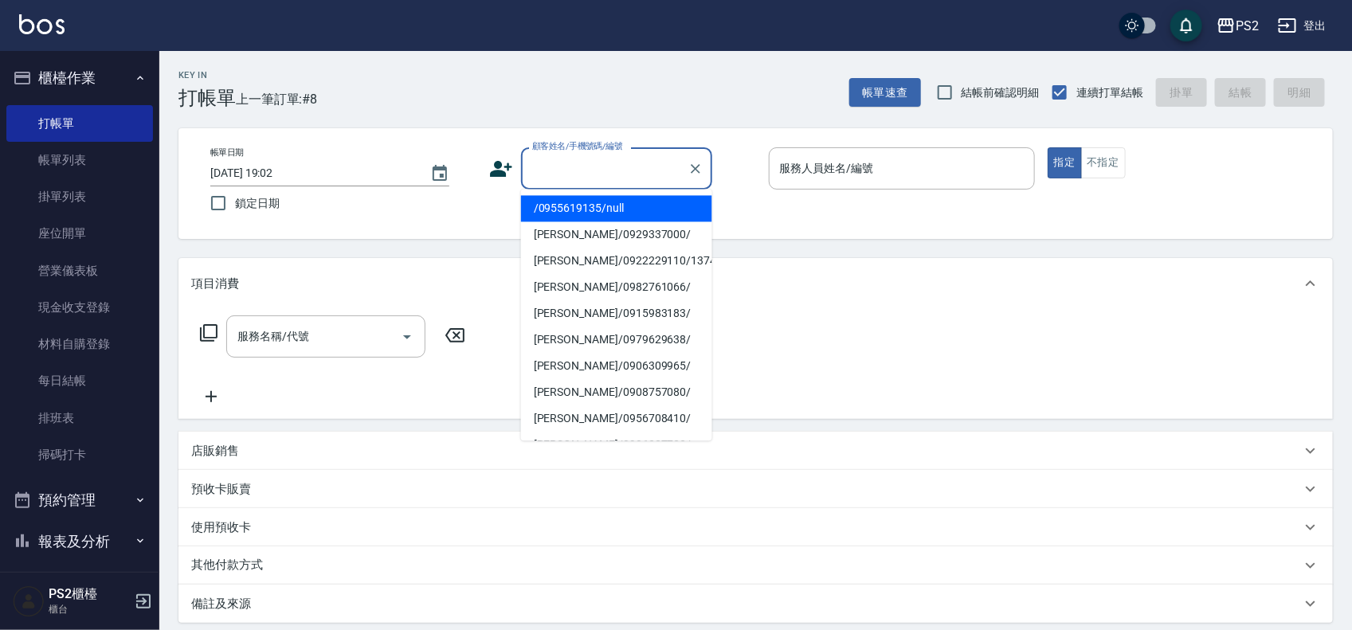
click at [625, 203] on li "/0955619135/null" at bounding box center [616, 209] width 191 height 26
type input "/0955619135/null"
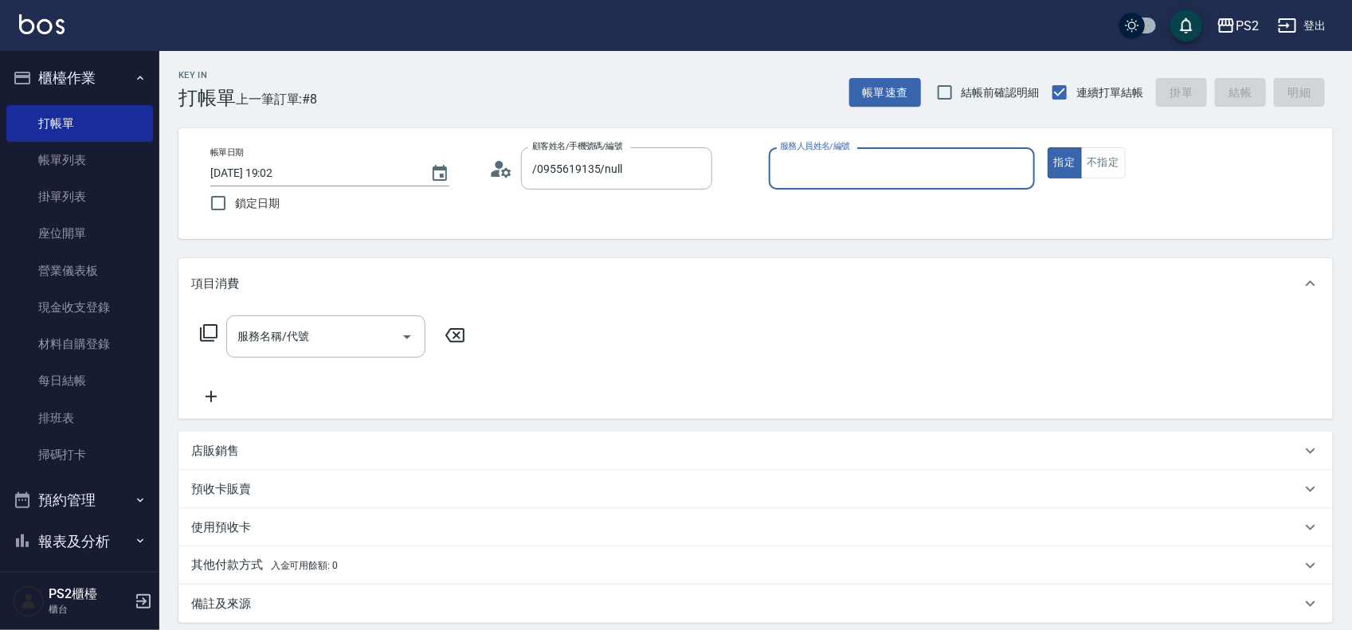
click at [510, 161] on icon at bounding box center [501, 169] width 24 height 24
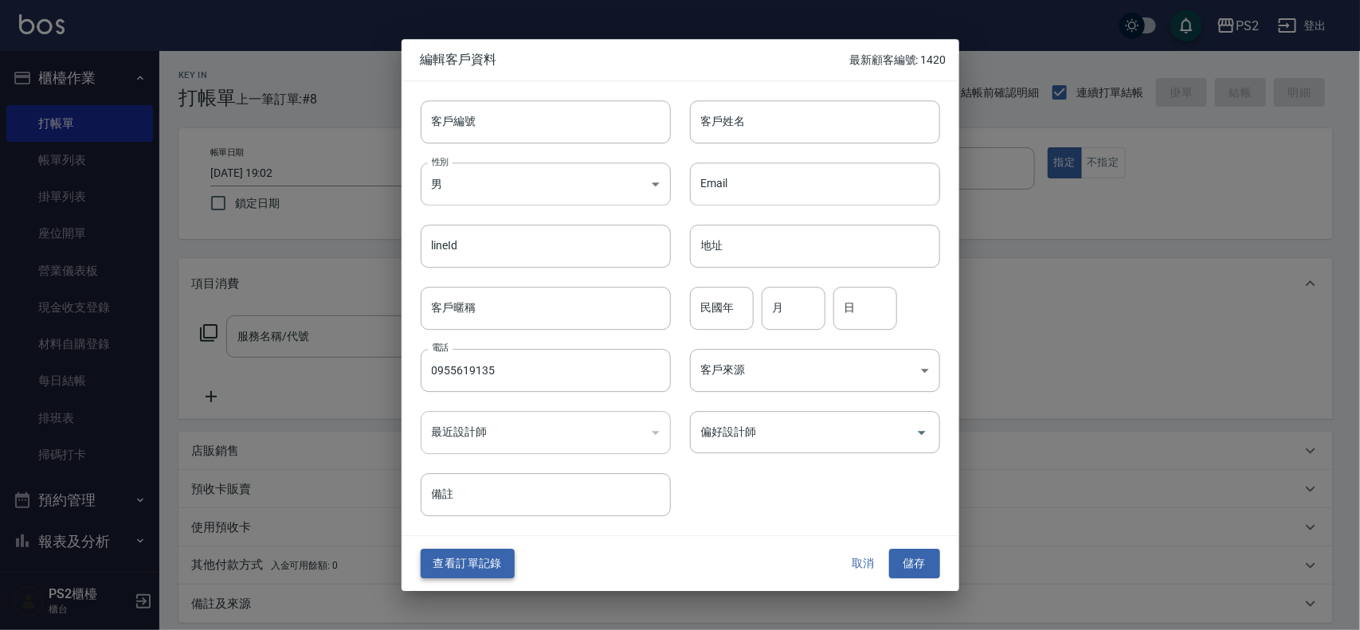
click at [487, 570] on button "查看訂單記錄" at bounding box center [468, 564] width 94 height 29
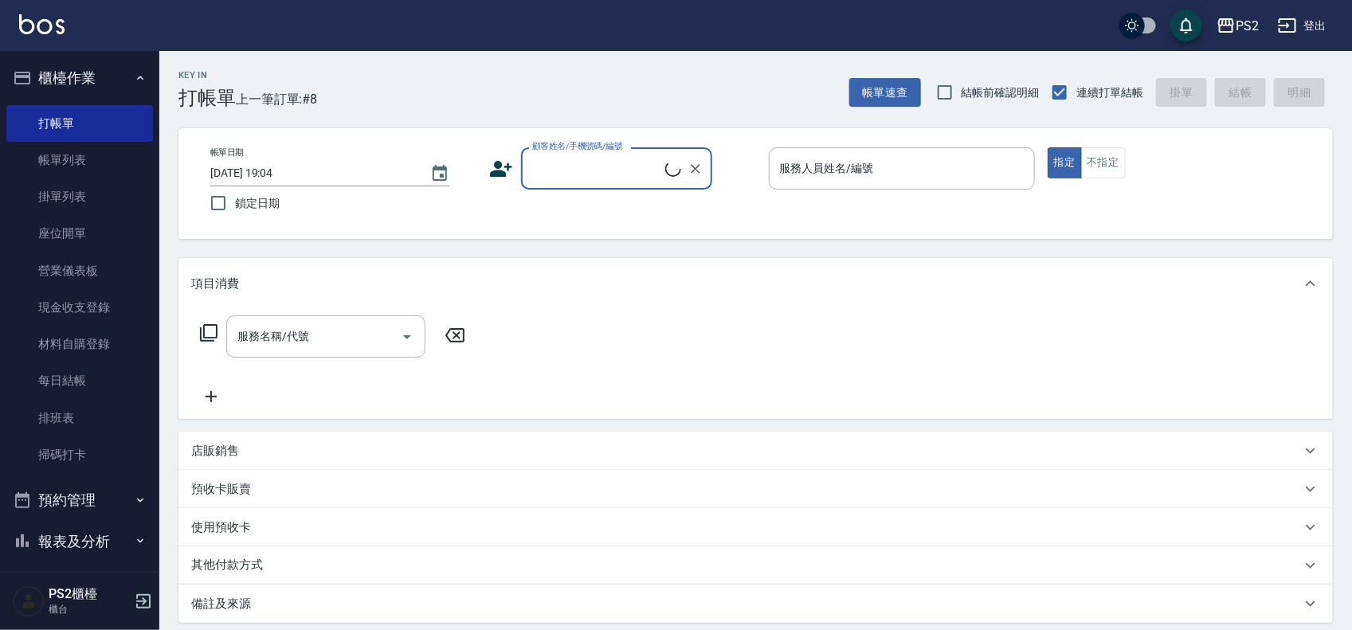
click at [548, 179] on input "顧客姓名/手機號碼/編號" at bounding box center [596, 169] width 137 height 28
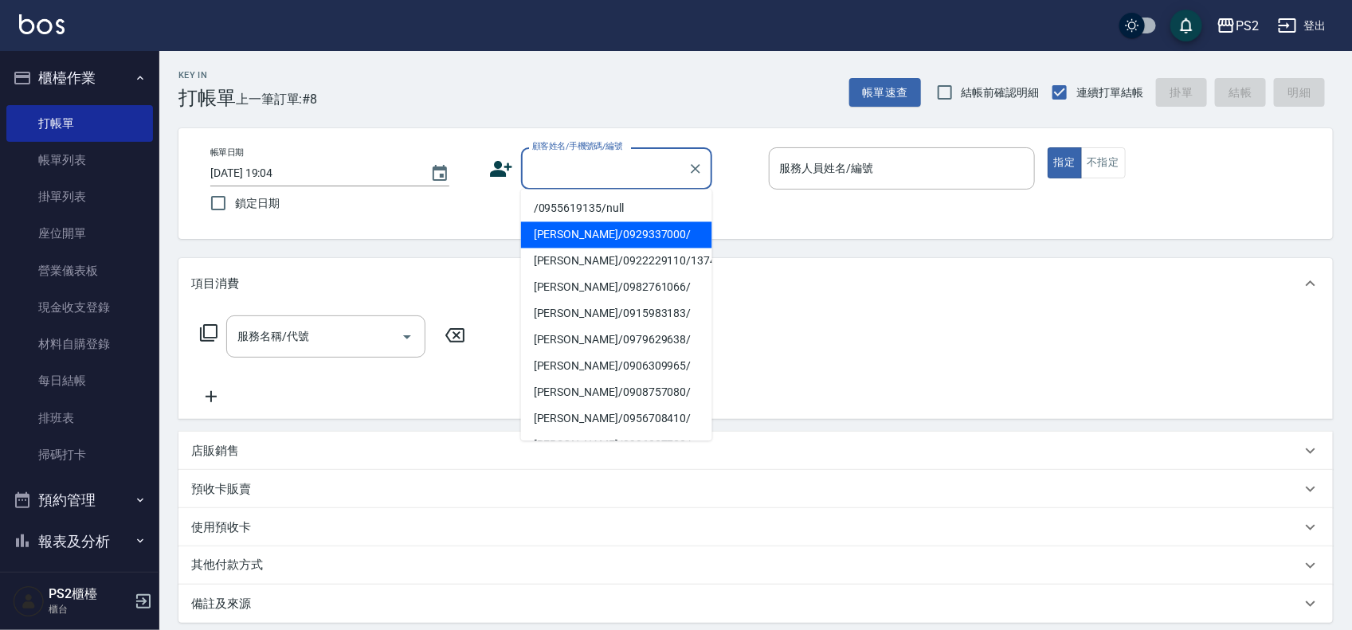
click at [576, 209] on li "/0955619135/null" at bounding box center [616, 209] width 191 height 26
type input "/0955619135/null"
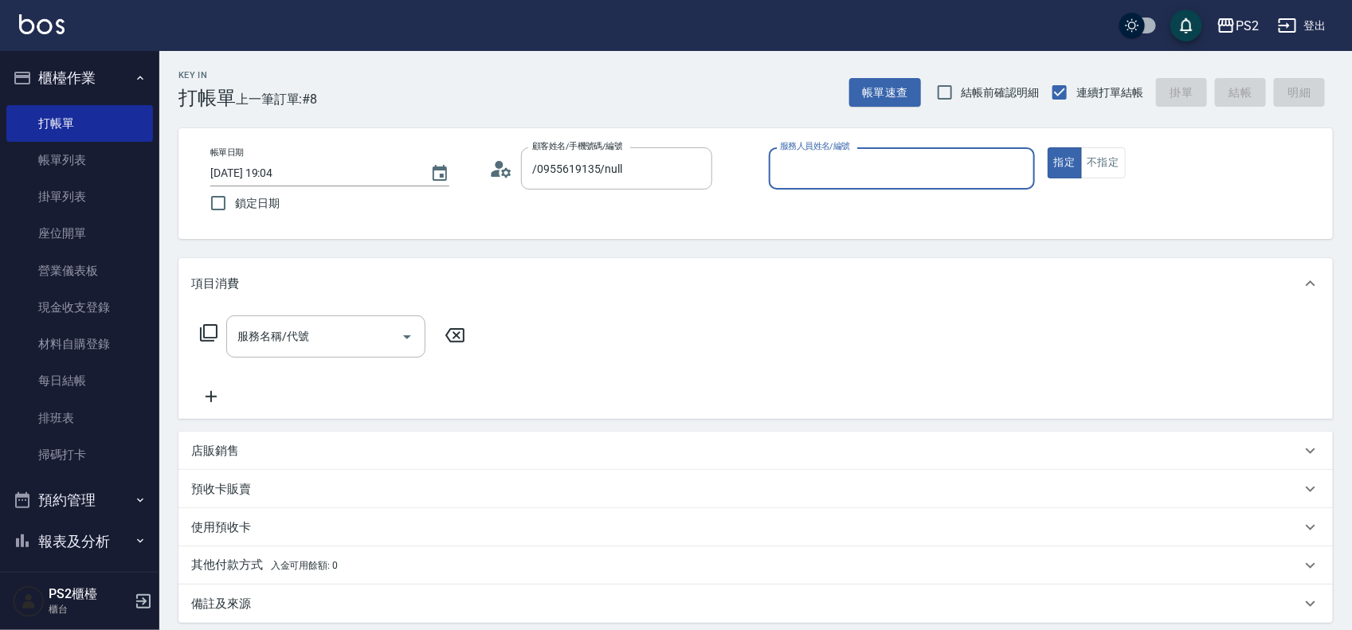
click at [512, 173] on icon at bounding box center [501, 169] width 24 height 24
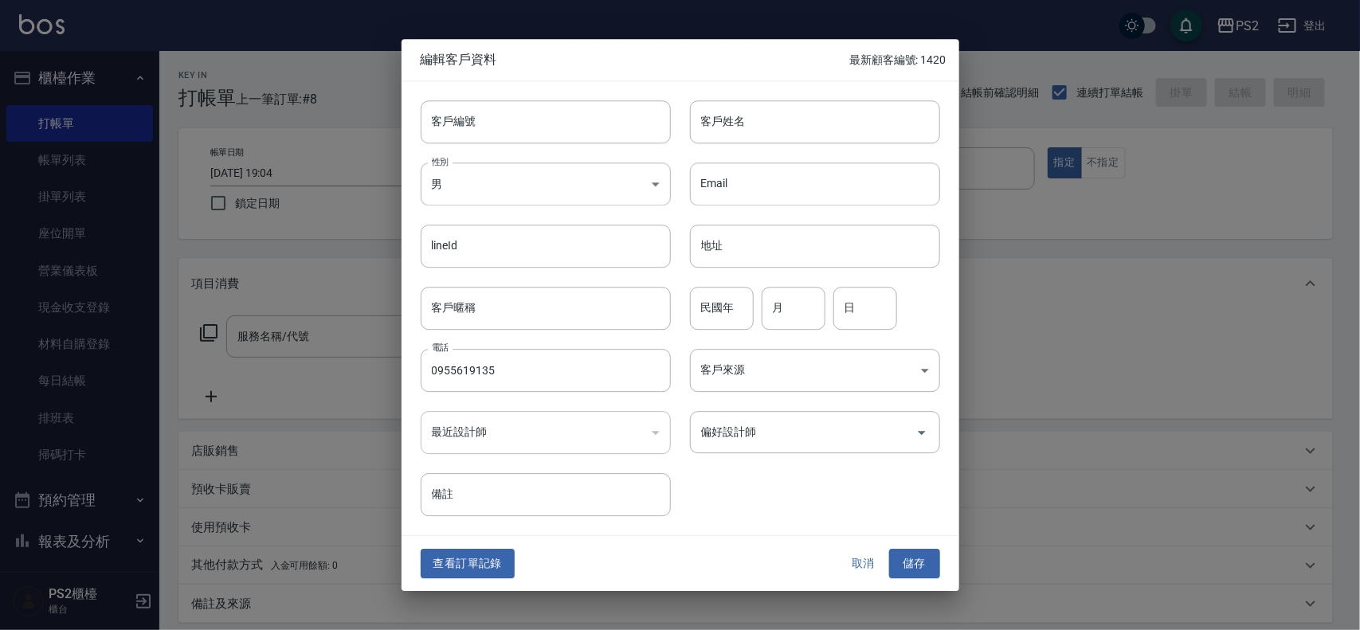
click at [687, 104] on div "客戶姓名 客戶姓名" at bounding box center [805, 112] width 269 height 62
click at [741, 112] on input "客戶姓名" at bounding box center [815, 121] width 250 height 43
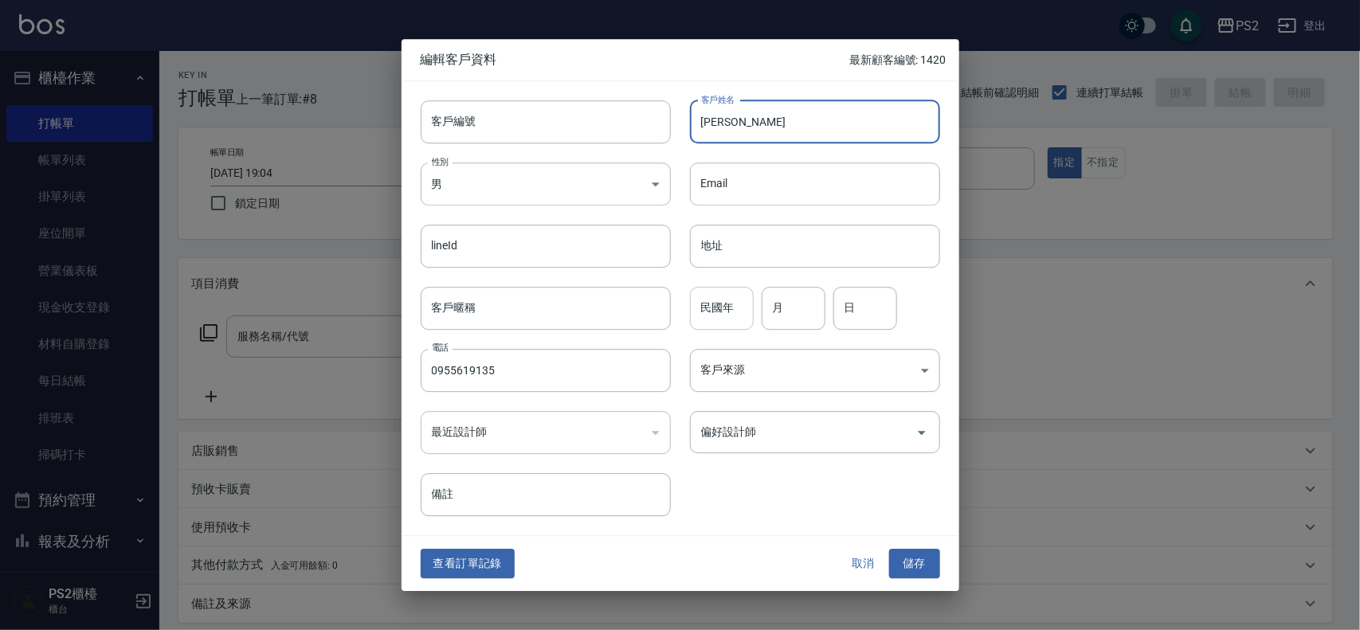
type input "劉傅華"
click at [719, 303] on input "民國年" at bounding box center [722, 308] width 64 height 43
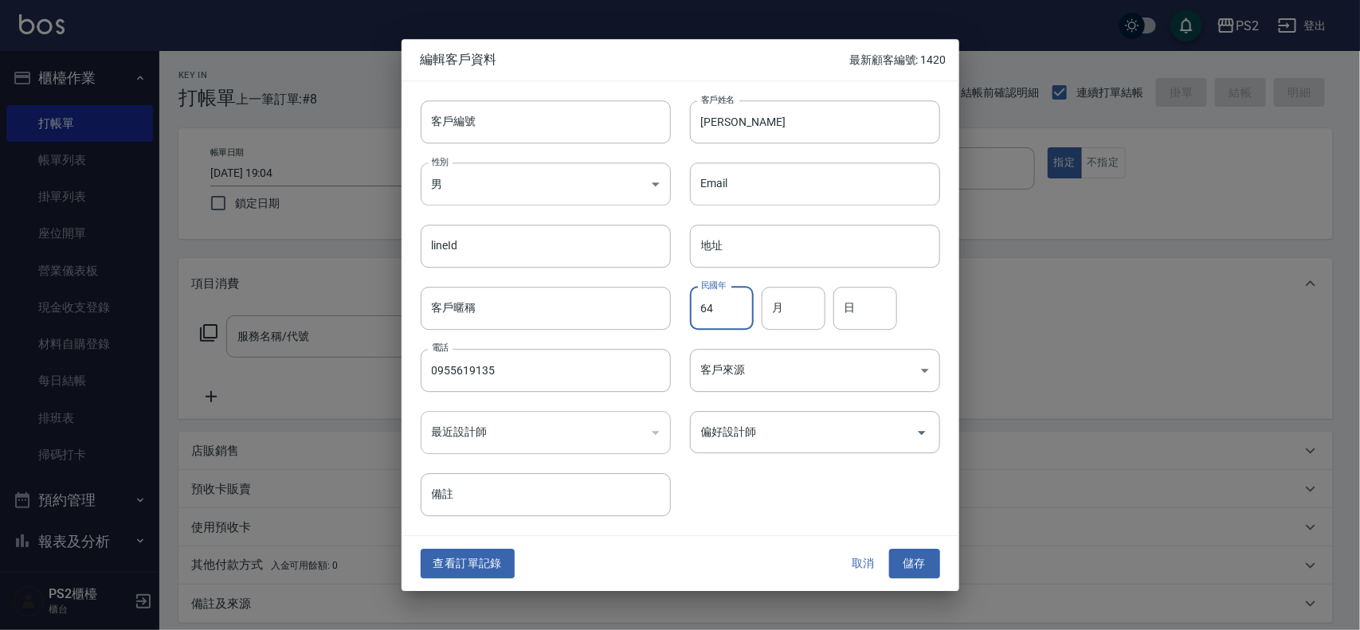
type input "64"
type input "10"
type input "27"
click at [910, 564] on button "儲存" at bounding box center [914, 564] width 51 height 29
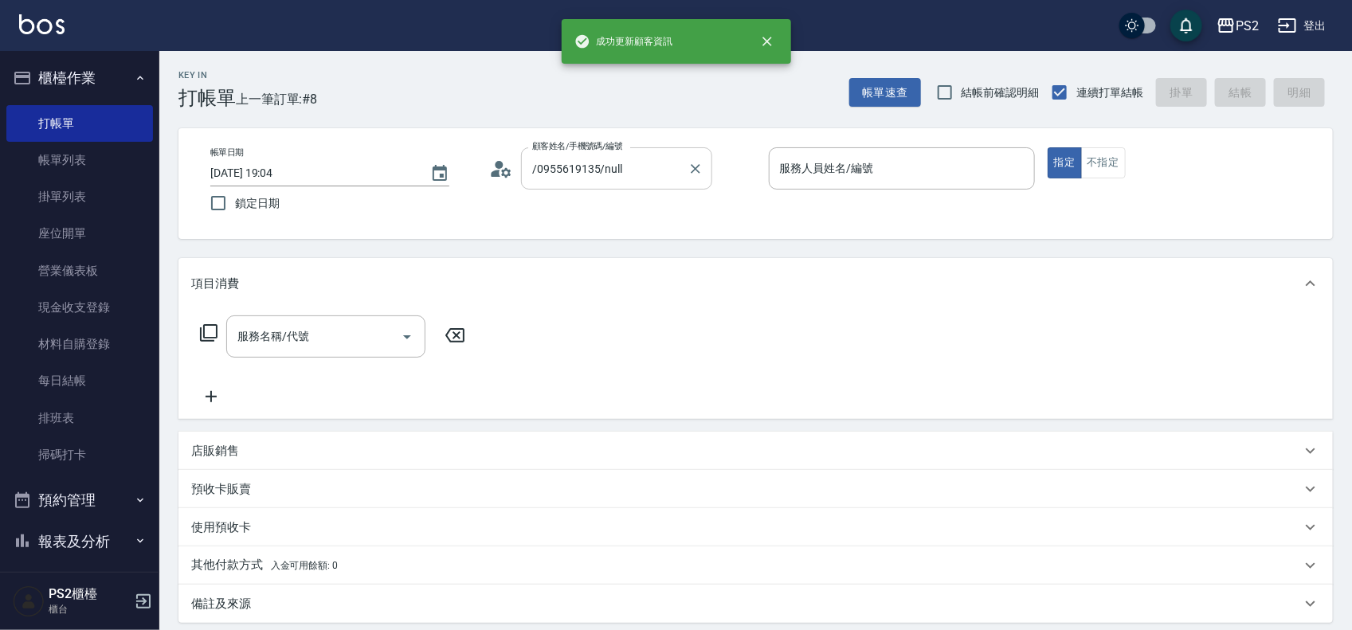
click at [647, 169] on input "/0955619135/null" at bounding box center [604, 169] width 153 height 28
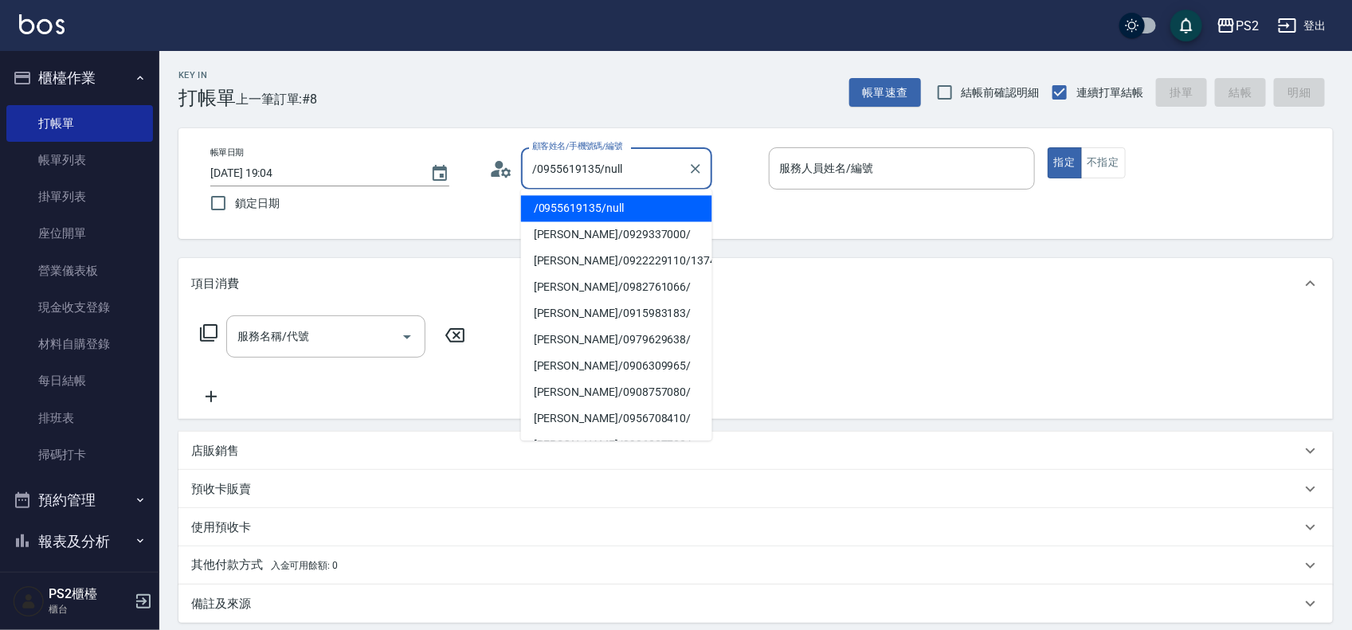
click at [647, 169] on input "/0955619135/null" at bounding box center [604, 169] width 153 height 28
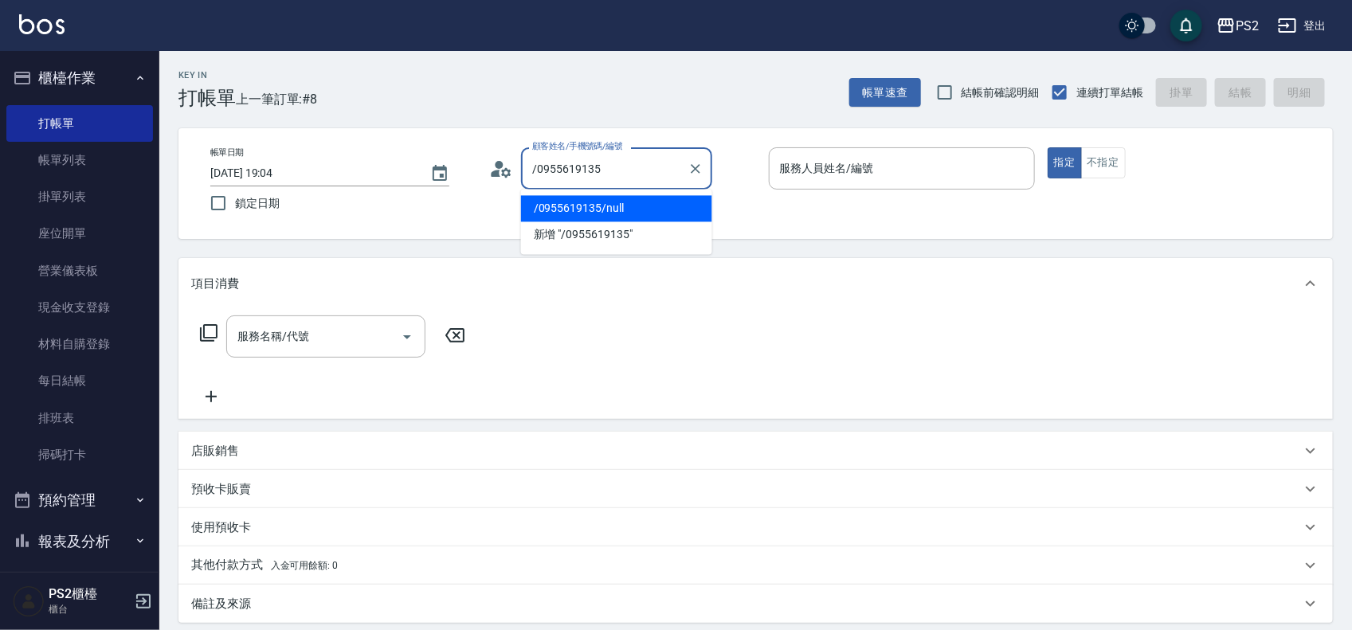
click at [539, 171] on input "/0955619135" at bounding box center [604, 169] width 153 height 28
click at [624, 167] on input "0955619135" at bounding box center [604, 169] width 153 height 28
click at [608, 208] on li "劉傅華/0955619135/" at bounding box center [616, 209] width 191 height 26
type input "劉傅華/0955619135/"
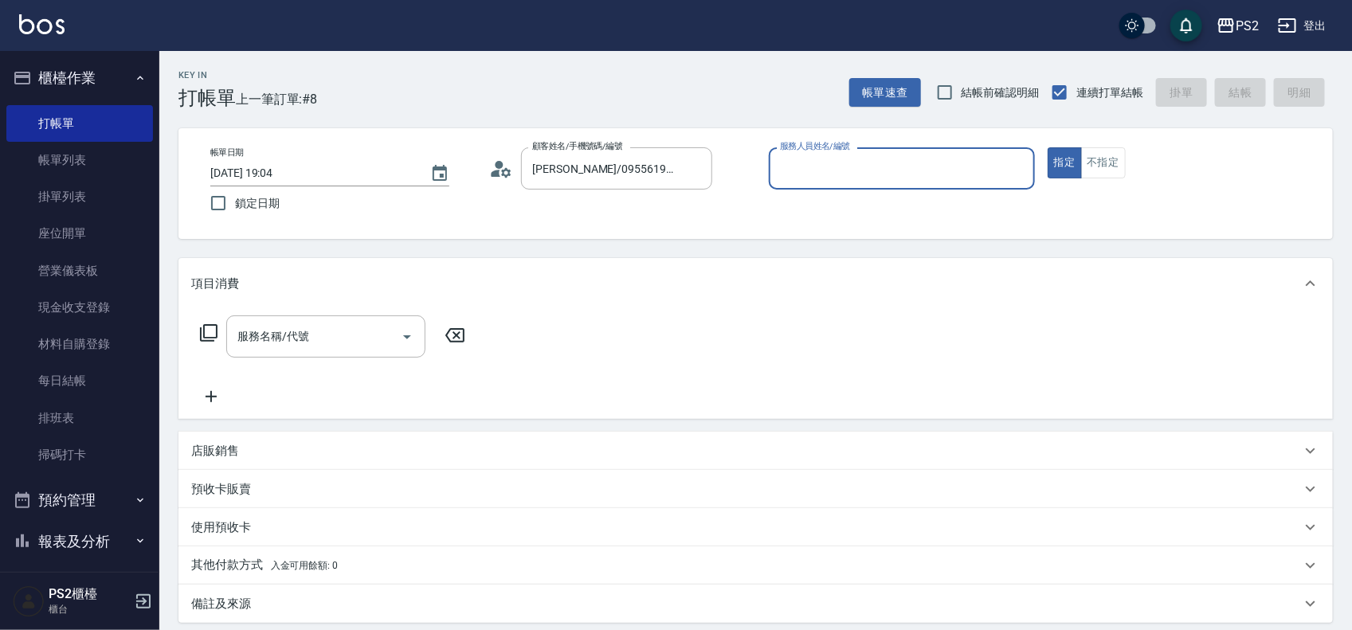
click at [840, 159] on input "服務人員姓名/編號" at bounding box center [902, 169] width 252 height 28
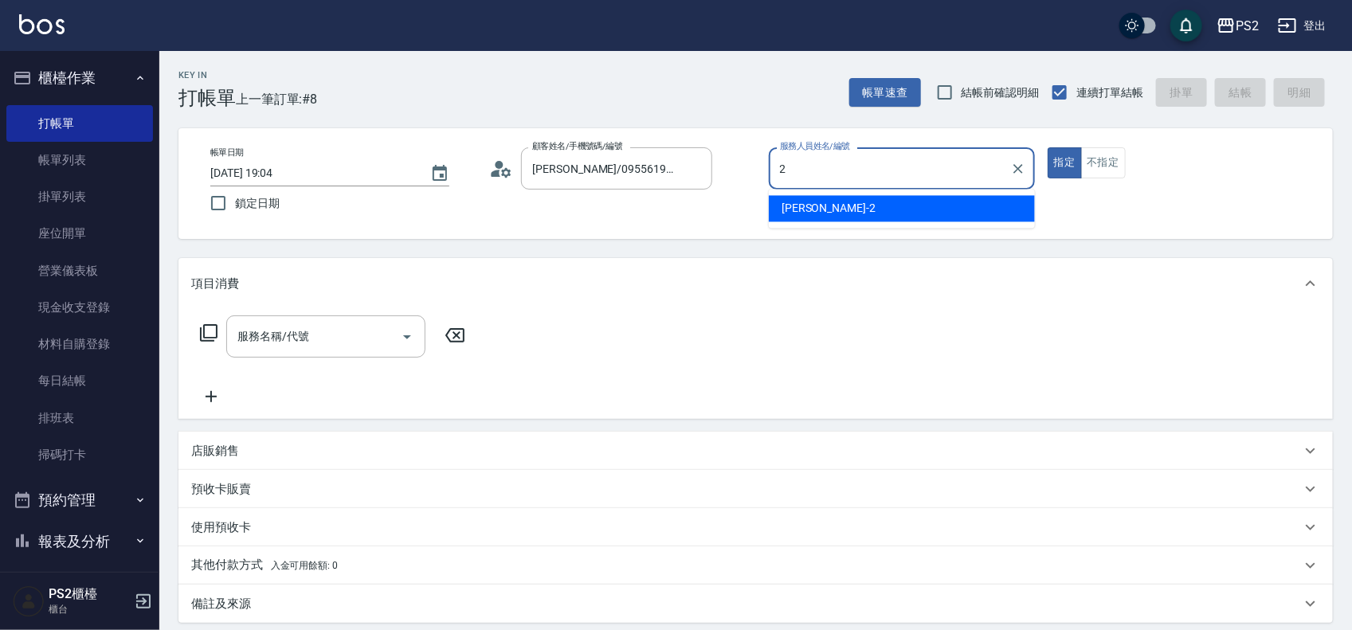
type input "Jason-2"
type button "true"
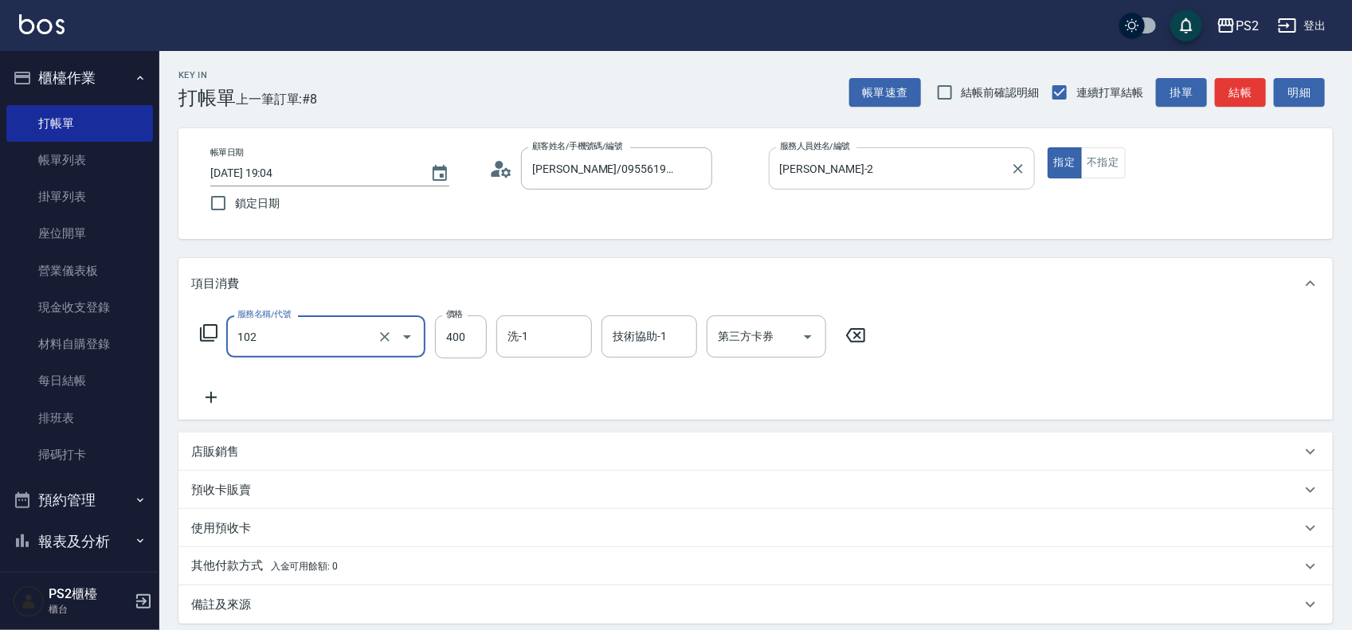
type input "精油洗髮(102)"
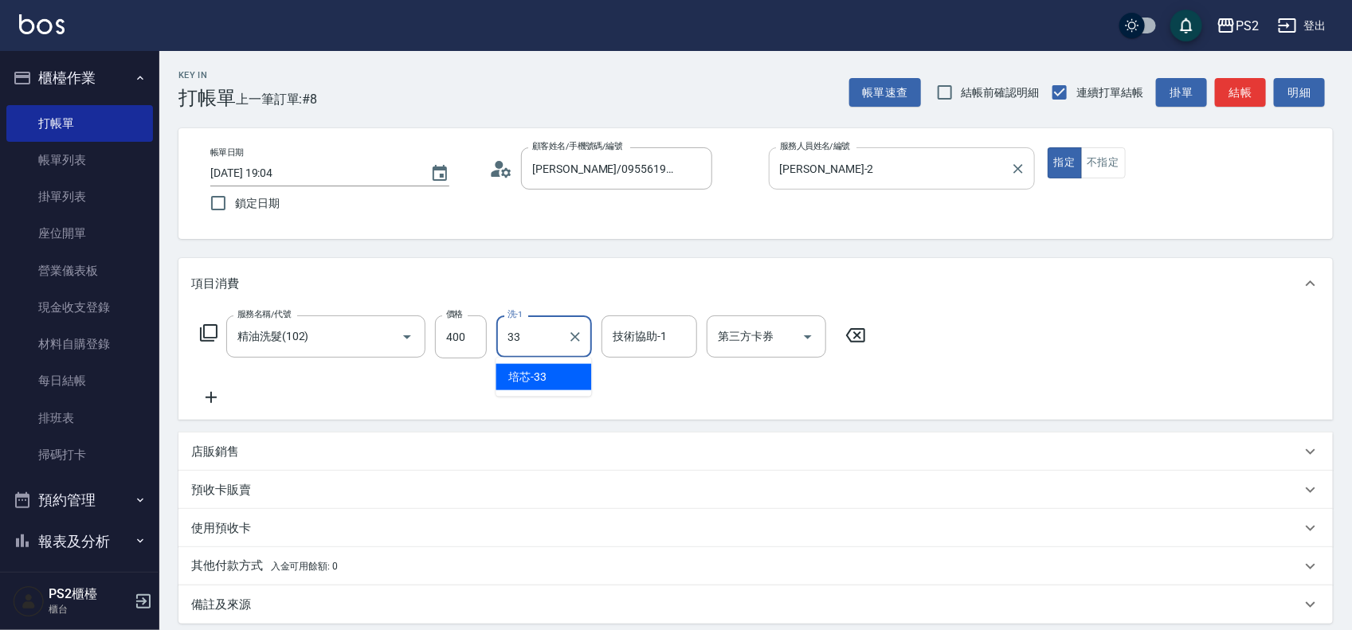
type input "培芯-33"
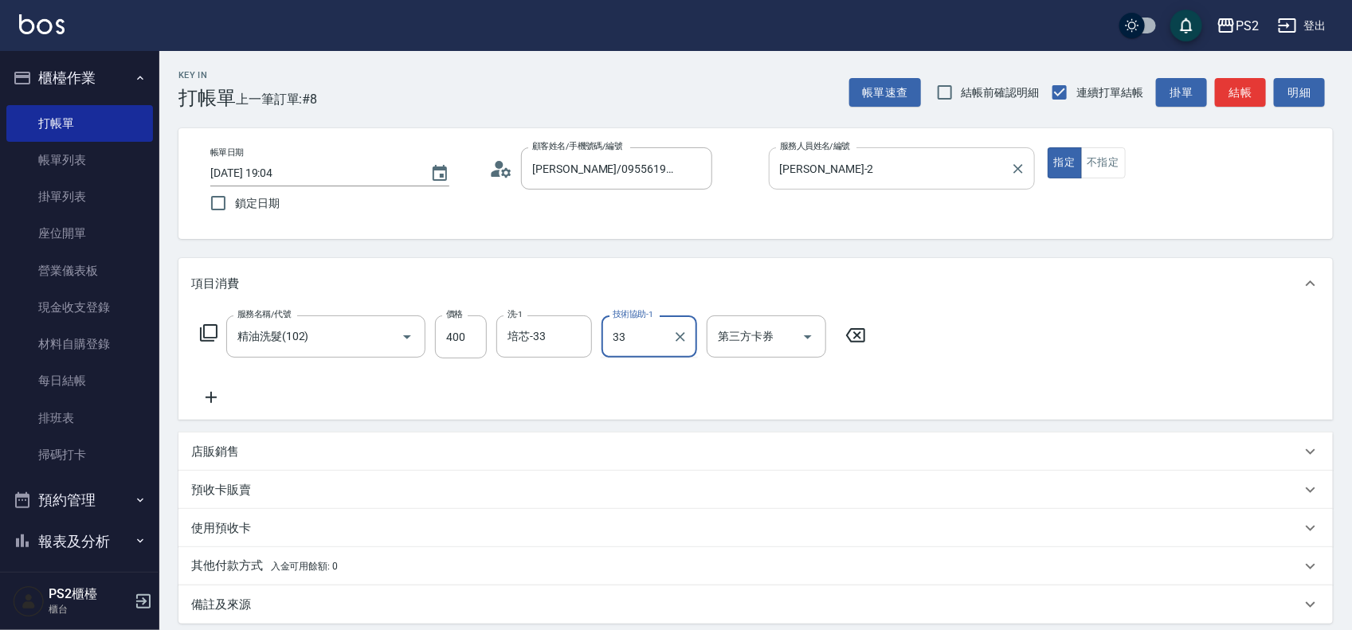
type input "培芯-33"
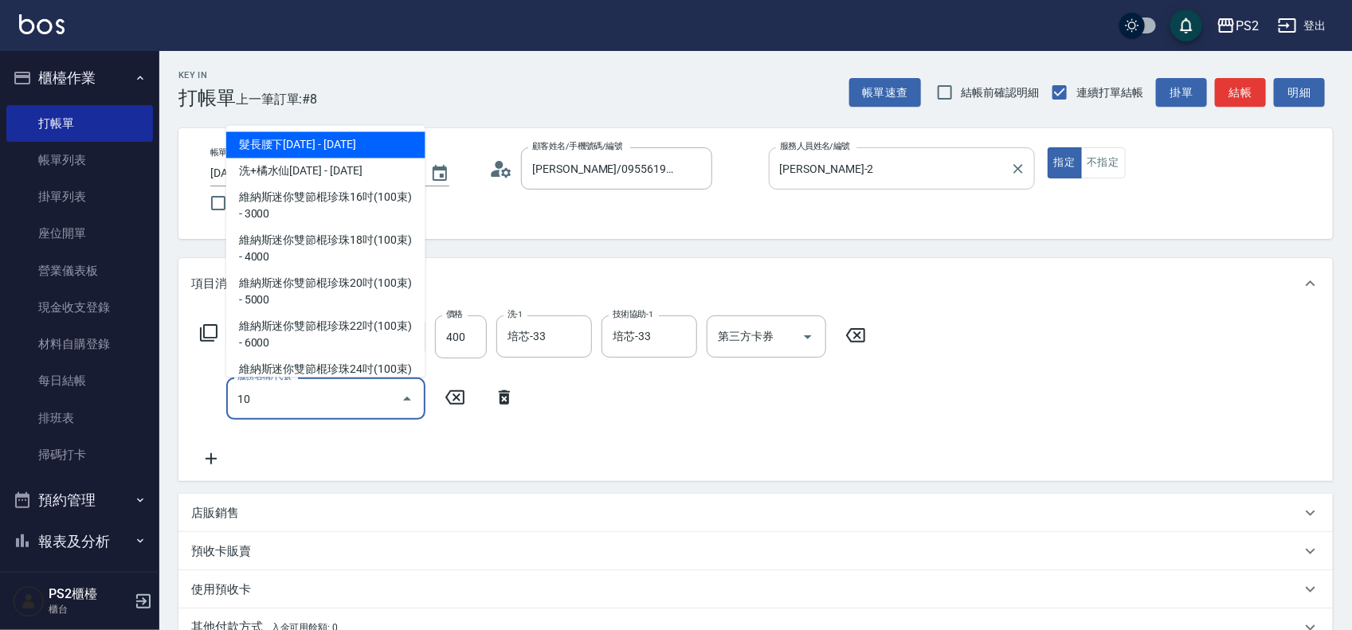
type input "1"
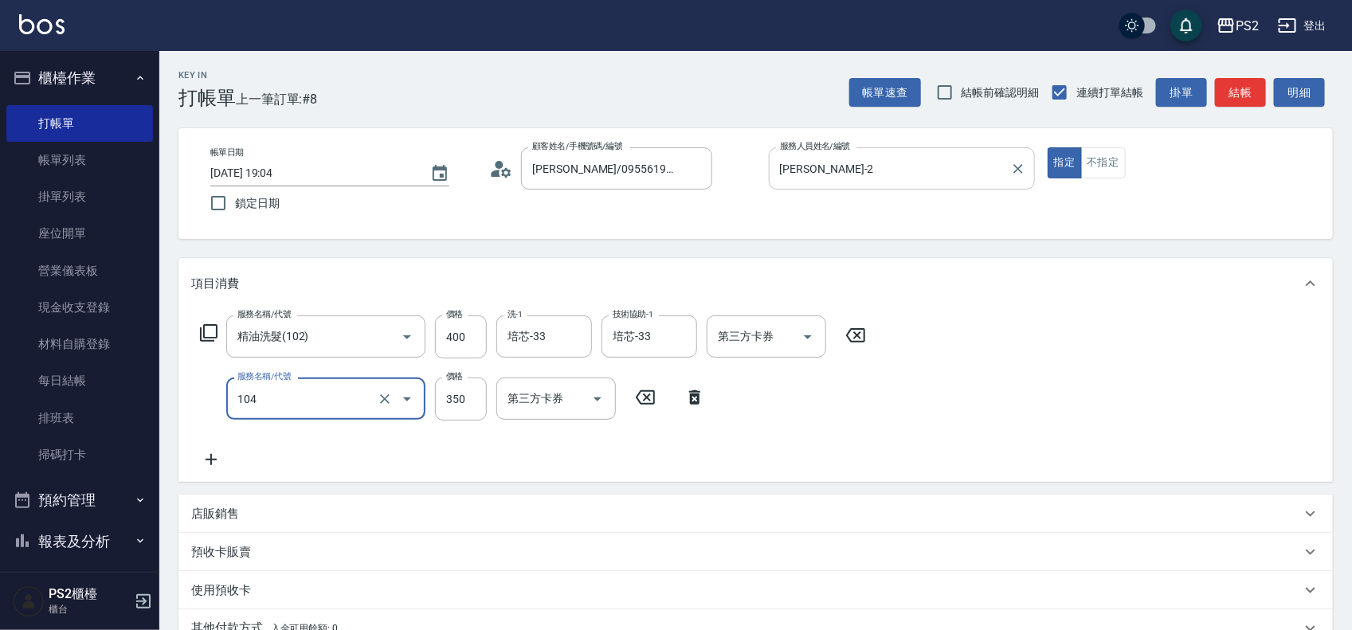
type input "B級單剪(104)"
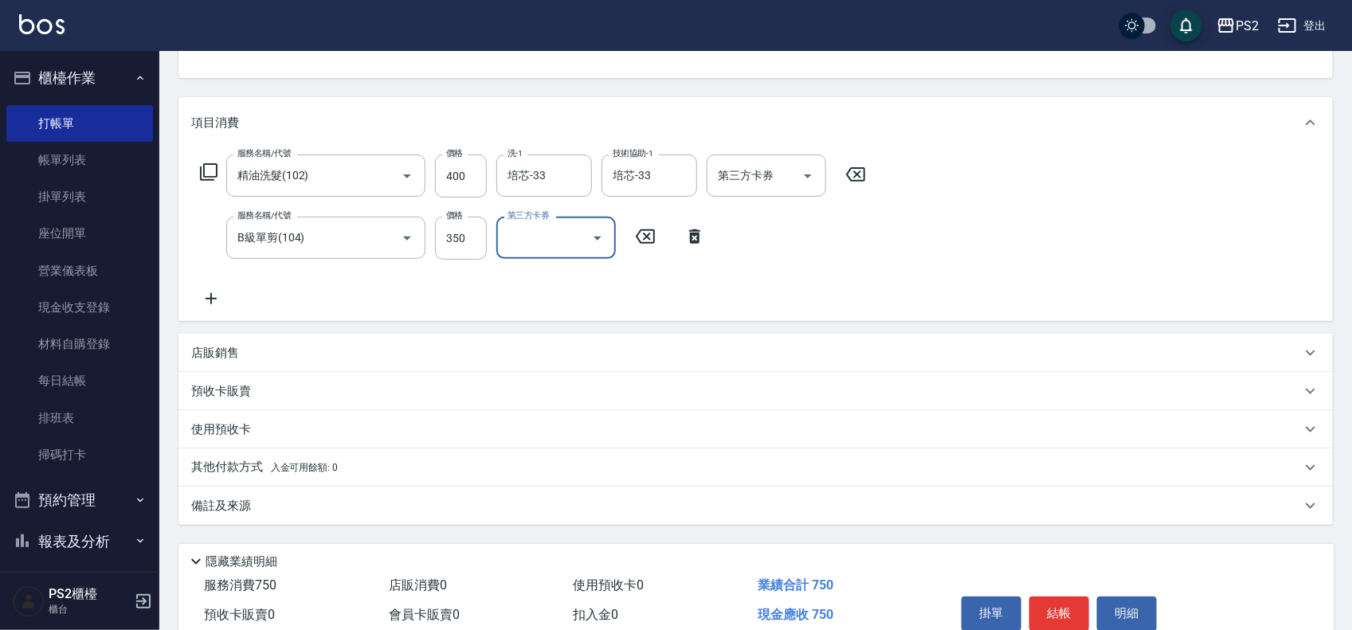
scroll to position [235, 0]
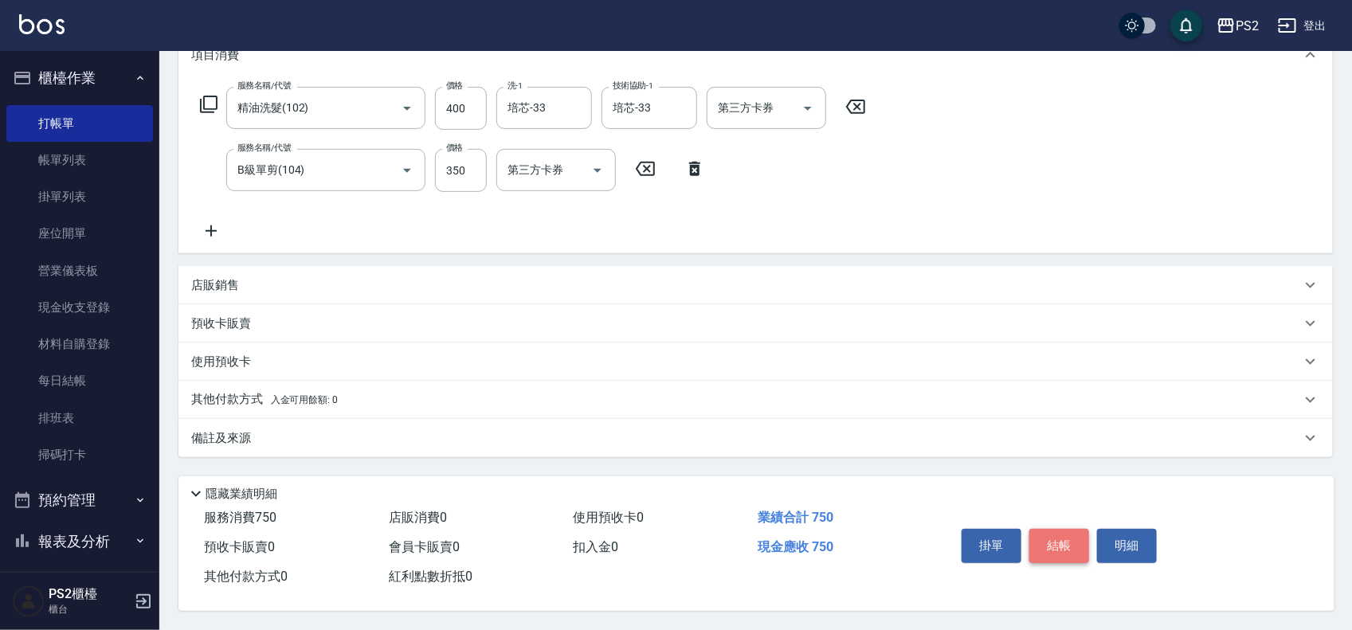
click at [1070, 529] on button "結帳" at bounding box center [1059, 545] width 60 height 33
type input "2025/08/20 19:05"
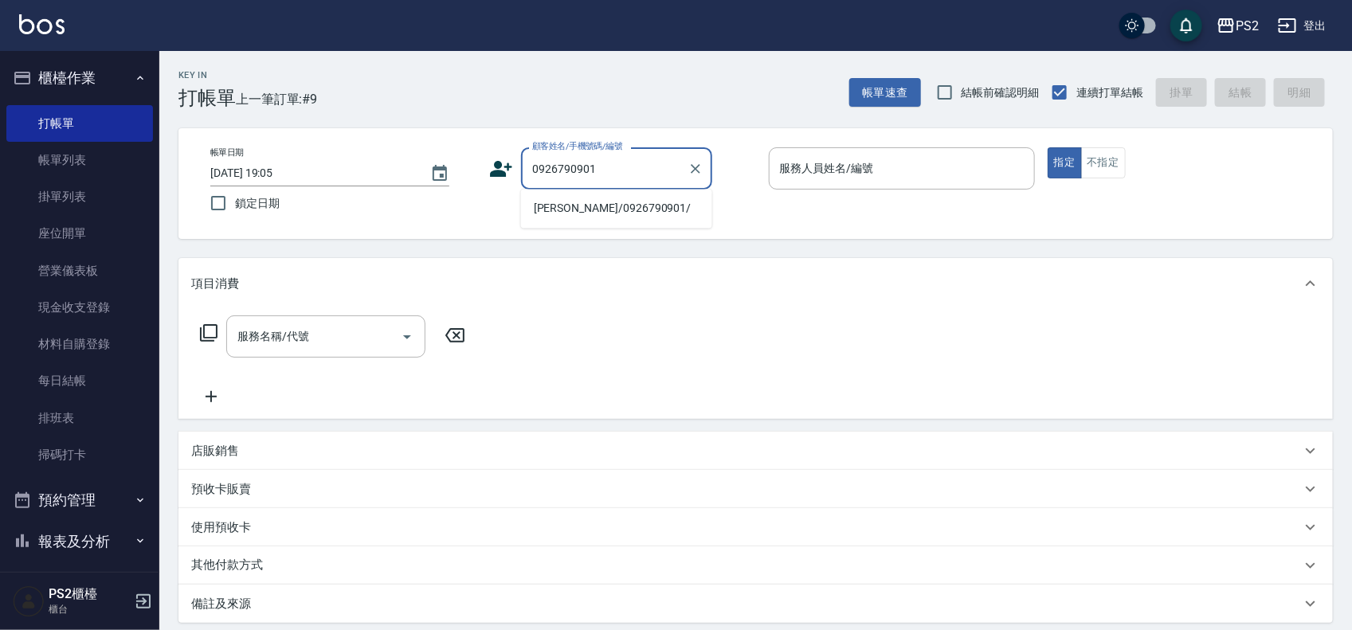
type input "王德璋/0926790901/"
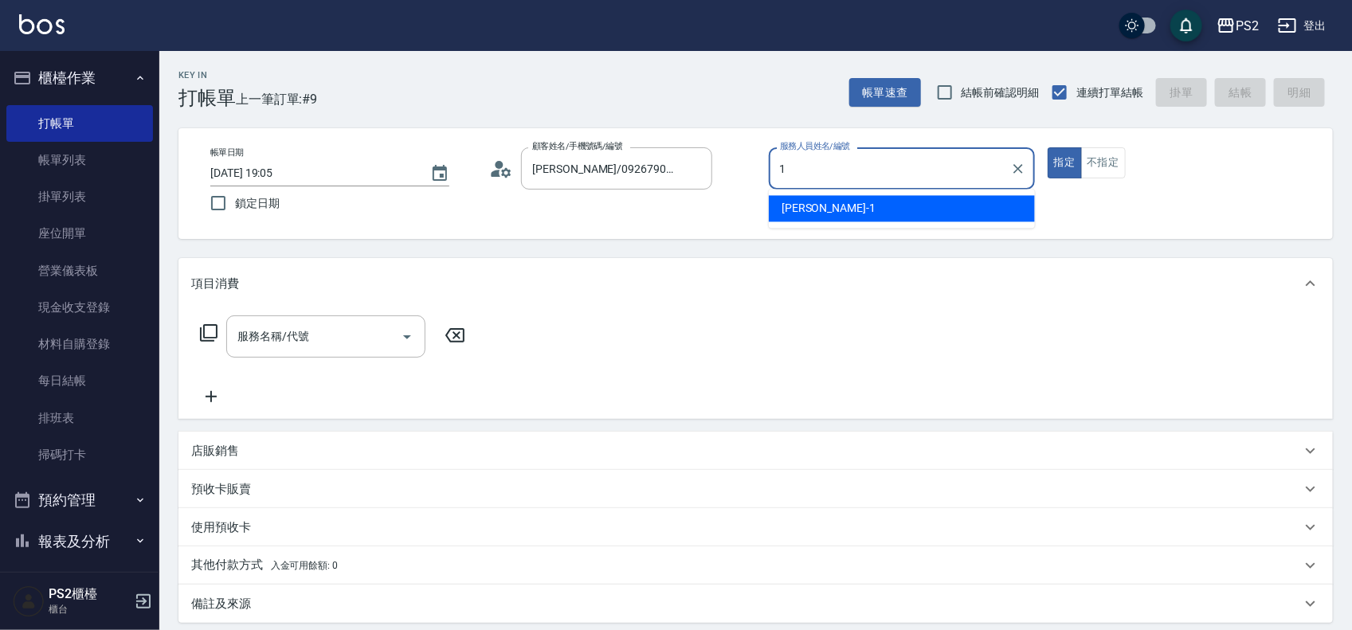
type input "Polly-1"
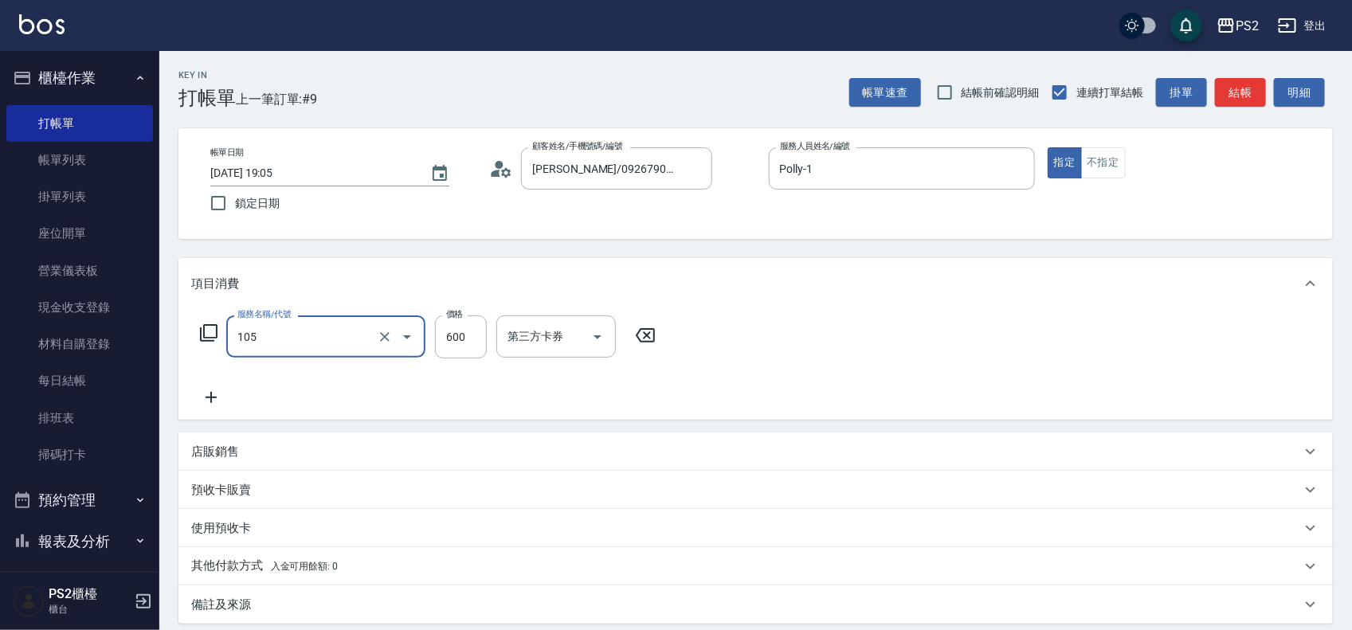
type input "A級洗剪600(105)"
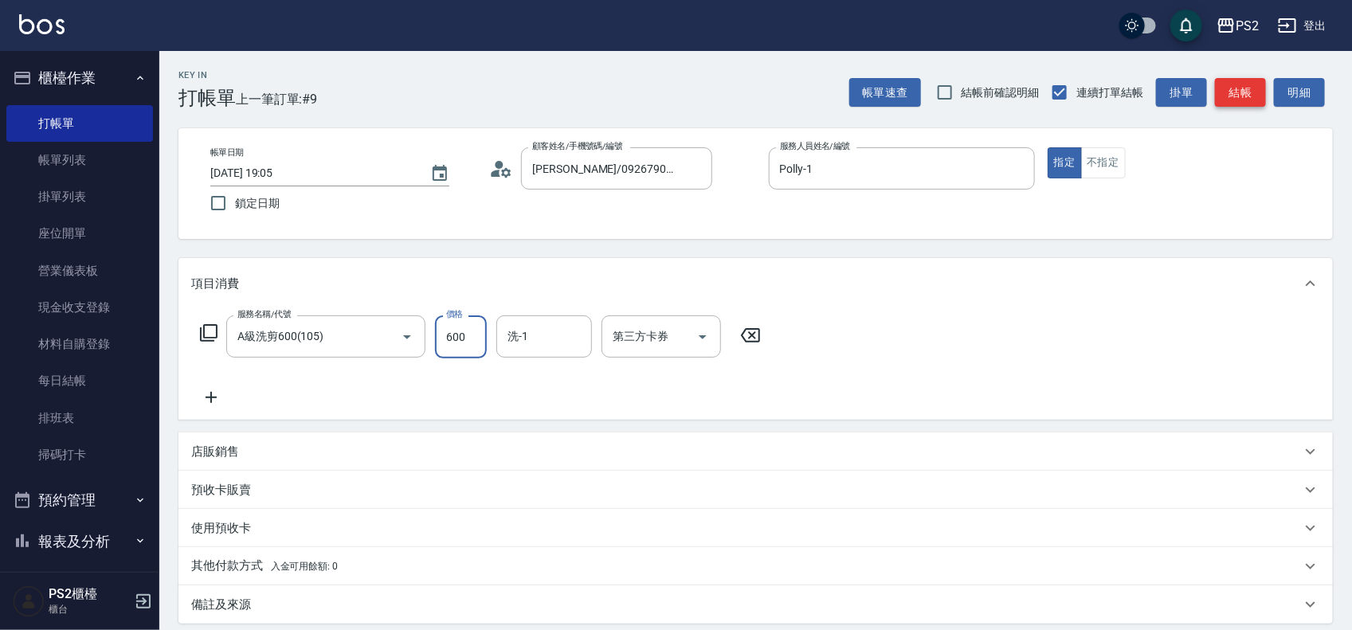
click at [1236, 106] on button "結帳" at bounding box center [1240, 92] width 51 height 29
type input "2025/08/20 19:06"
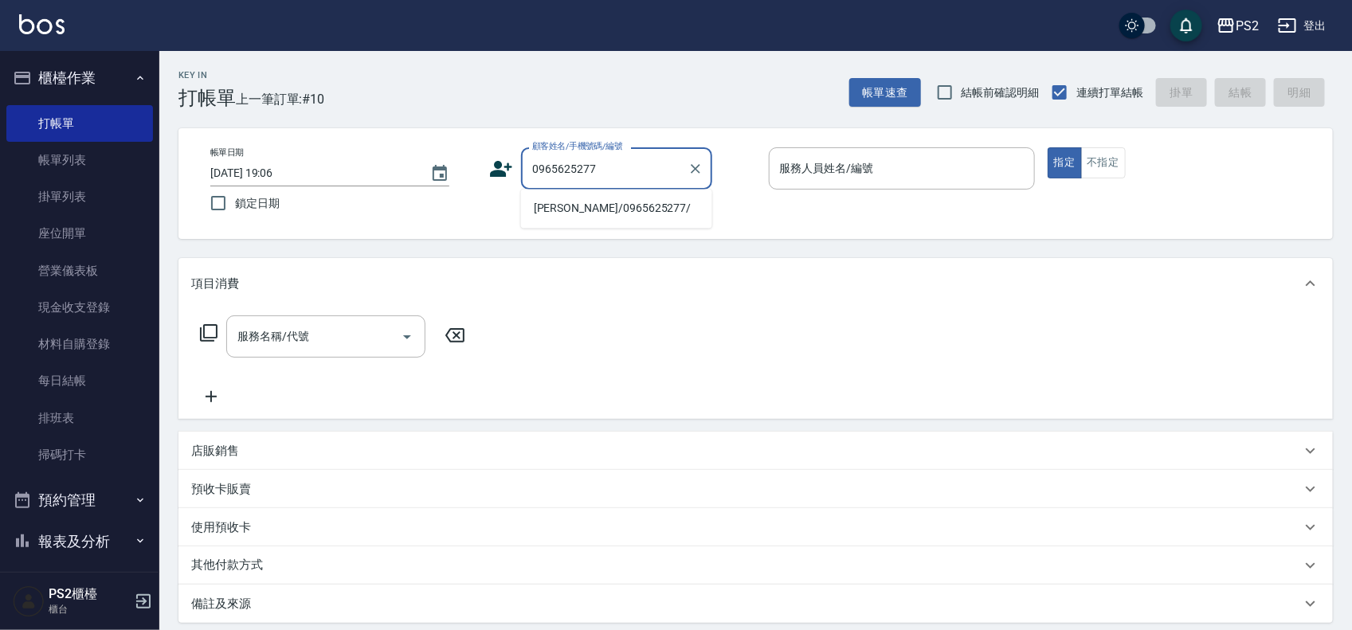
type input "陳思芸/0965625277/"
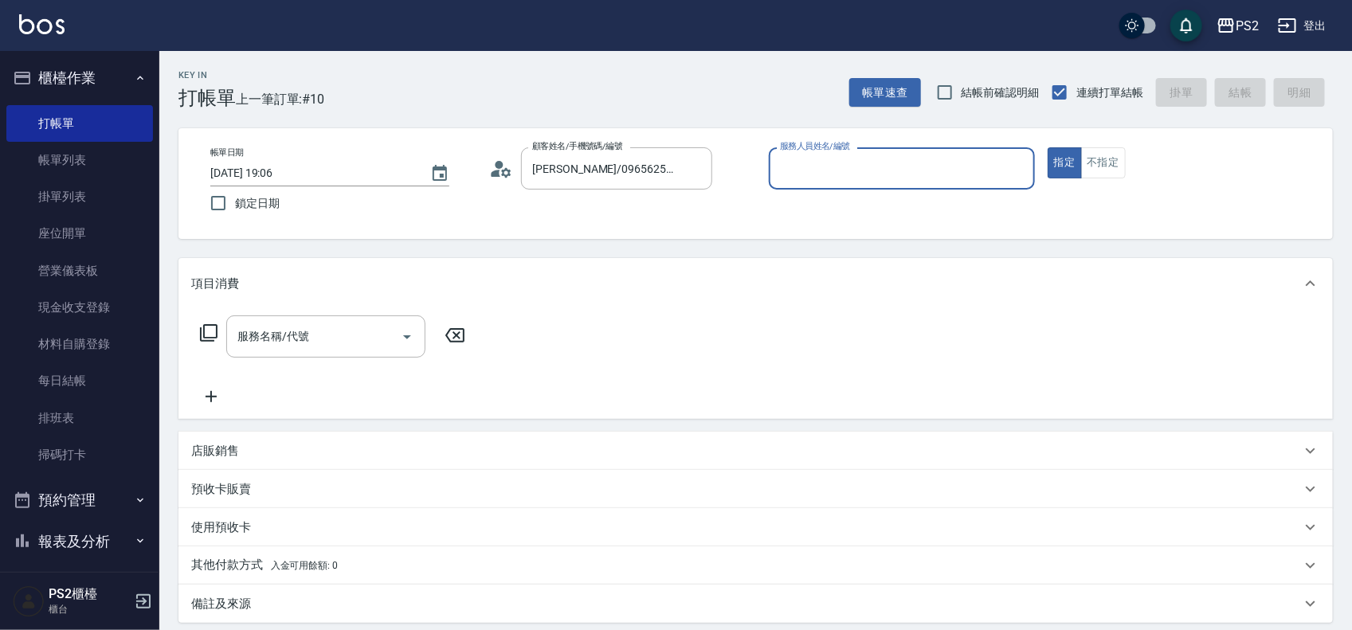
click at [514, 178] on div "顧客姓名/手機號碼/編號 陳思芸/0965625277/ 顧客姓名/手機號碼/編號" at bounding box center [622, 168] width 266 height 42
click at [496, 163] on circle at bounding box center [499, 165] width 8 height 8
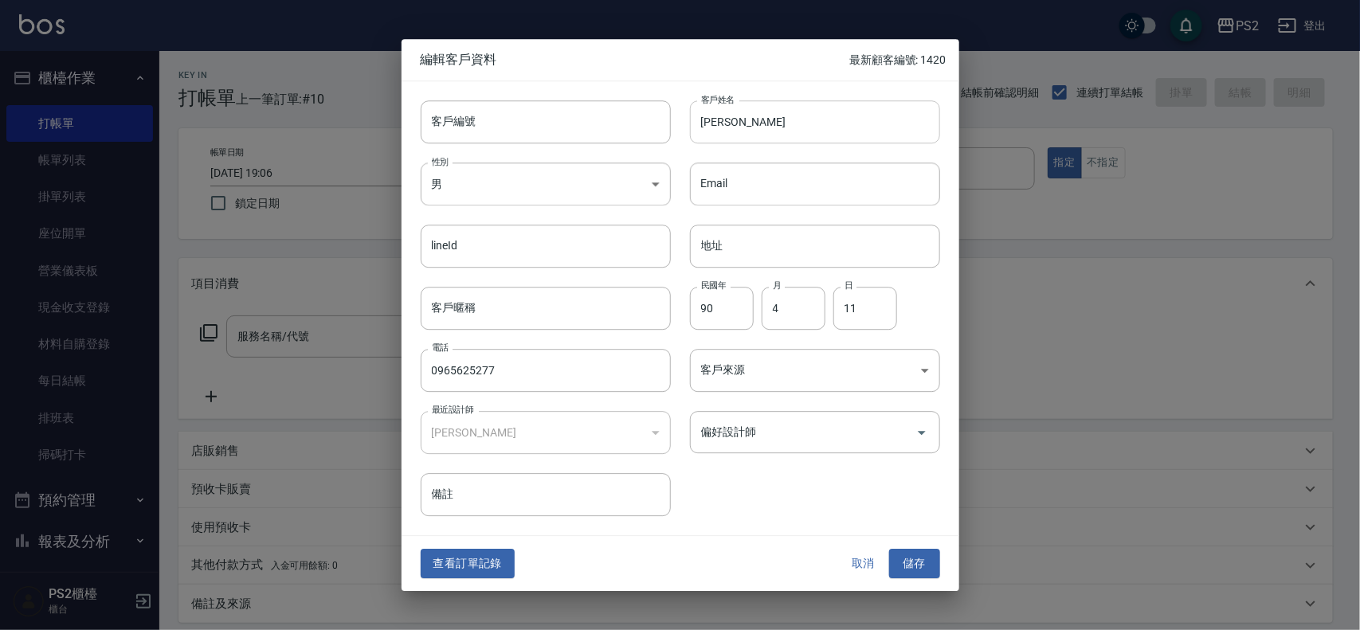
click at [783, 124] on input "陳思芸" at bounding box center [815, 121] width 250 height 43
type input "陳思琦"
click at [897, 559] on button "儲存" at bounding box center [914, 564] width 51 height 29
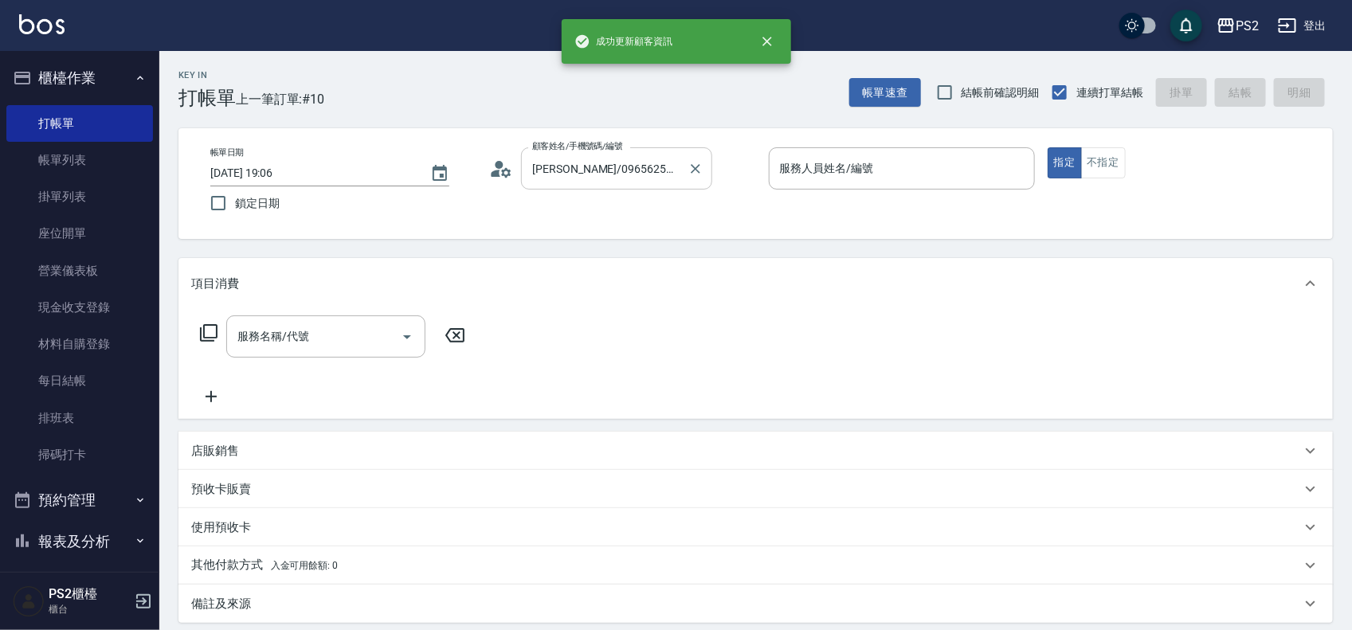
click at [663, 180] on input "陳思芸/0965625277/" at bounding box center [604, 169] width 153 height 28
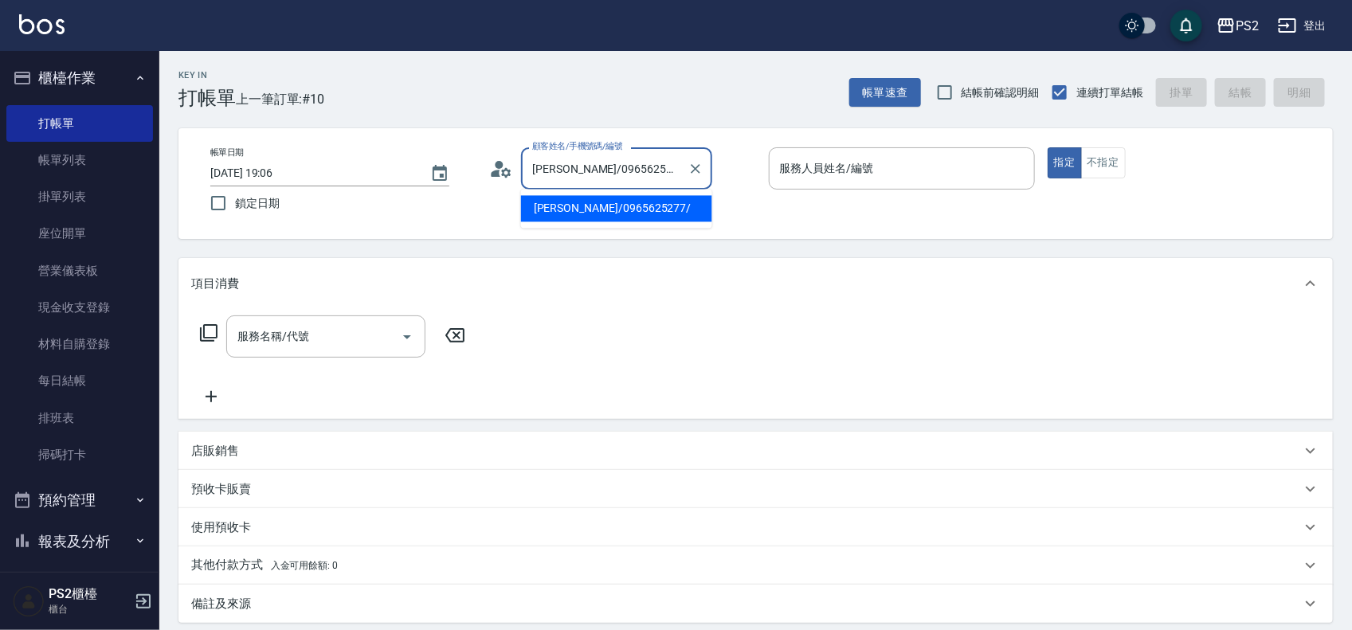
click at [663, 180] on input "陳思芸/0965625277/" at bounding box center [604, 169] width 153 height 28
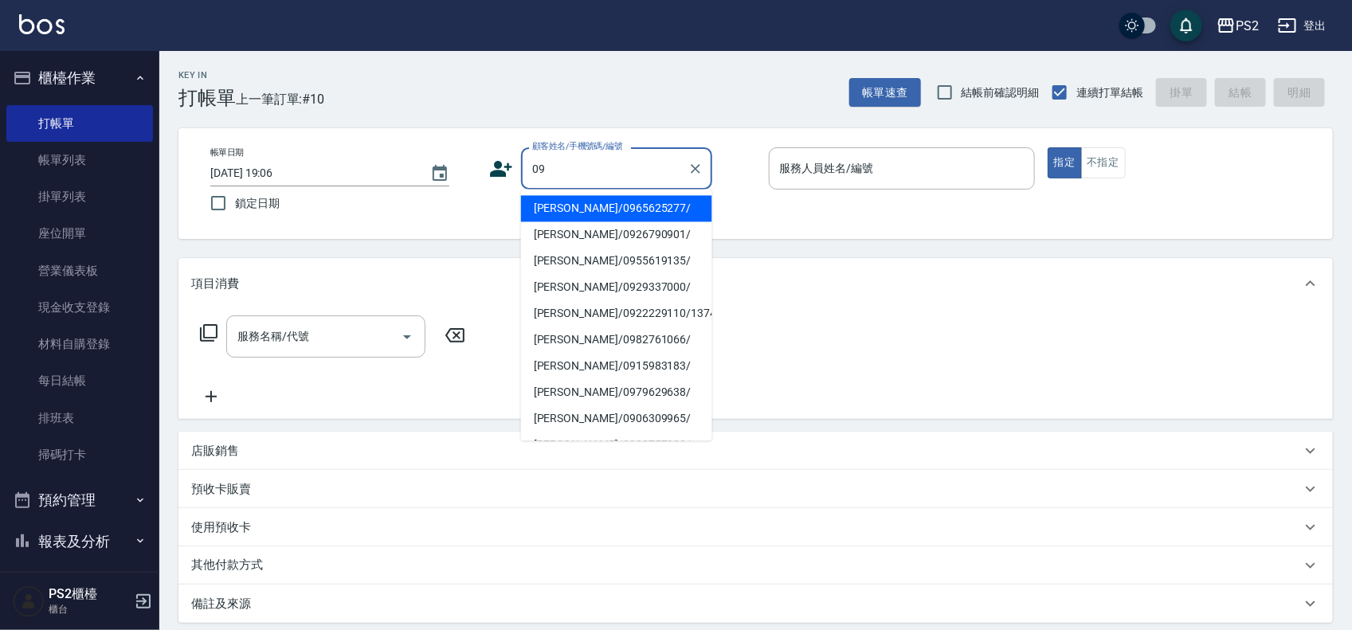
type input "王德璋/0926790901/"
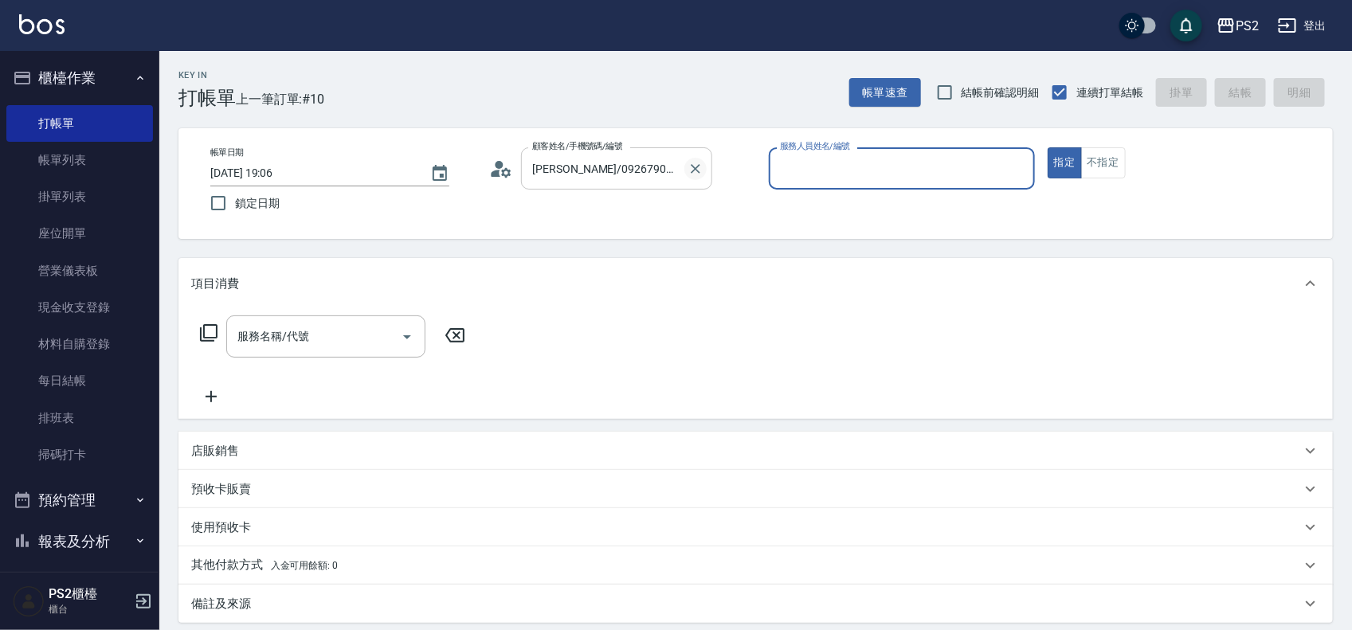
click at [702, 175] on icon "Clear" at bounding box center [695, 169] width 16 height 16
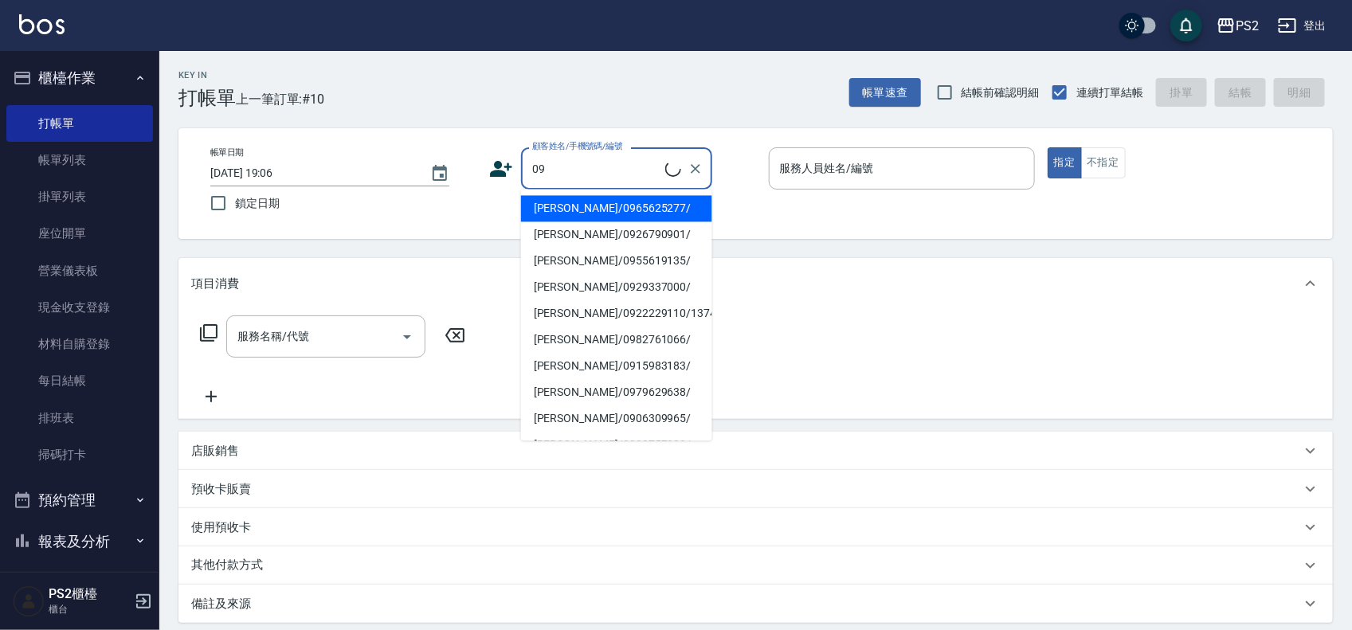
click at [550, 208] on li "陳思琦/0965625277/" at bounding box center [616, 209] width 191 height 26
type input "陳思琦/0965625277/"
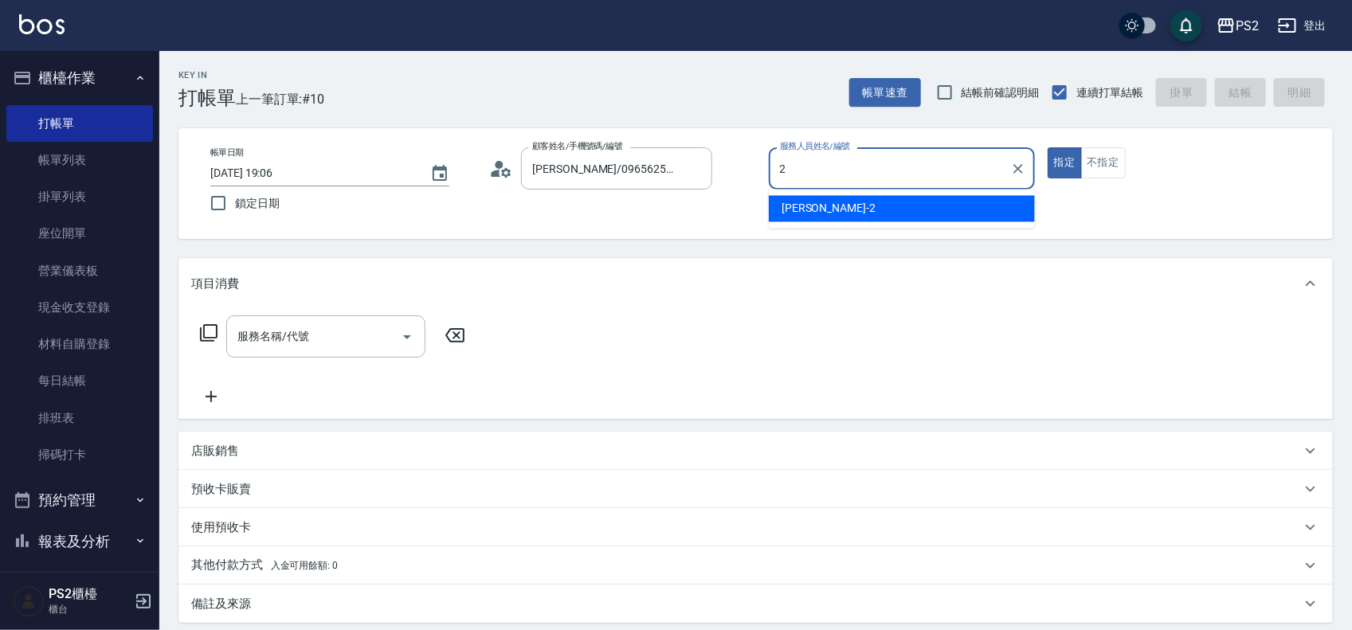
type input "Jason-2"
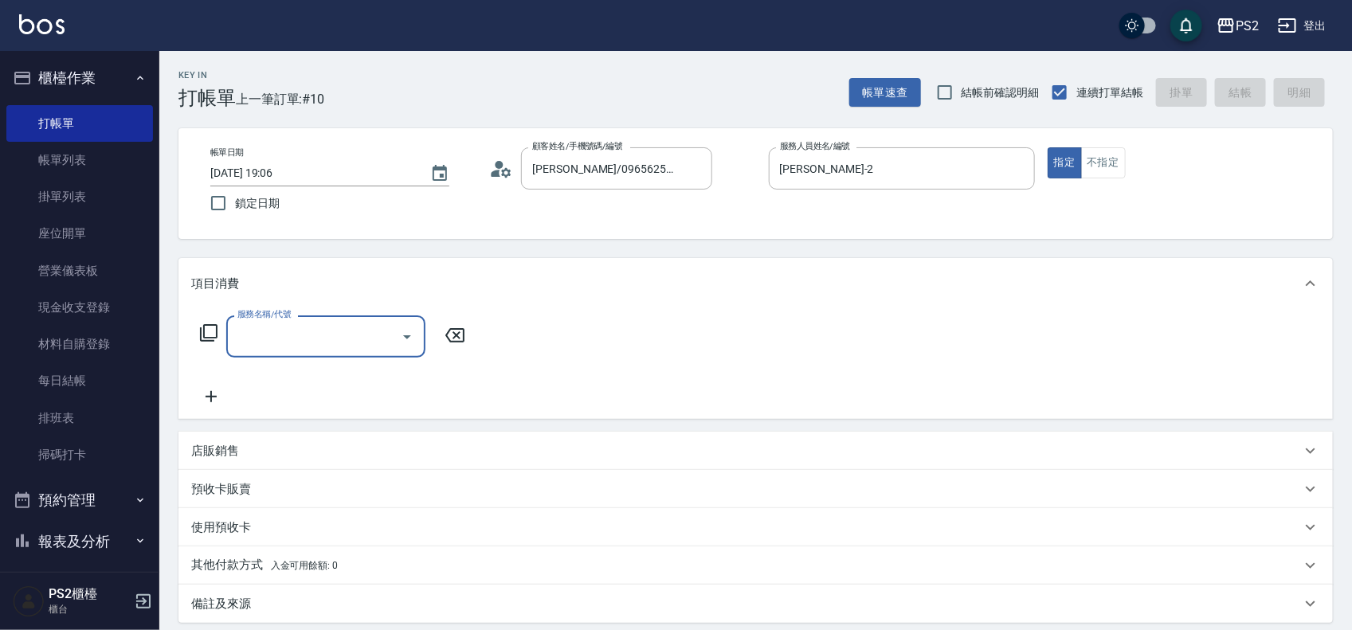
click at [197, 328] on div "服務名稱/代號 服務名稱/代號" at bounding box center [333, 336] width 284 height 42
click at [212, 335] on icon at bounding box center [208, 332] width 19 height 19
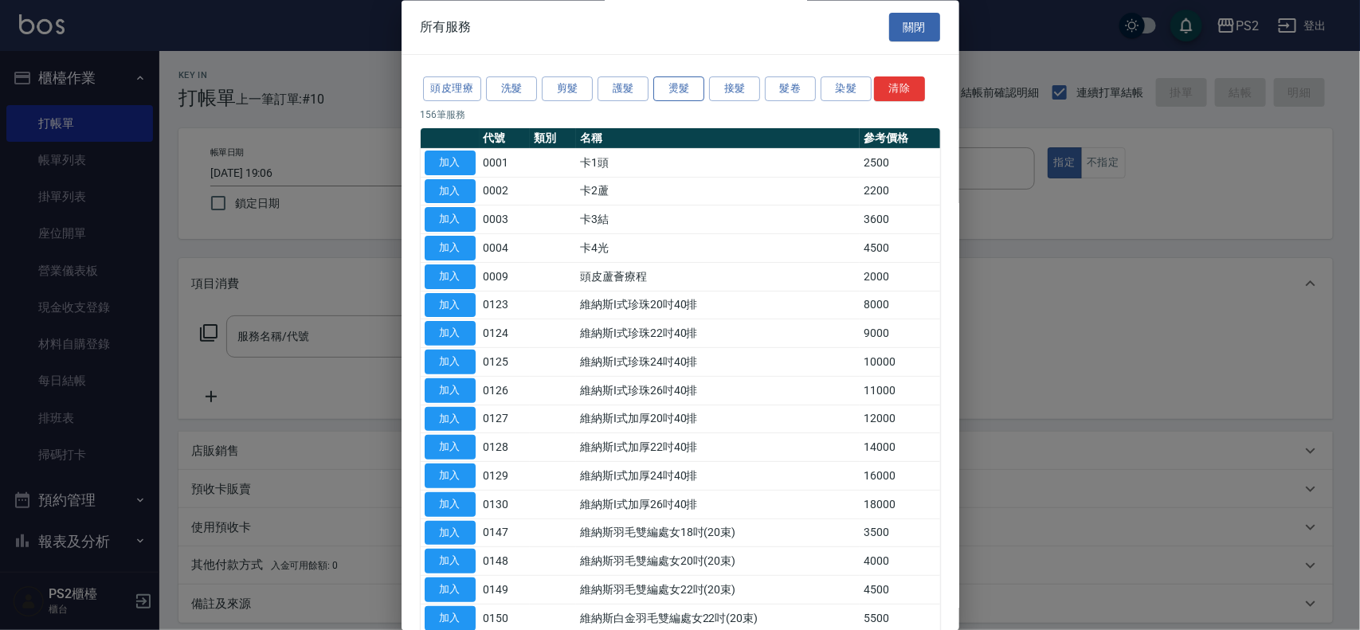
click at [687, 93] on button "燙髮" at bounding box center [678, 89] width 51 height 25
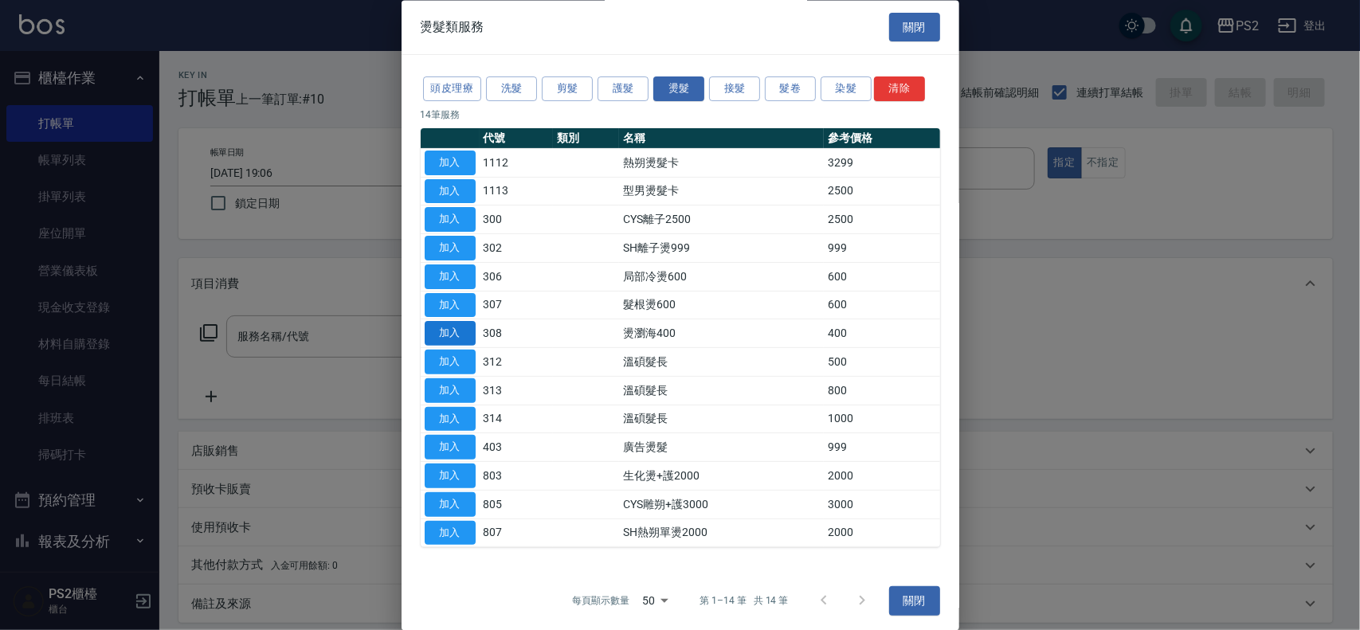
click at [438, 335] on button "加入" at bounding box center [449, 334] width 51 height 25
type input "燙瀏海400(308)"
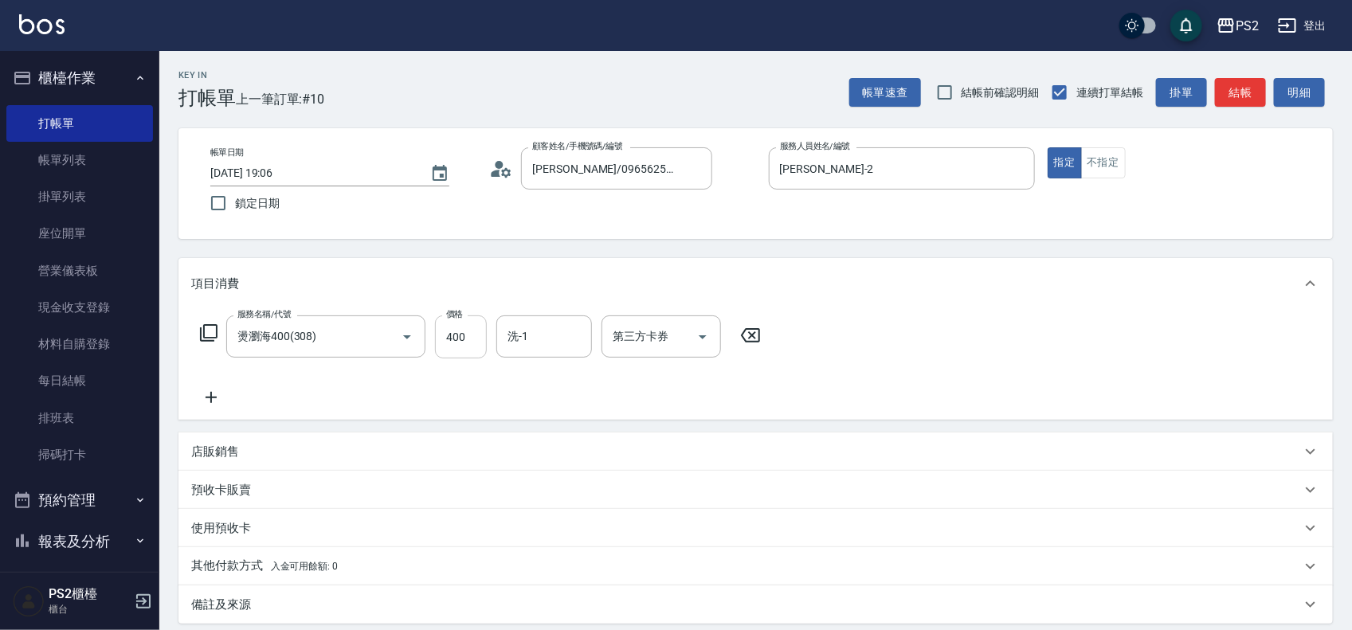
click at [480, 353] on input "400" at bounding box center [461, 336] width 52 height 43
type input "800"
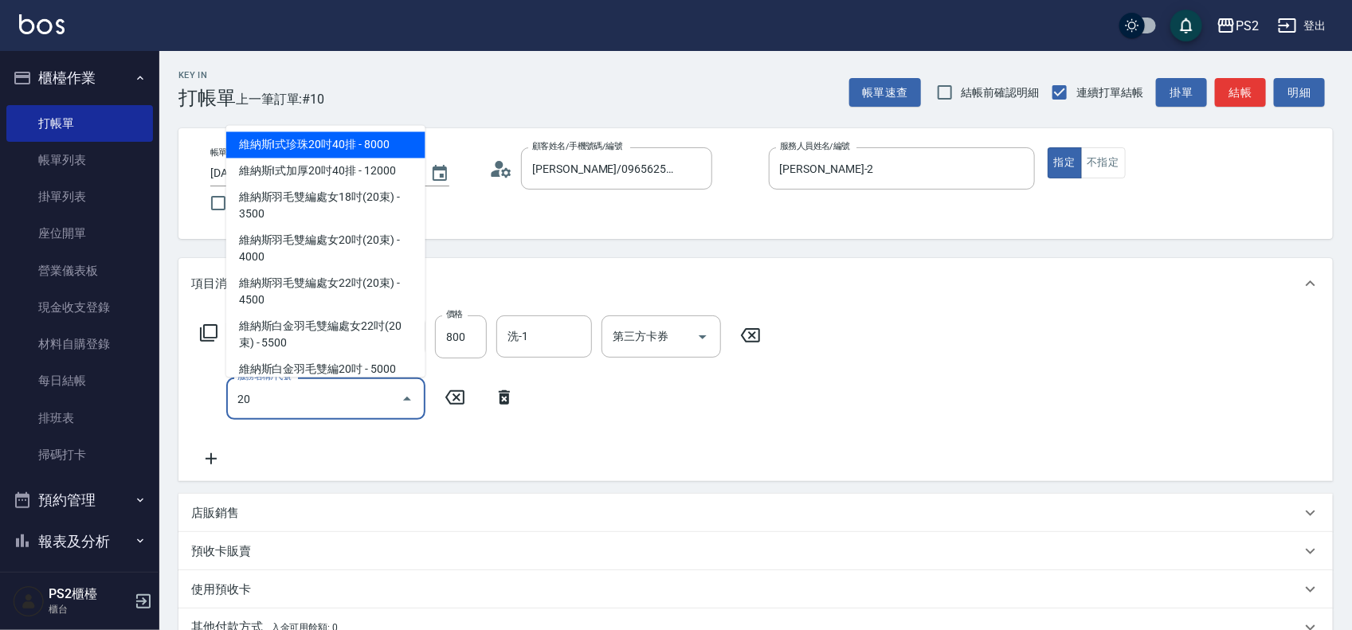
type input "2"
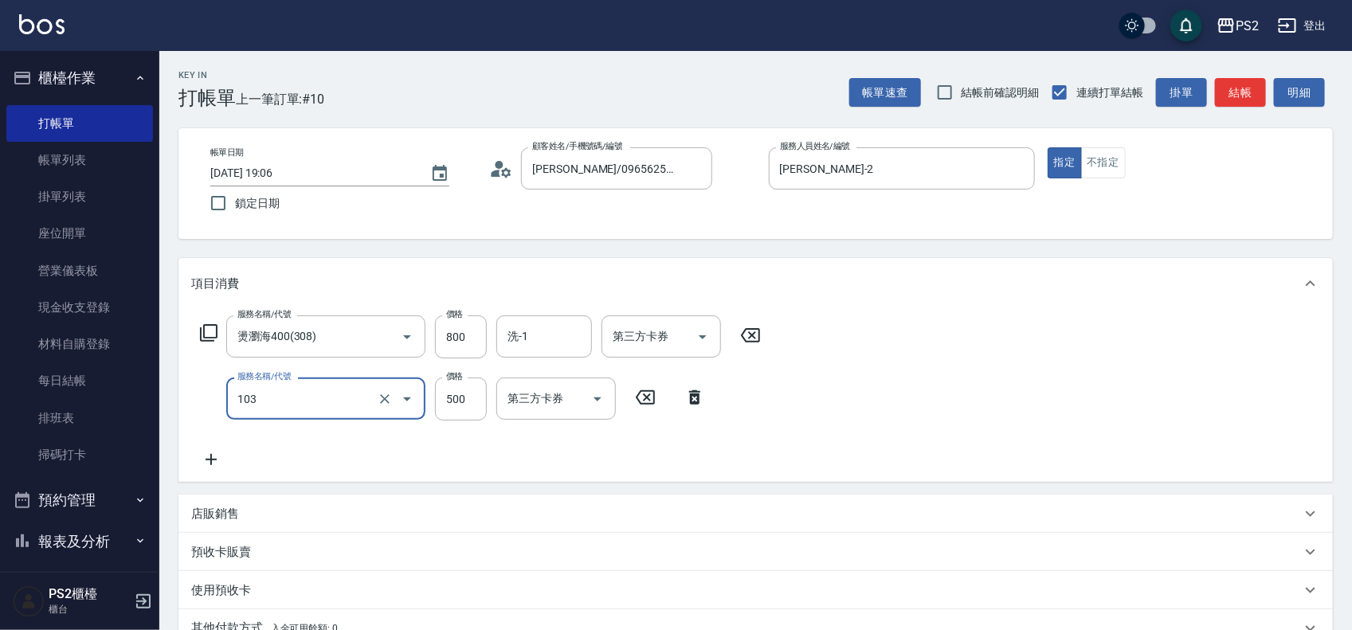
type input "B級洗剪500(103)"
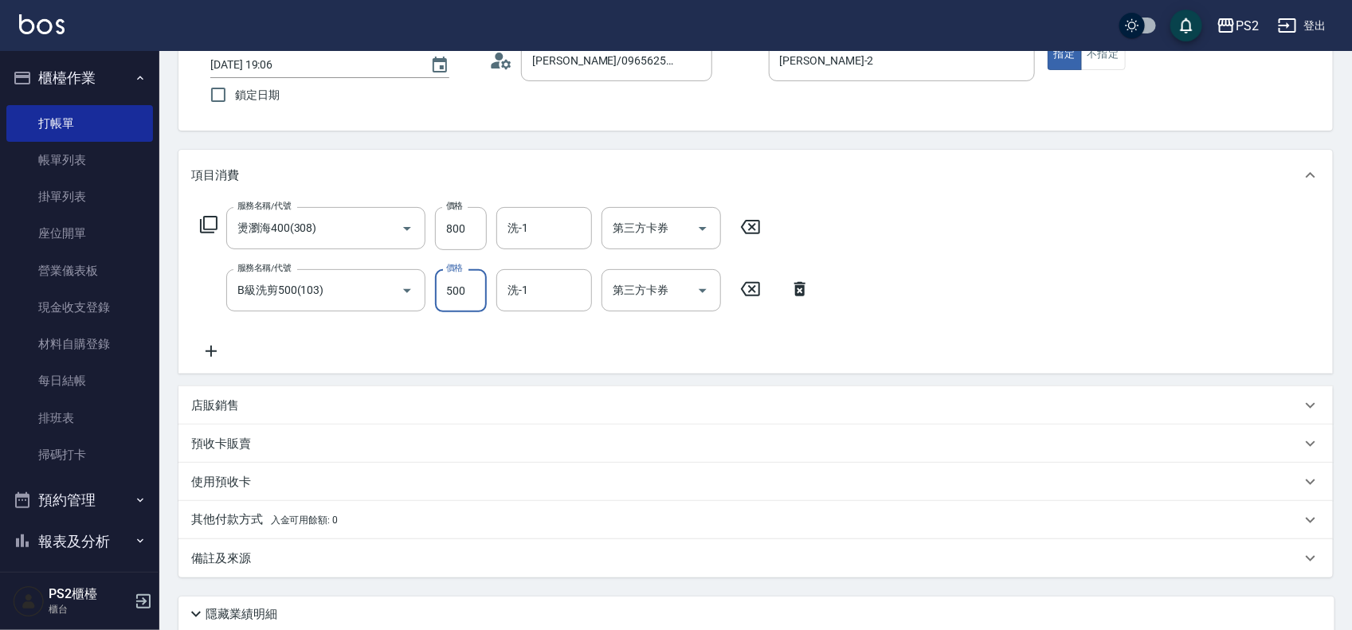
scroll to position [235, 0]
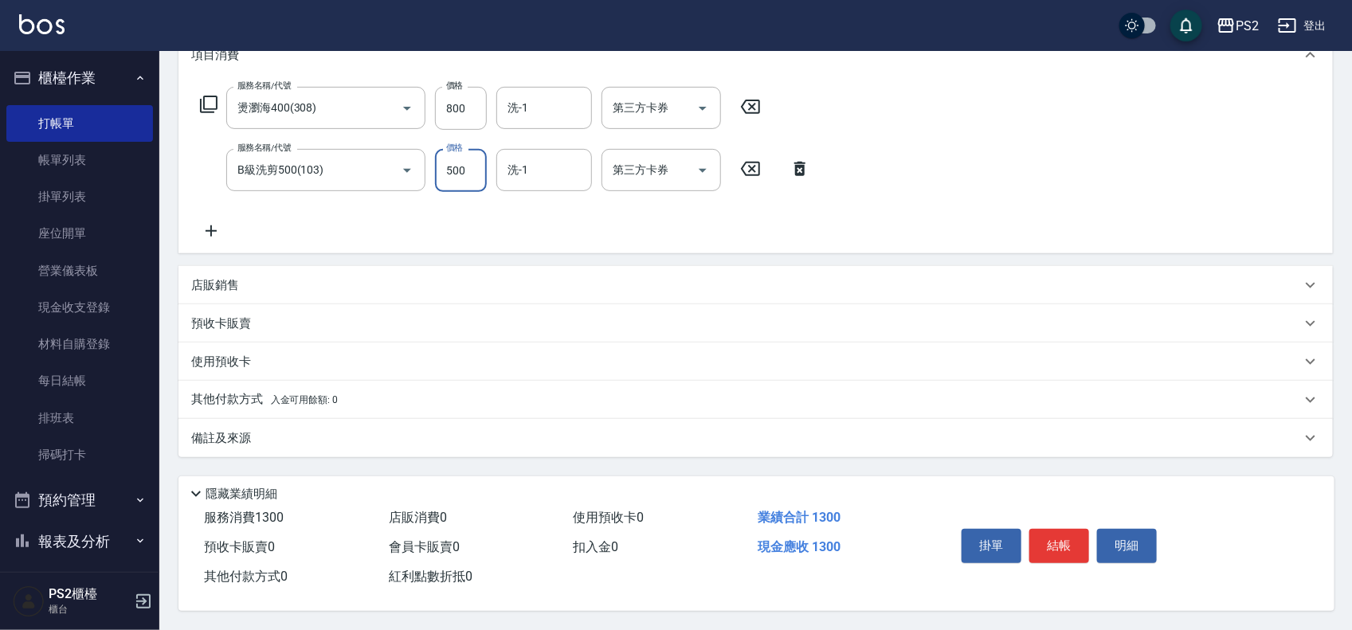
click at [305, 280] on div "店販銷售" at bounding box center [745, 285] width 1109 height 17
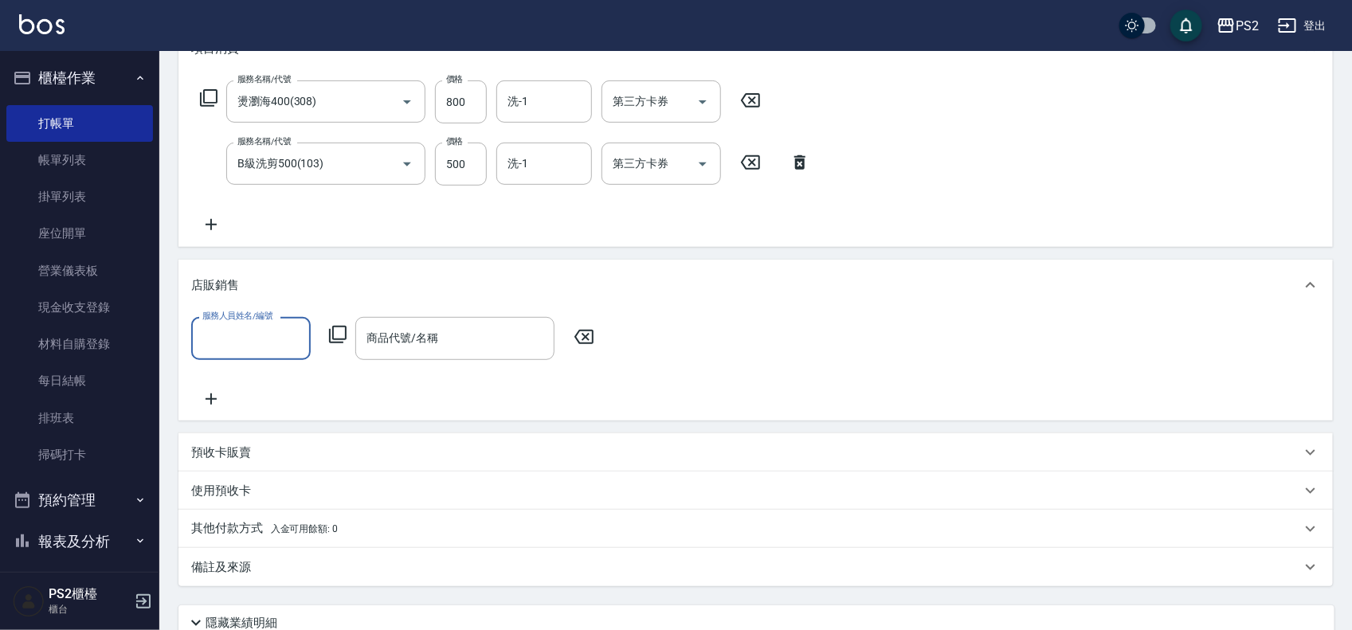
scroll to position [0, 0]
type input "Jason-2"
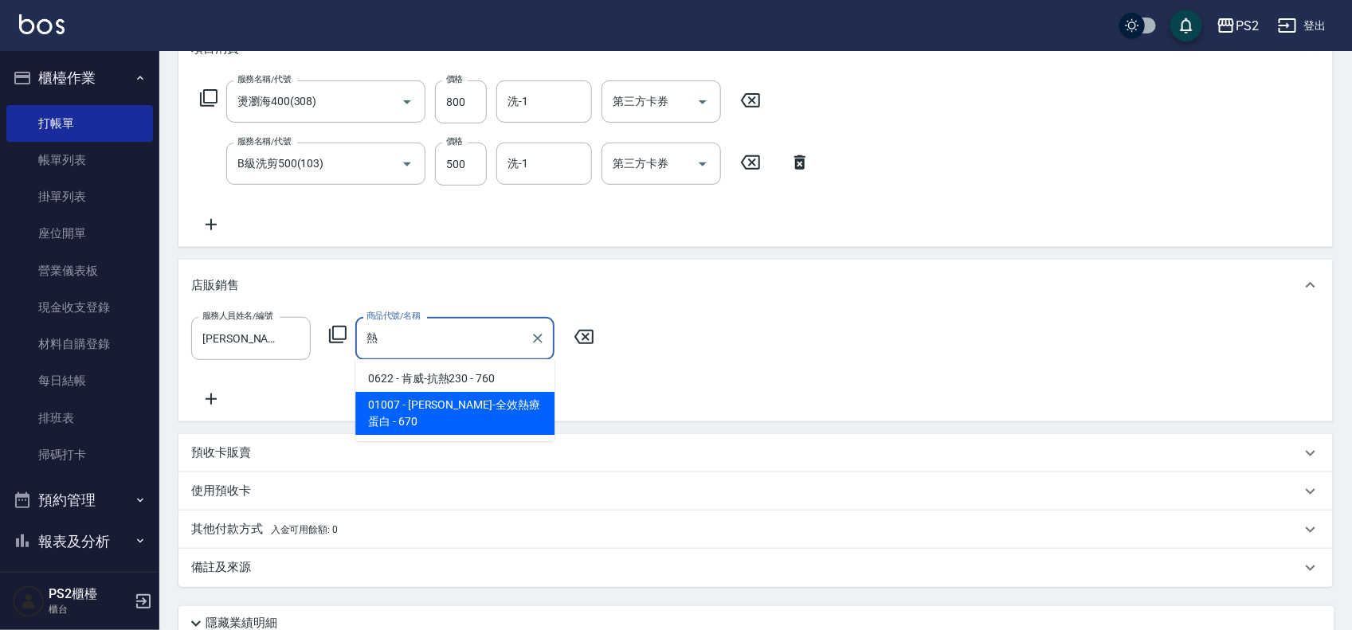
click at [474, 403] on span "01007 - 華旭-全效熱療蛋白 - 670" at bounding box center [454, 413] width 199 height 43
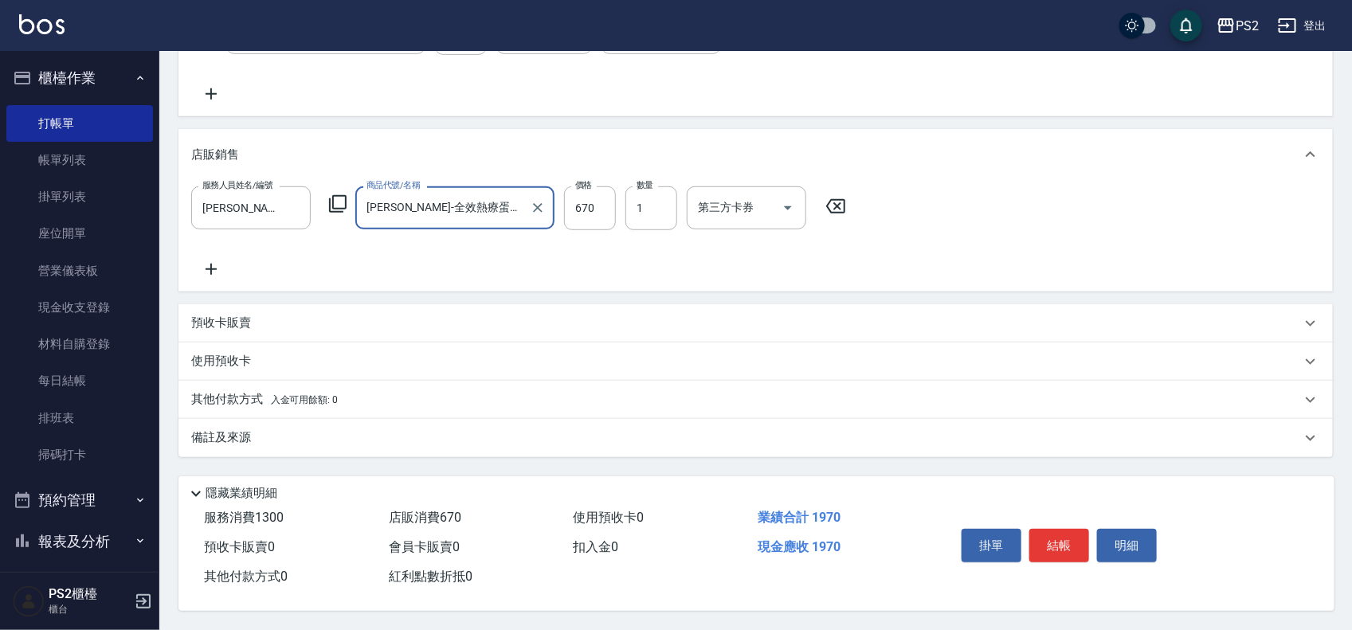
scroll to position [371, 0]
type input "華旭-全效熱療蛋白"
click at [259, 397] on p "其他付款方式 入金可用餘額: 0" at bounding box center [264, 400] width 147 height 18
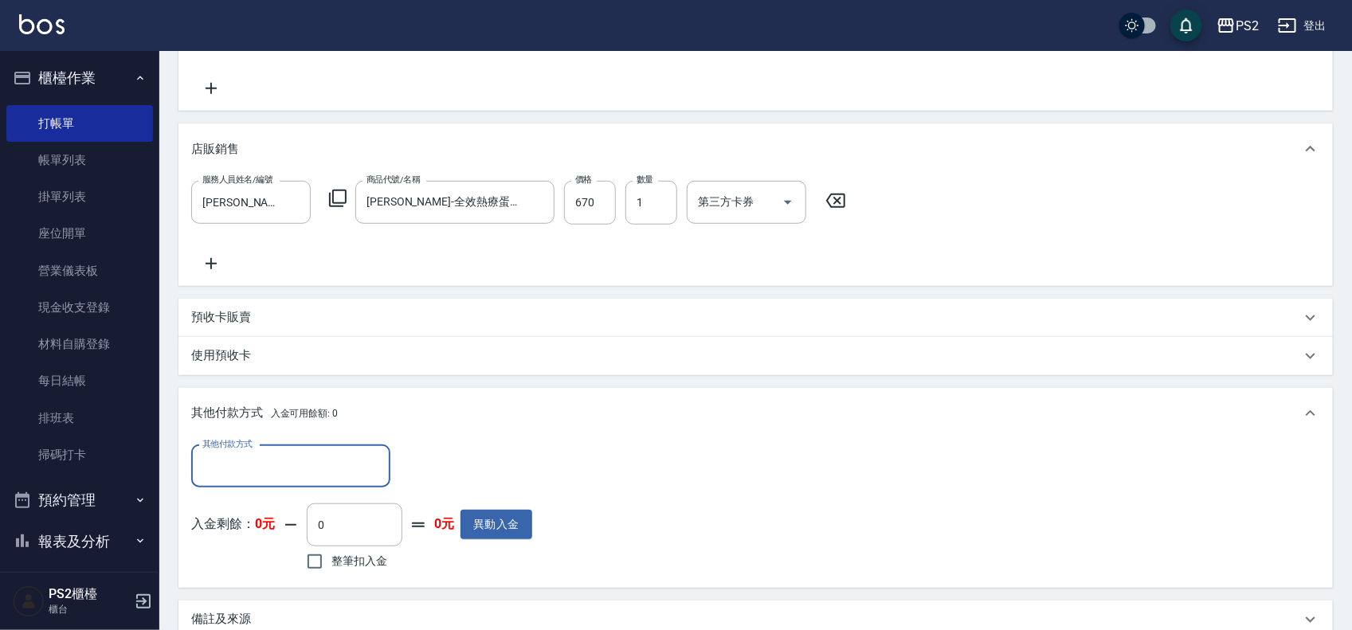
scroll to position [0, 0]
click at [259, 471] on input "其他付款方式" at bounding box center [290, 466] width 185 height 28
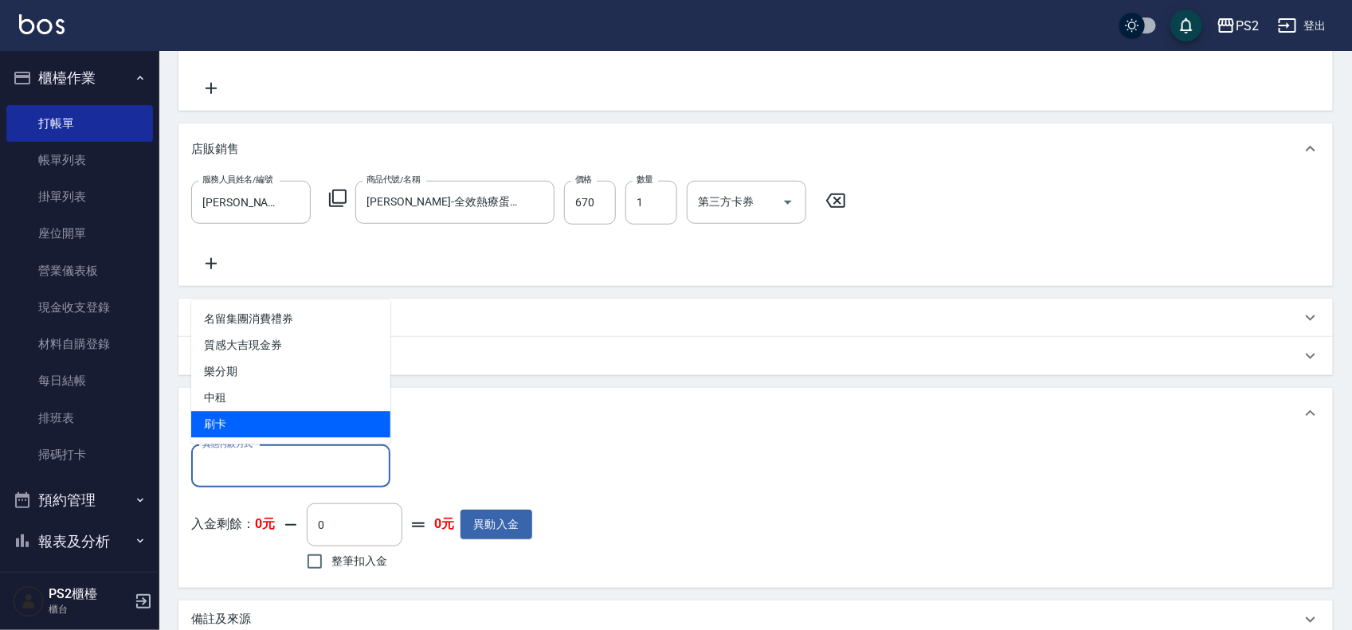
click at [256, 419] on span "刷卡" at bounding box center [290, 425] width 199 height 26
type input "刷卡"
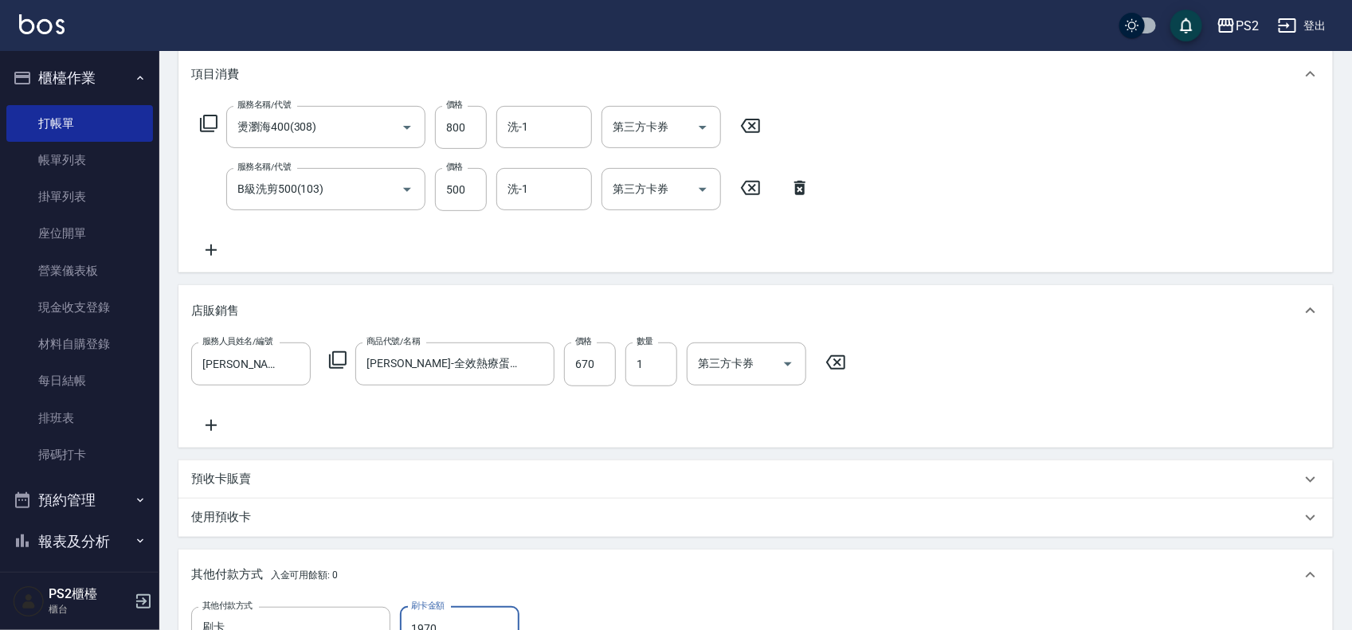
scroll to position [559, 0]
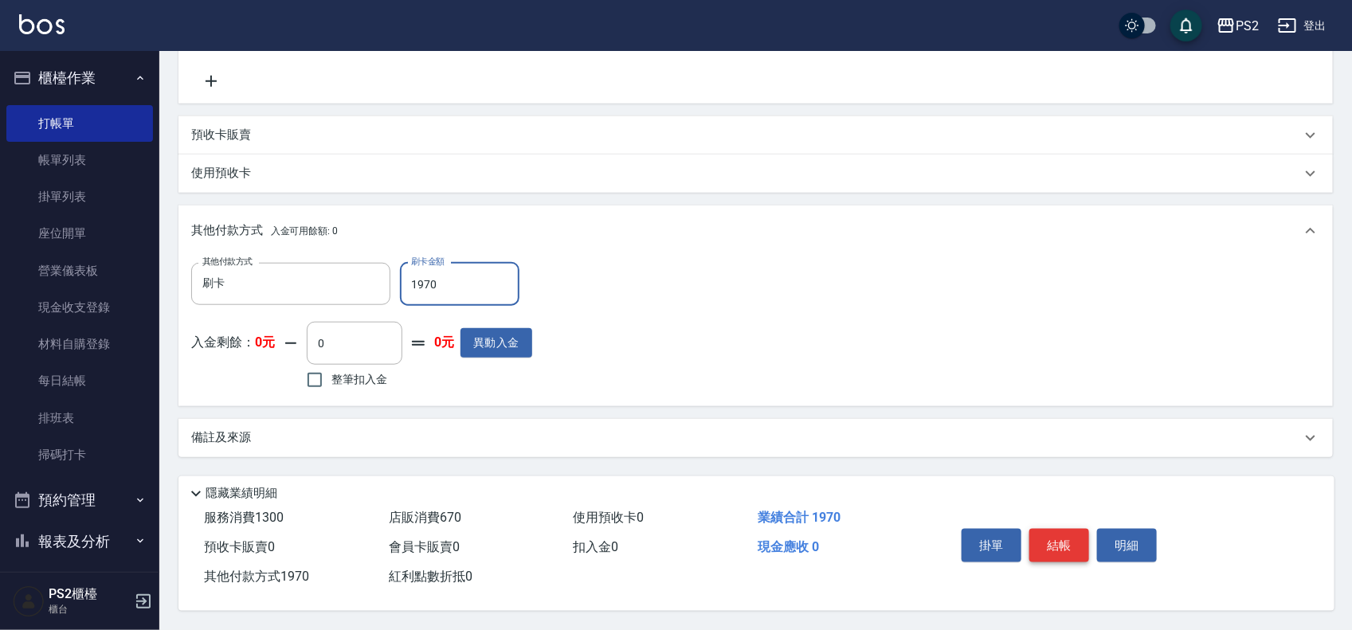
type input "1970"
click at [1061, 543] on button "結帳" at bounding box center [1059, 545] width 60 height 33
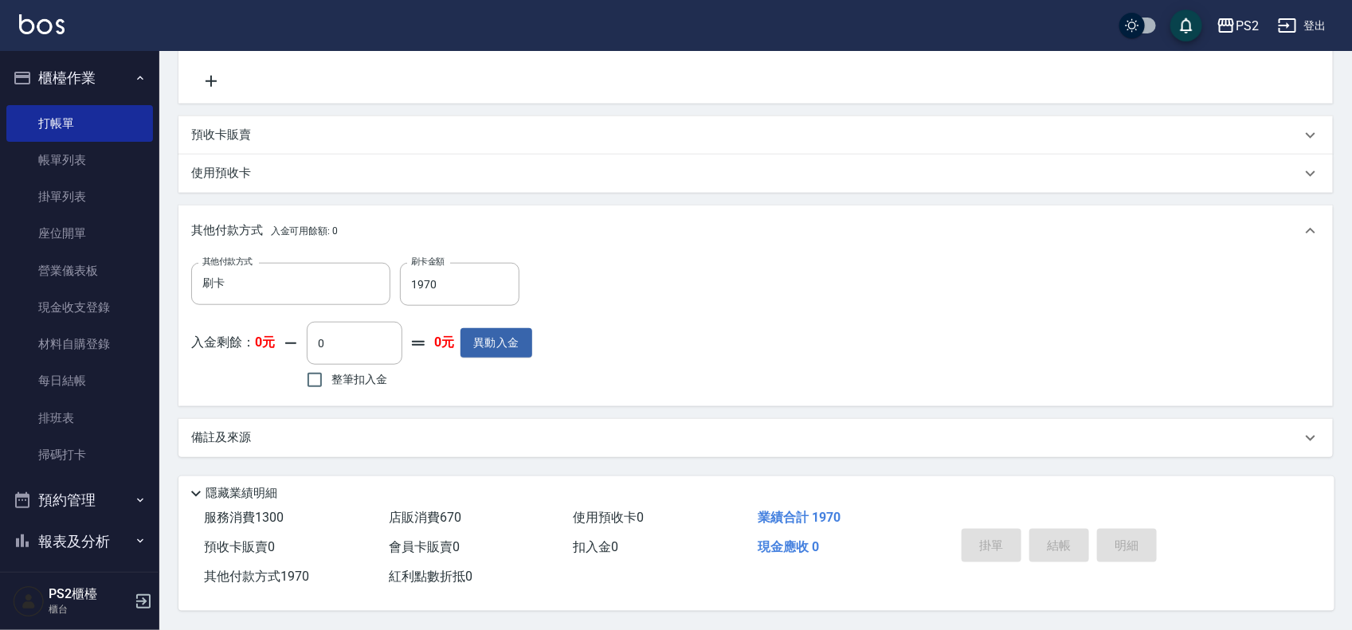
type input "2025/08/20 19:07"
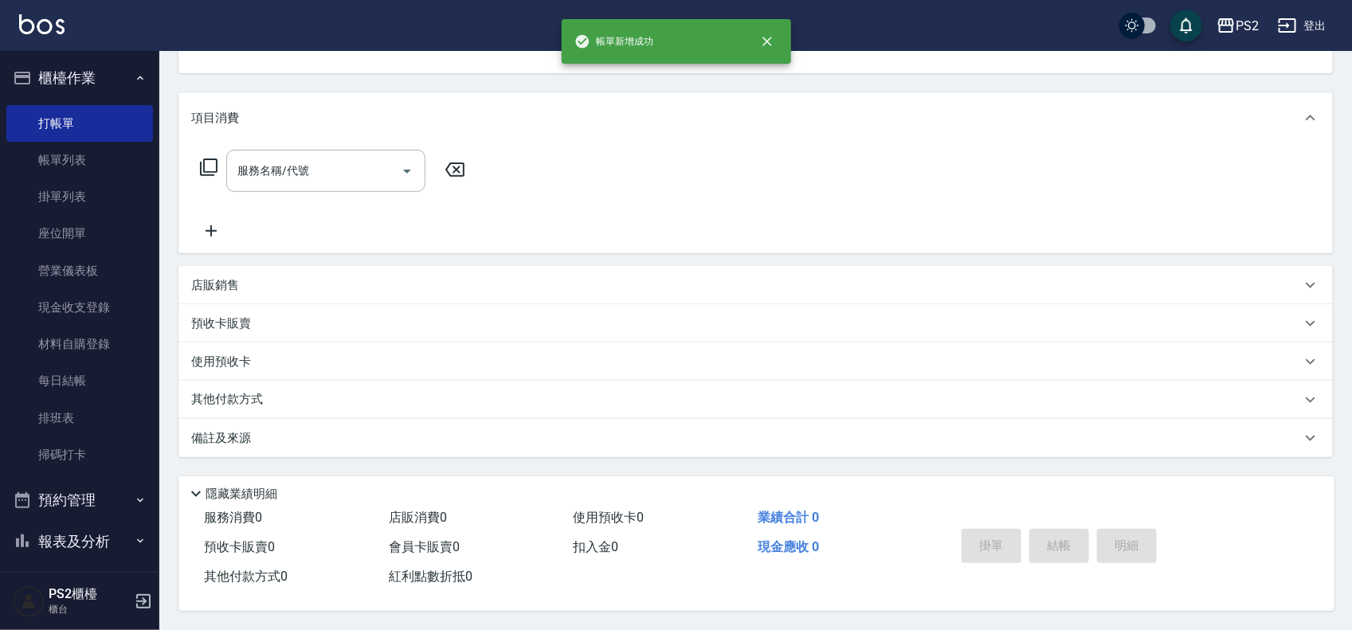
scroll to position [0, 0]
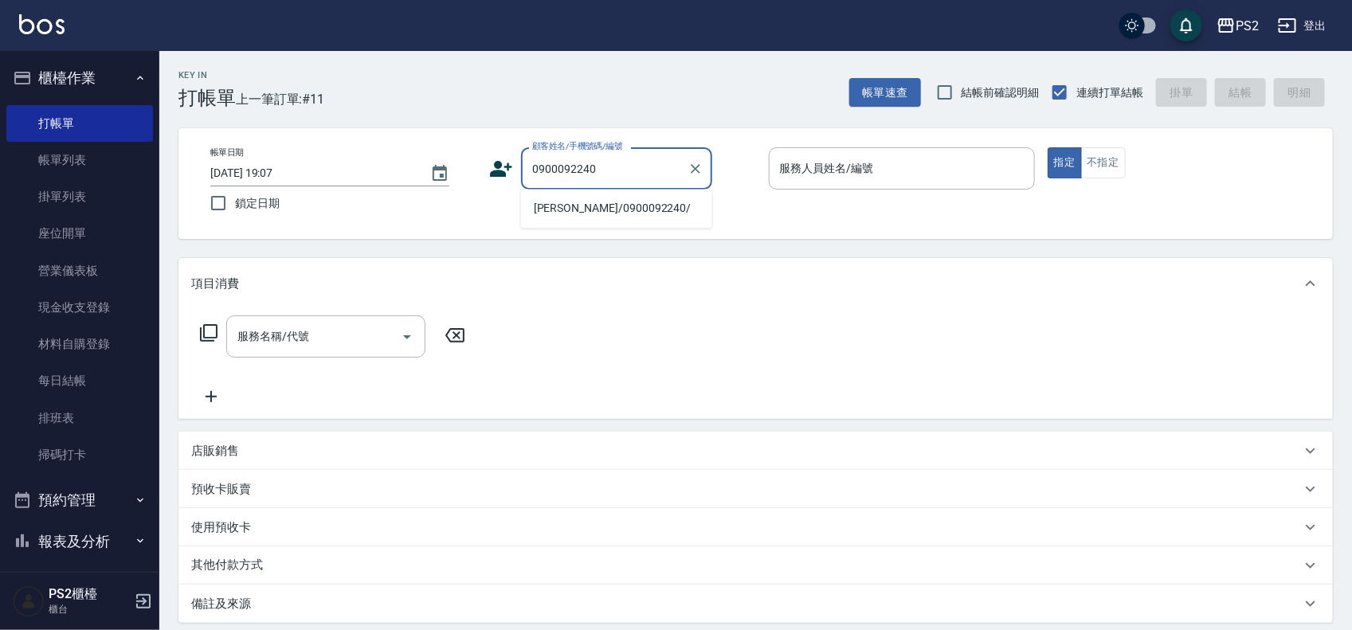
type input "王子瑋/0900092240/"
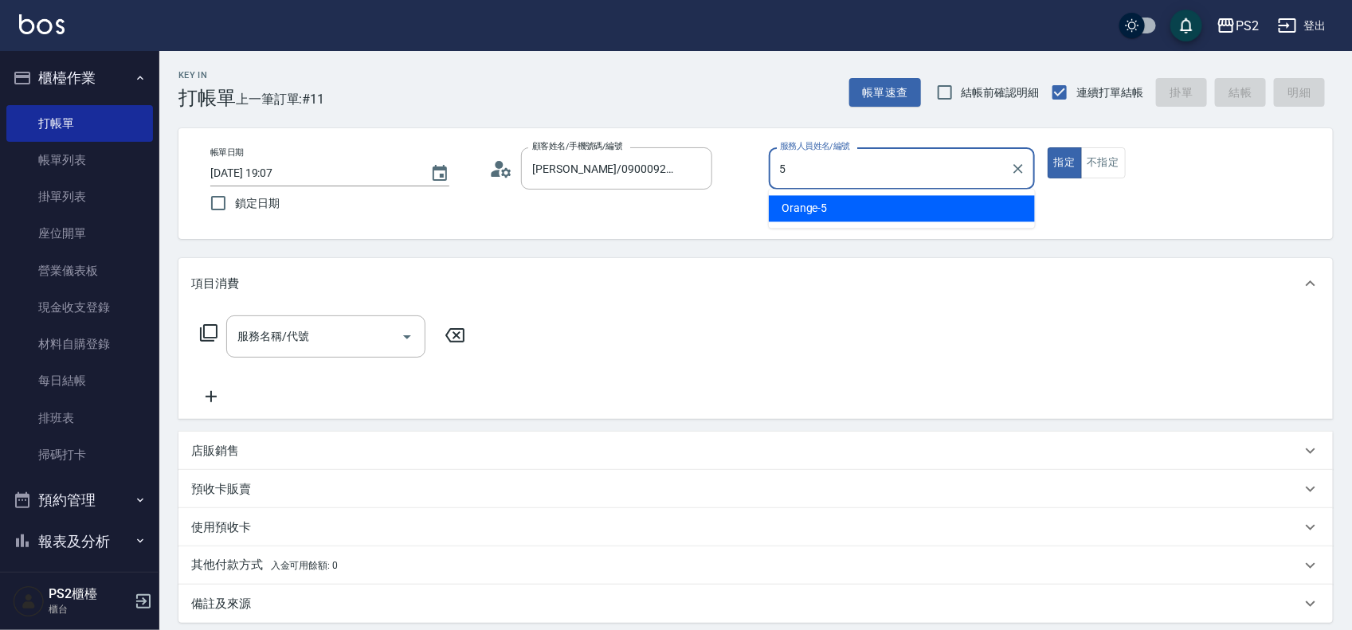
type input "Orange-5"
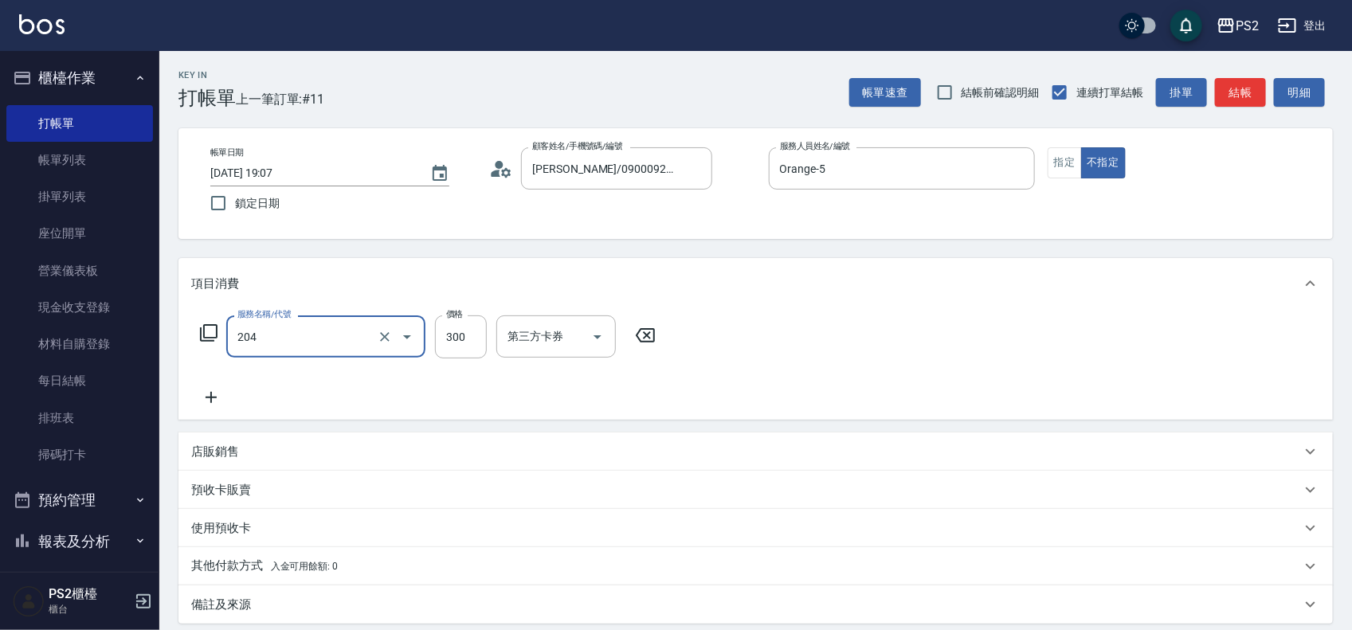
type input "C級單剪300(204)"
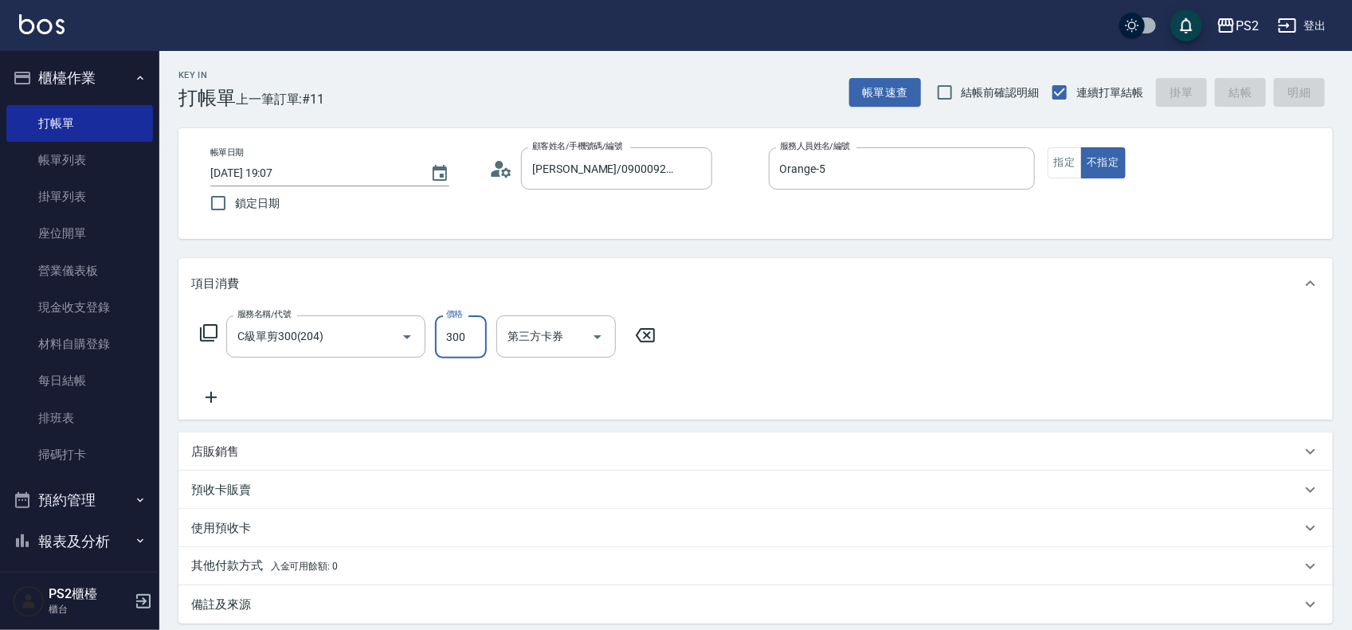
type input "2025/08/20 19:08"
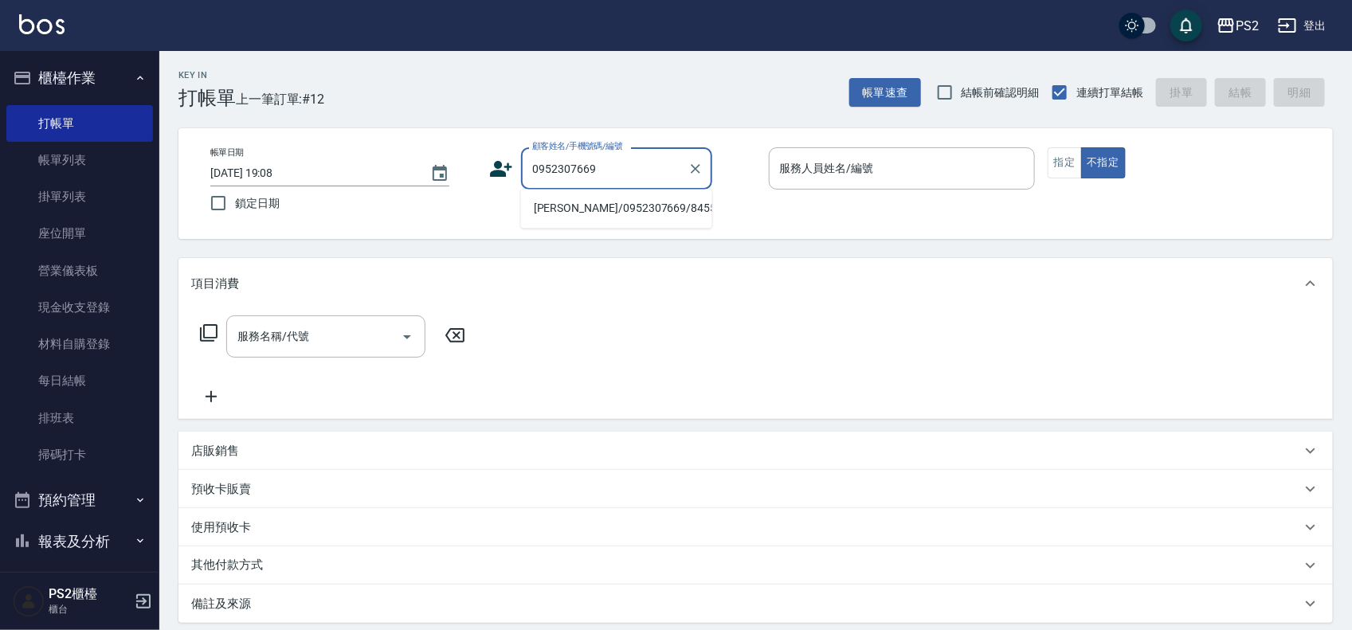
type input "陳文龍/0952307669/845515"
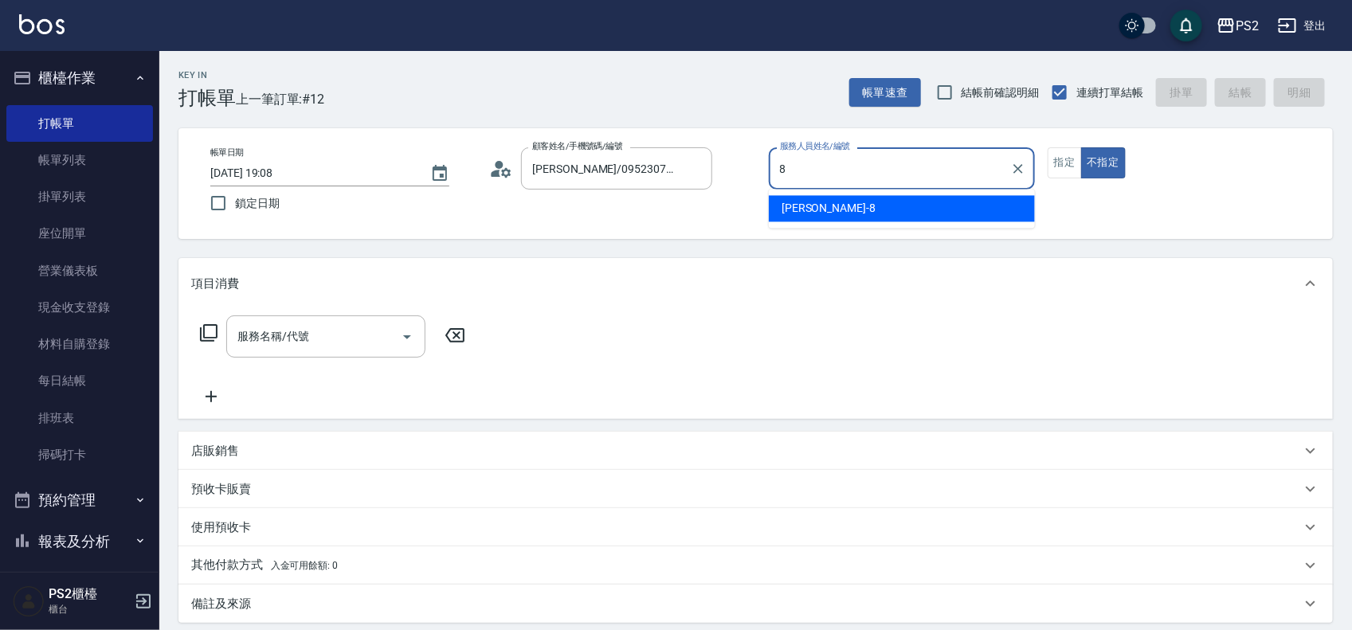
type input "Lori-8"
type button "false"
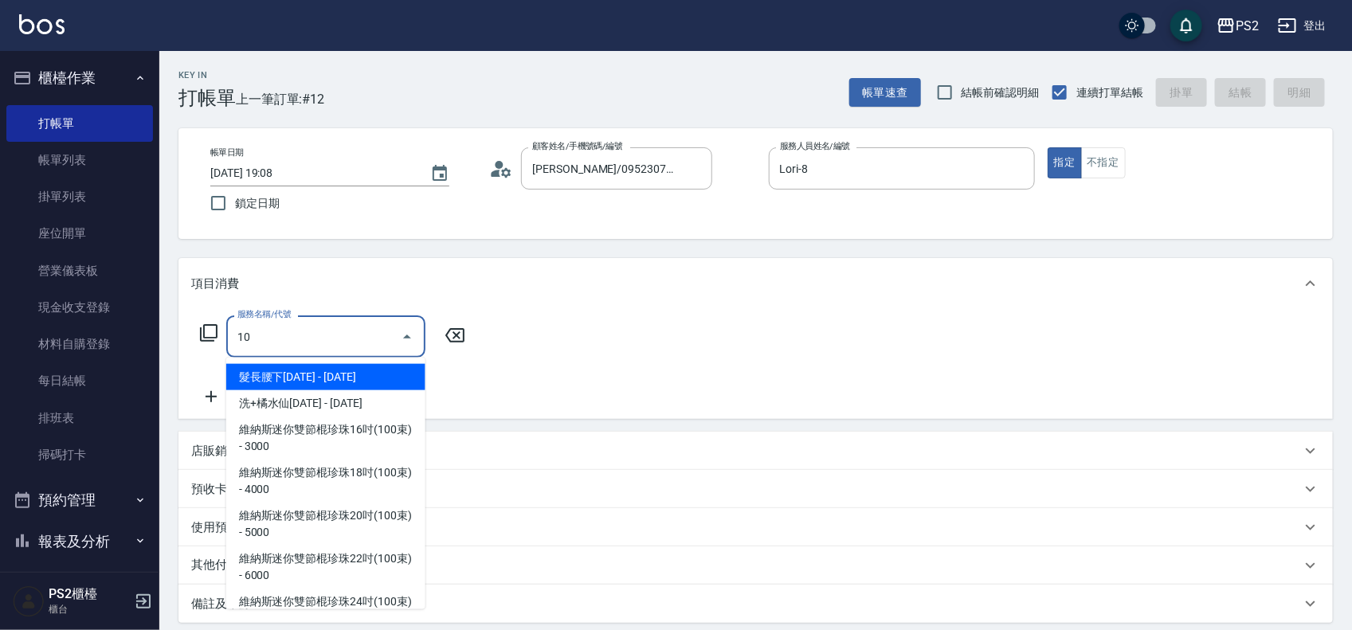
type input "1"
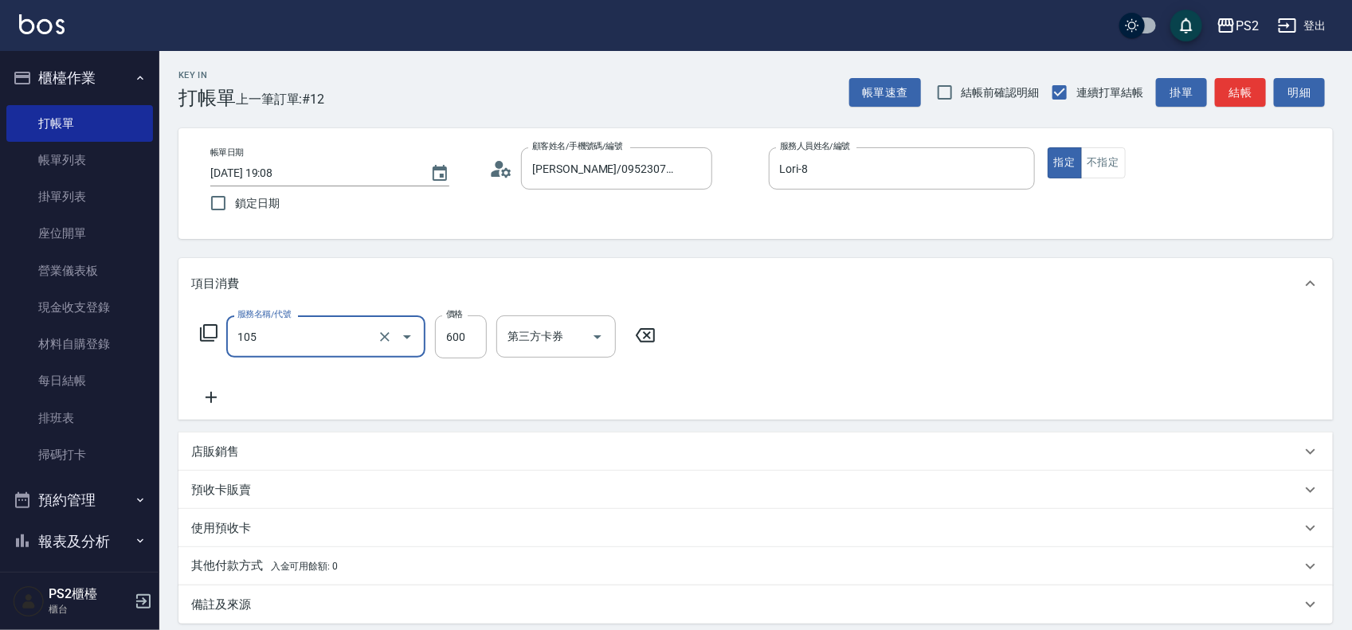
type input "A級洗剪600(105)"
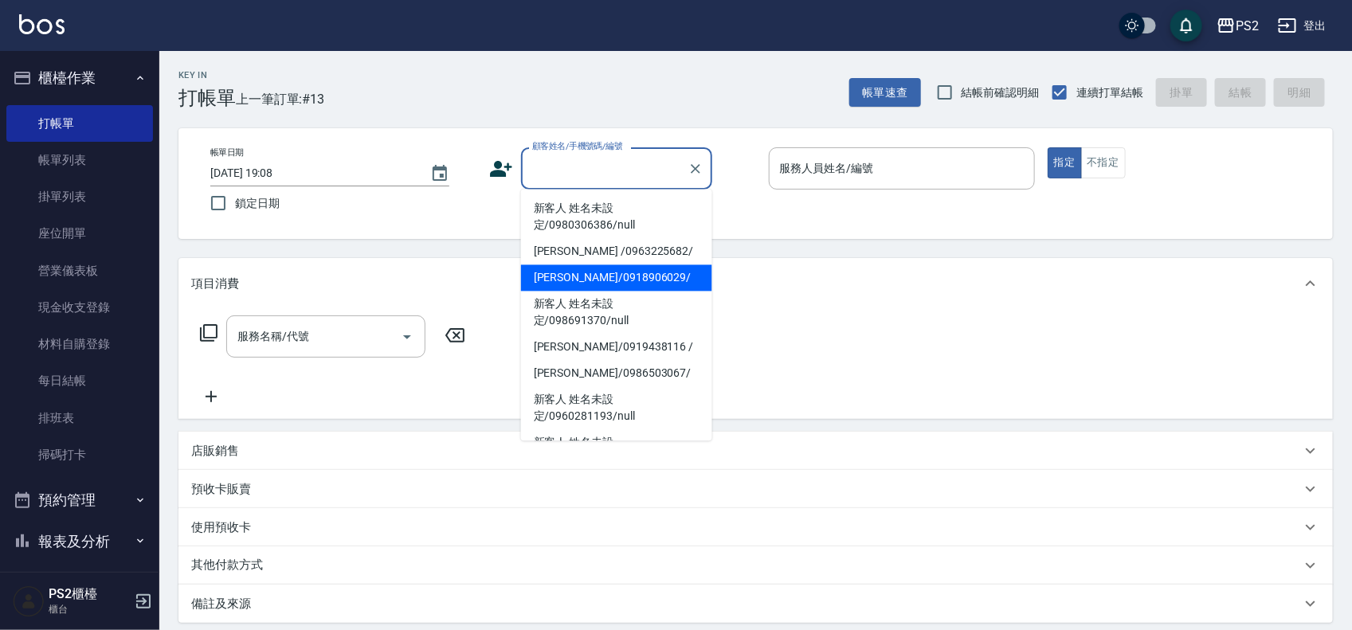
click at [487, 108] on div "Key In 打帳單 上一筆訂單:#13 帳單速查 結帳前確認明細 連續打單結帳 掛單 結帳 明細" at bounding box center [745, 80] width 1173 height 58
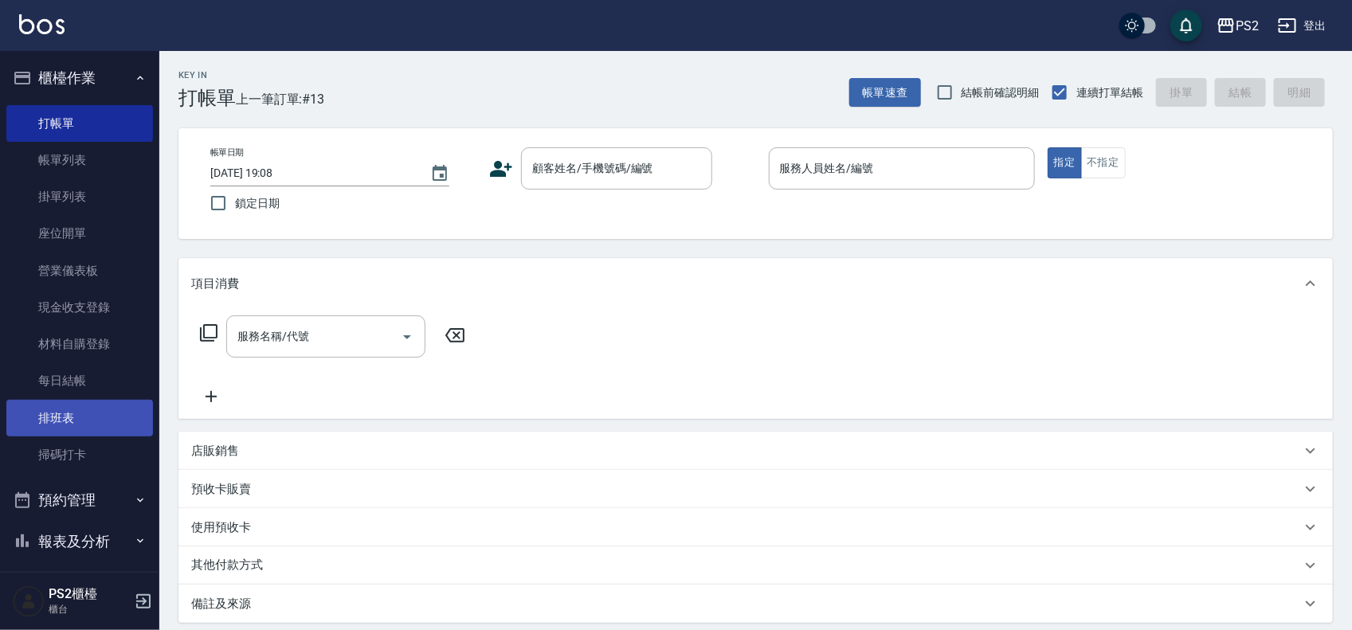
scroll to position [173, 0]
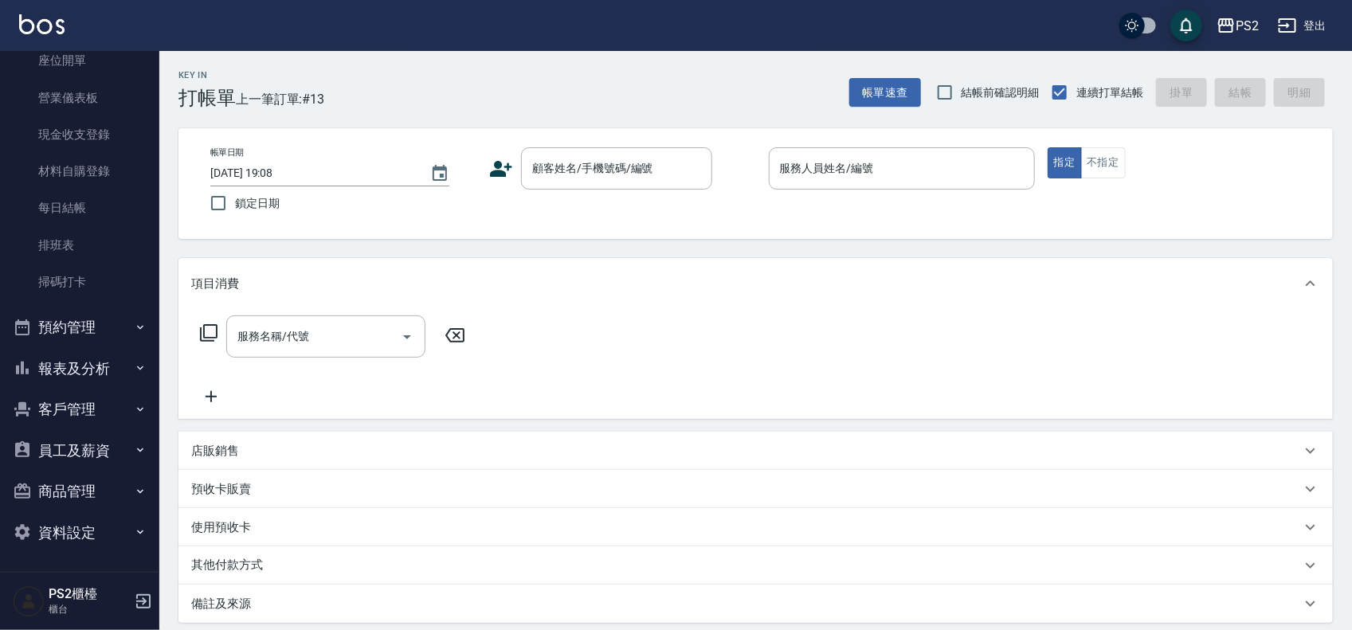
click at [98, 307] on button "預約管理" at bounding box center [79, 327] width 147 height 41
click at [98, 327] on button "預約管理" at bounding box center [79, 327] width 147 height 41
click at [112, 413] on button "客戶管理" at bounding box center [79, 409] width 147 height 41
click at [124, 376] on button "報表及分析" at bounding box center [79, 368] width 147 height 41
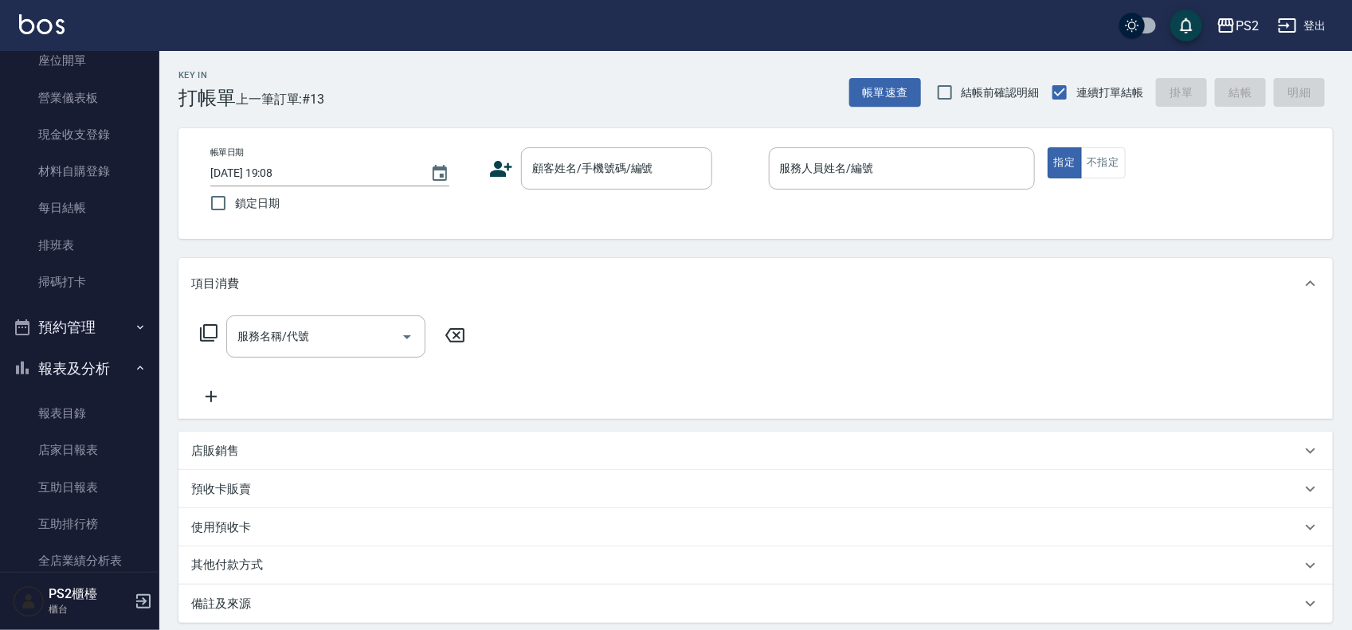
click at [124, 374] on button "報表及分析" at bounding box center [79, 368] width 147 height 41
click at [112, 444] on button "員工及薪資" at bounding box center [79, 450] width 147 height 41
click at [134, 370] on icon "button" at bounding box center [140, 368] width 13 height 13
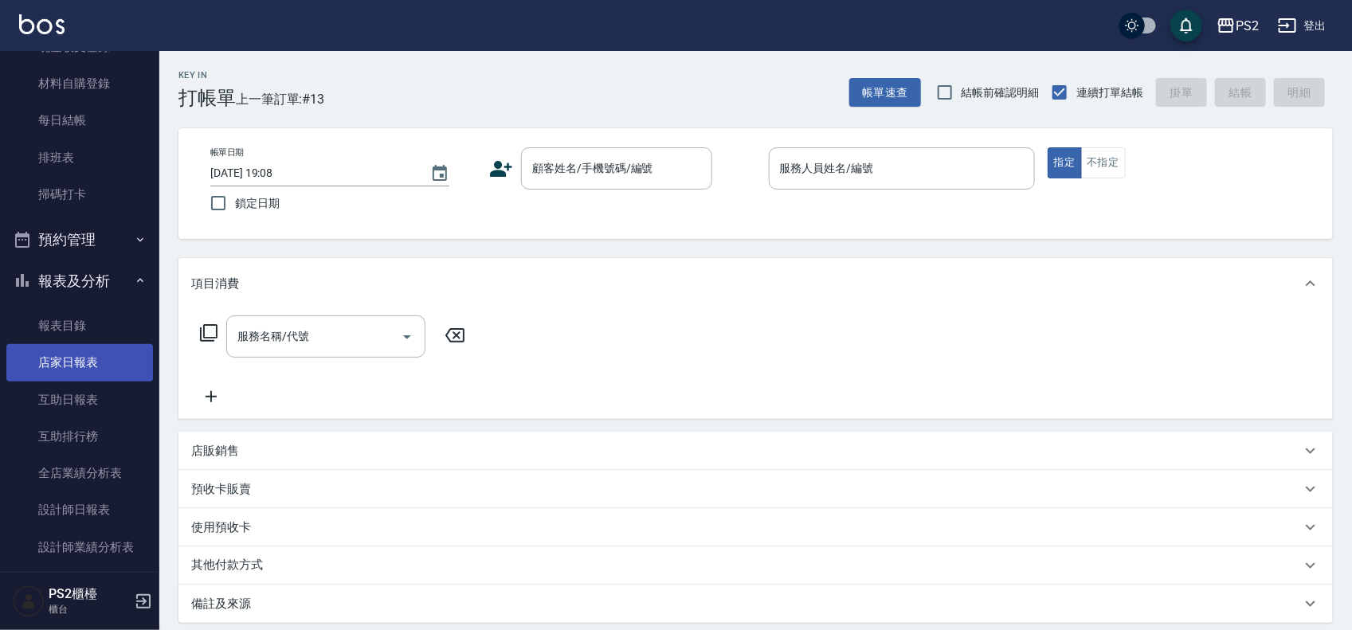
scroll to position [372, 0]
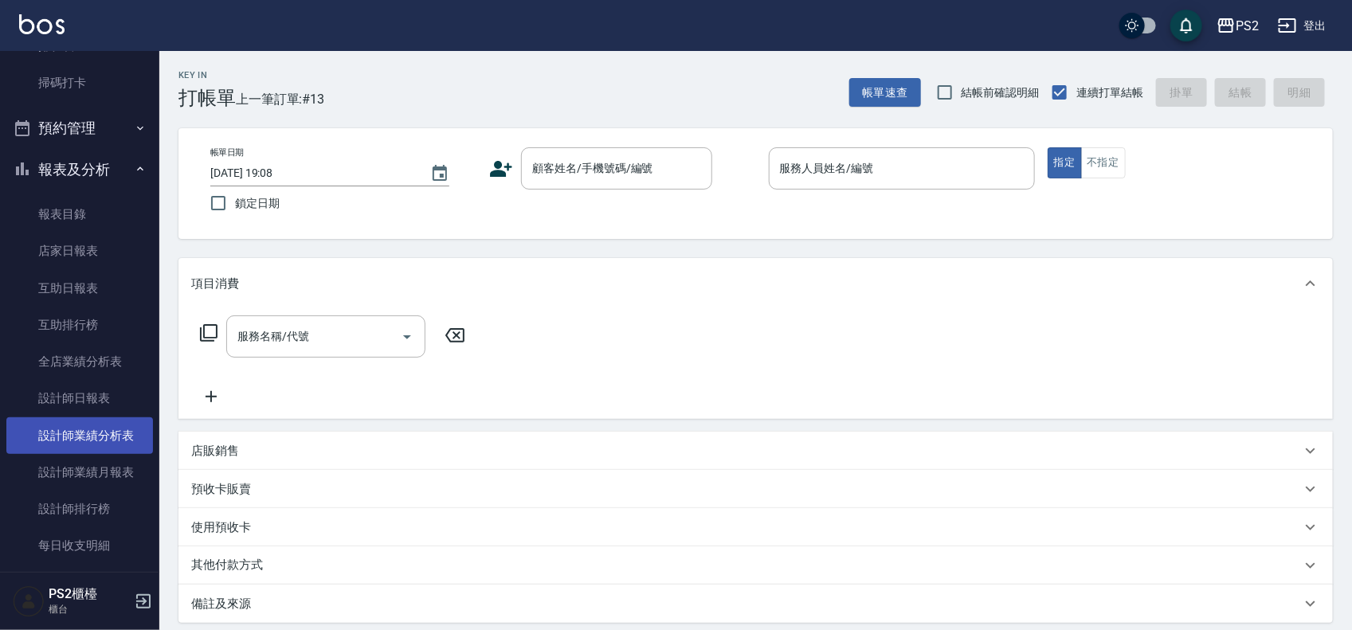
click at [102, 419] on link "設計師業績分析表" at bounding box center [79, 435] width 147 height 37
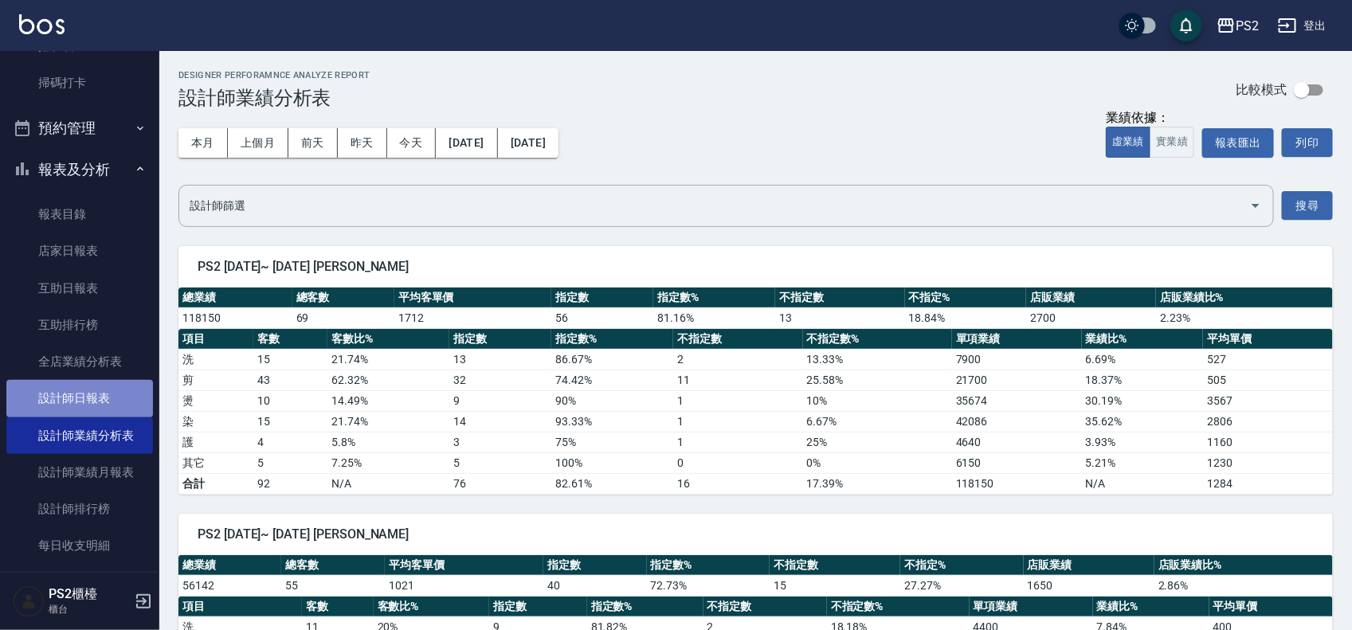
click at [126, 392] on link "設計師日報表" at bounding box center [79, 398] width 147 height 37
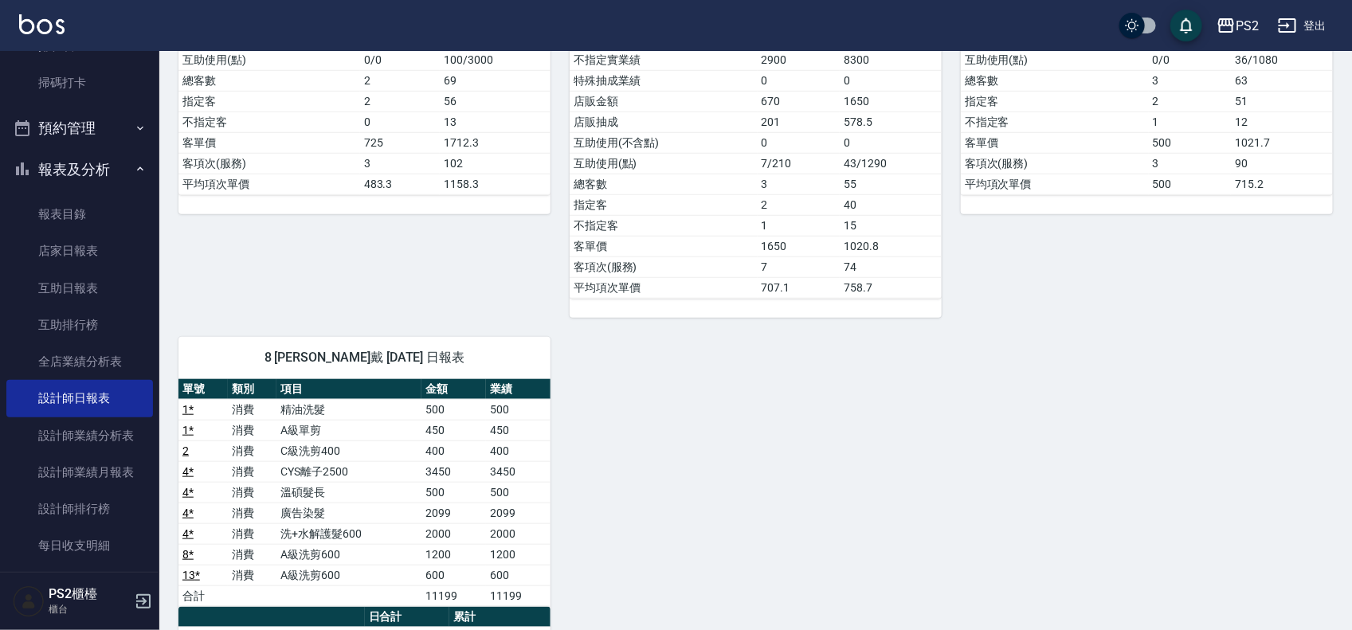
scroll to position [18, 0]
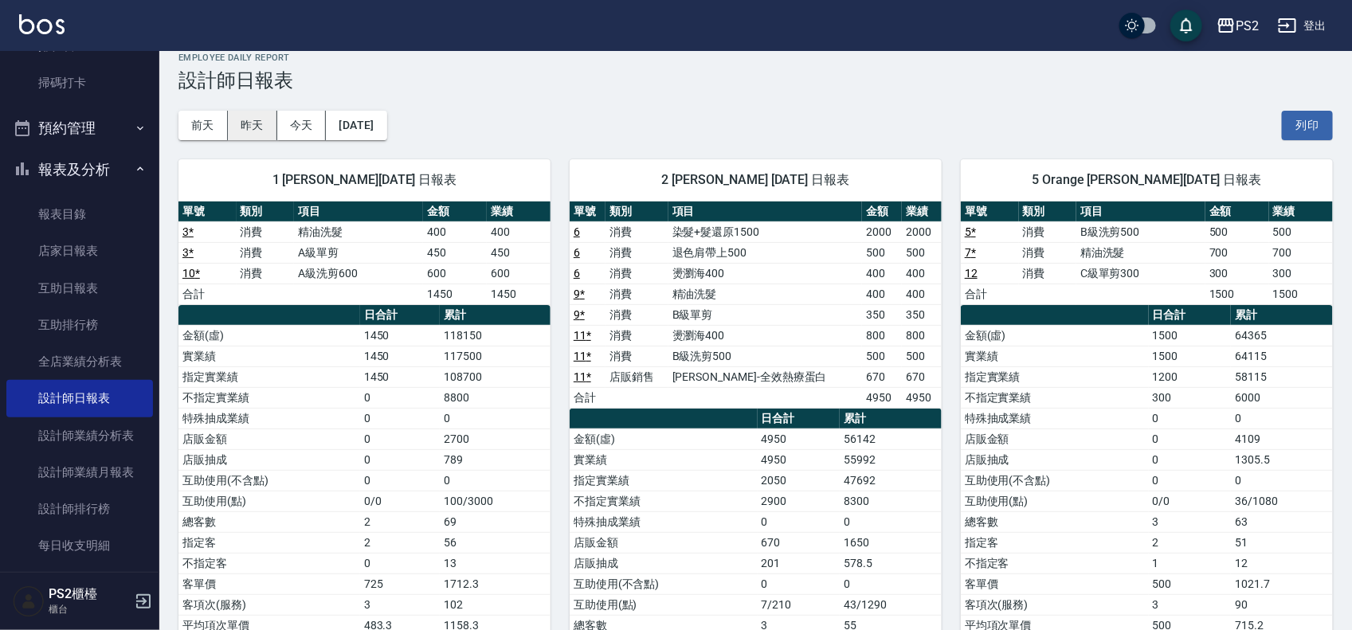
click at [248, 114] on button "昨天" at bounding box center [252, 125] width 49 height 29
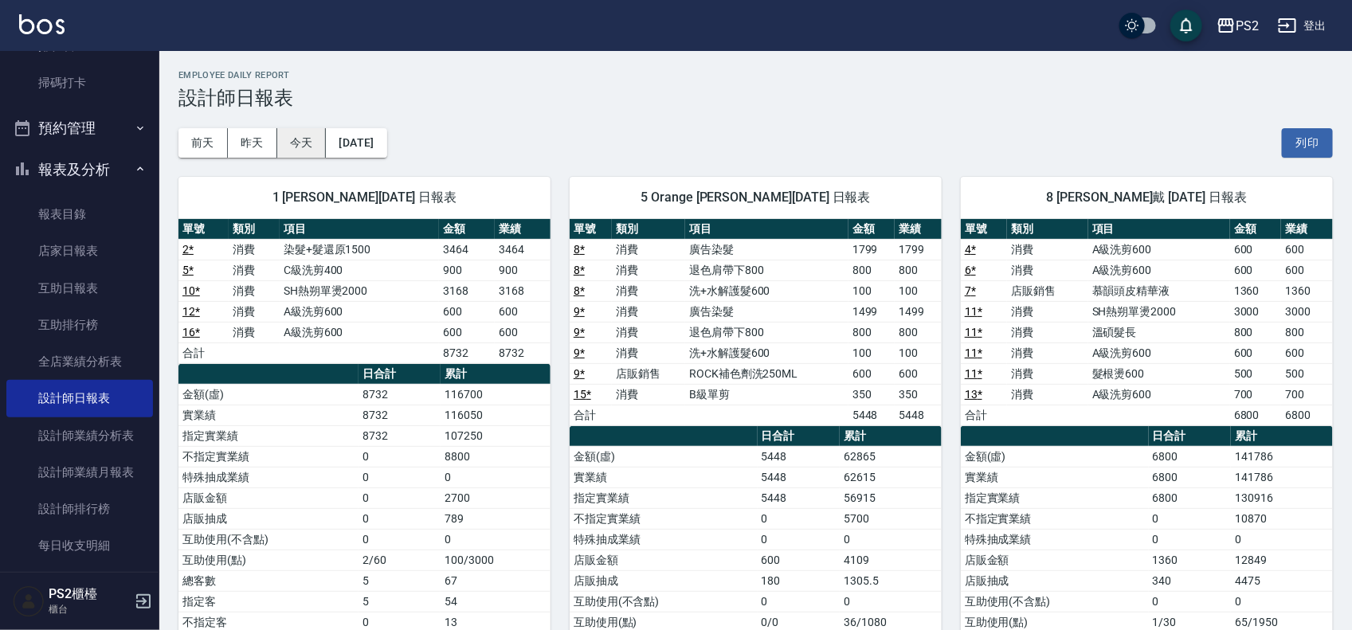
click at [299, 145] on button "今天" at bounding box center [301, 142] width 49 height 29
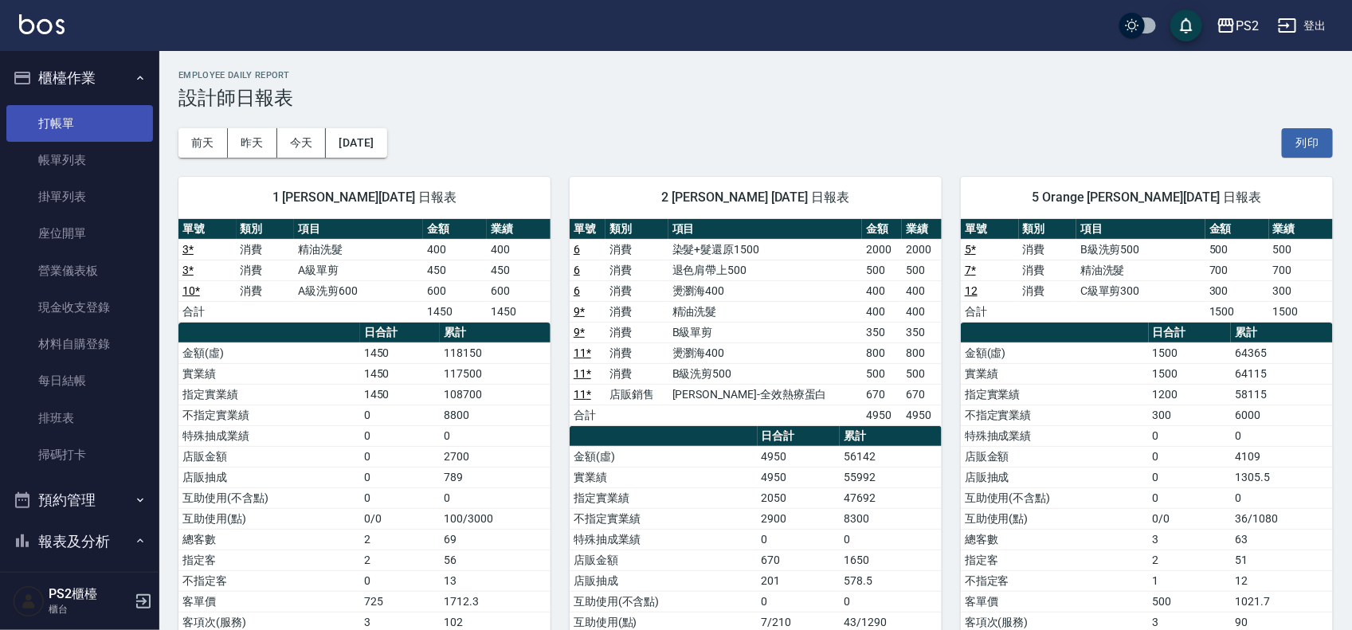
click at [65, 110] on link "打帳單" at bounding box center [79, 123] width 147 height 37
